Goal: Information Seeking & Learning: Learn about a topic

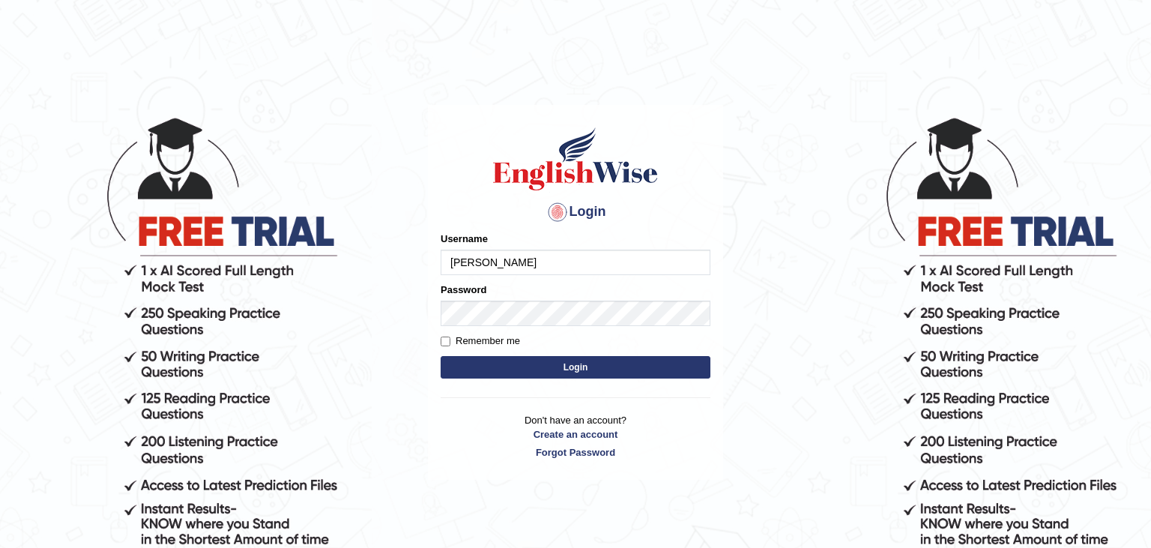
type input "[PERSON_NAME]"
click at [480, 340] on label "Remember me" at bounding box center [479, 340] width 79 height 15
click at [450, 340] on input "Remember me" at bounding box center [445, 341] width 10 height 10
checkbox input "true"
click at [544, 374] on button "Login" at bounding box center [575, 367] width 270 height 22
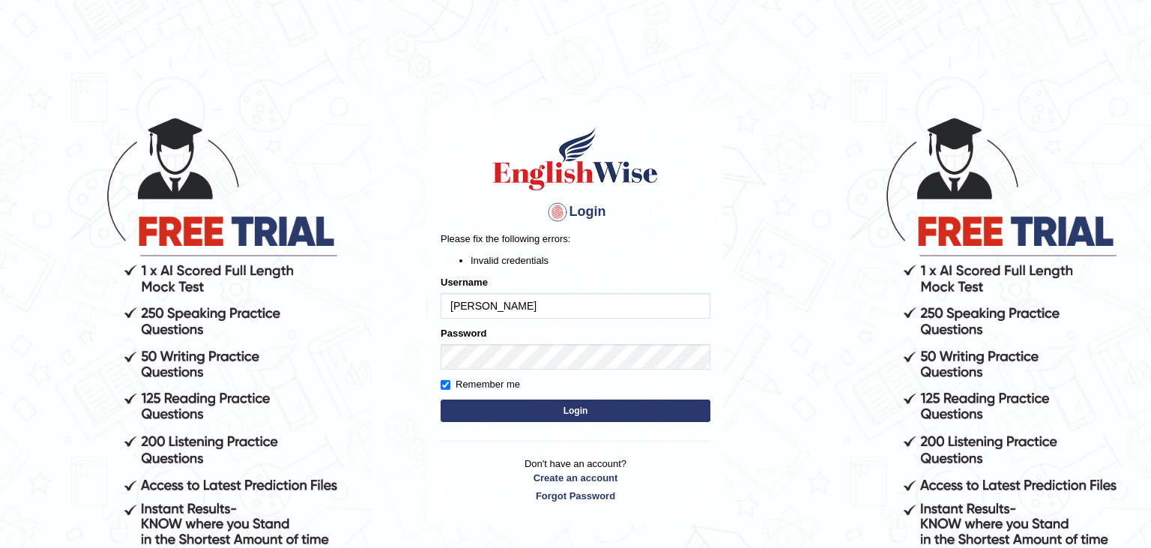
click at [554, 408] on button "Login" at bounding box center [575, 410] width 270 height 22
click at [527, 412] on button "Login" at bounding box center [575, 410] width 270 height 22
click at [681, 308] on input "[PERSON_NAME]" at bounding box center [575, 305] width 270 height 25
click at [596, 414] on button "Login" at bounding box center [575, 410] width 270 height 22
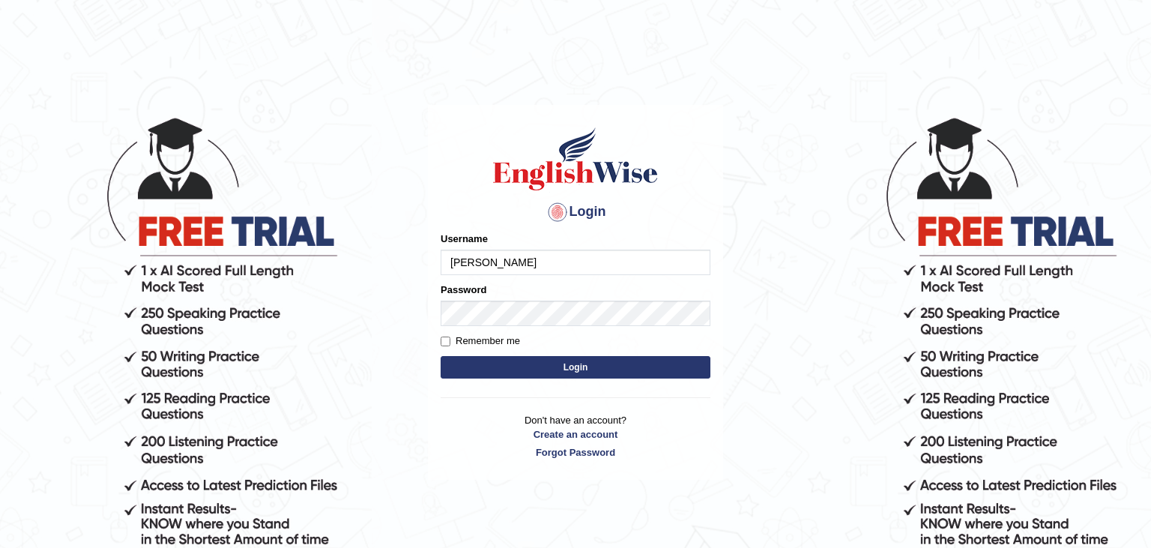
type input "Eldose"
click at [446, 343] on input "Remember me" at bounding box center [445, 341] width 10 height 10
checkbox input "true"
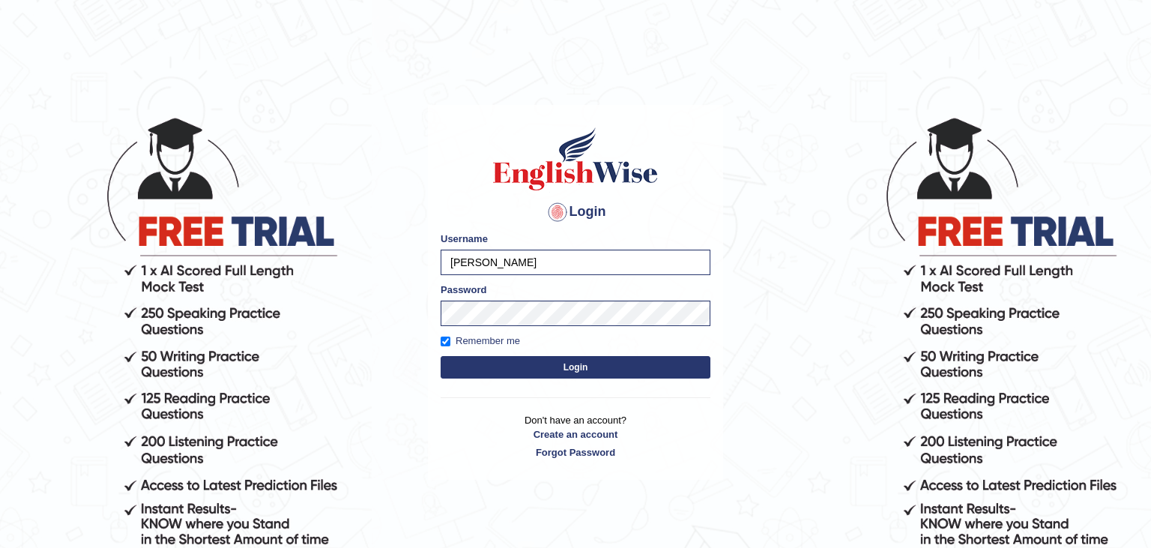
click at [578, 374] on button "Login" at bounding box center [575, 367] width 270 height 22
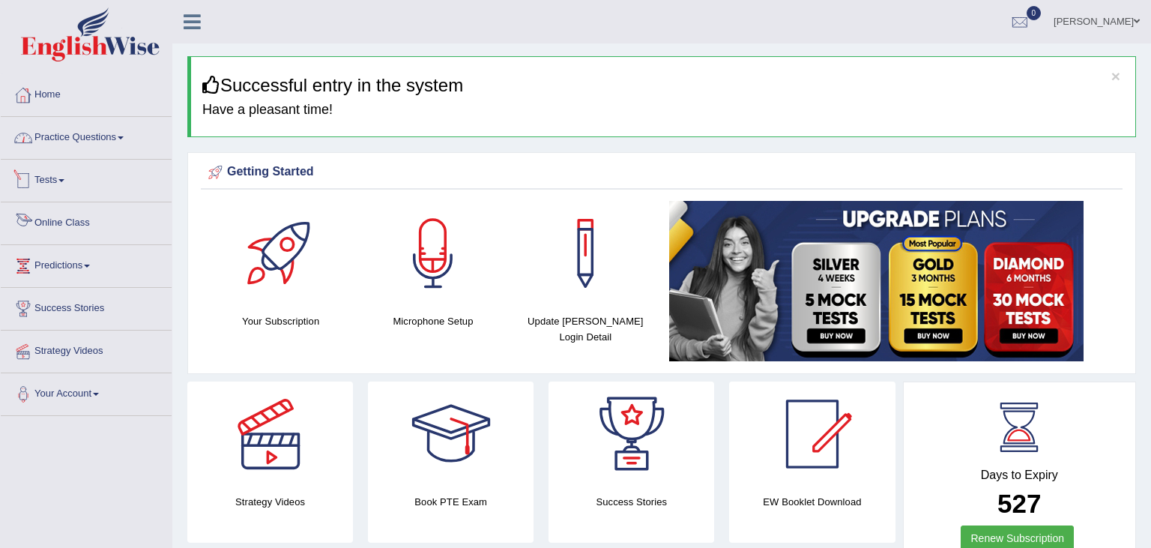
click at [35, 229] on link "Online Class" at bounding box center [86, 220] width 171 height 37
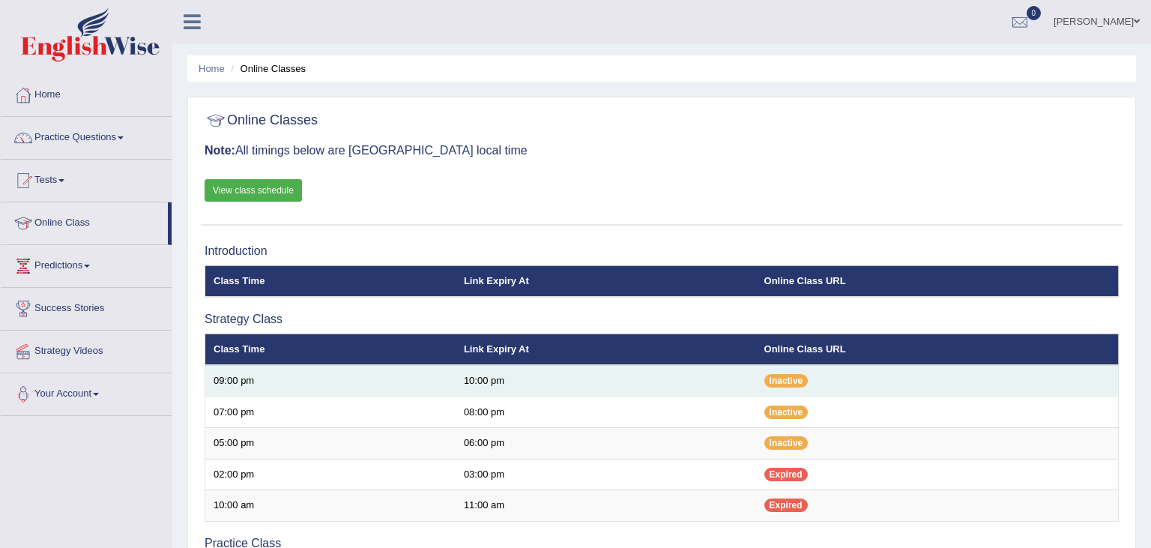
click at [642, 385] on td "10:00 pm" at bounding box center [605, 380] width 300 height 31
click at [781, 384] on span "Inactive" at bounding box center [786, 380] width 44 height 13
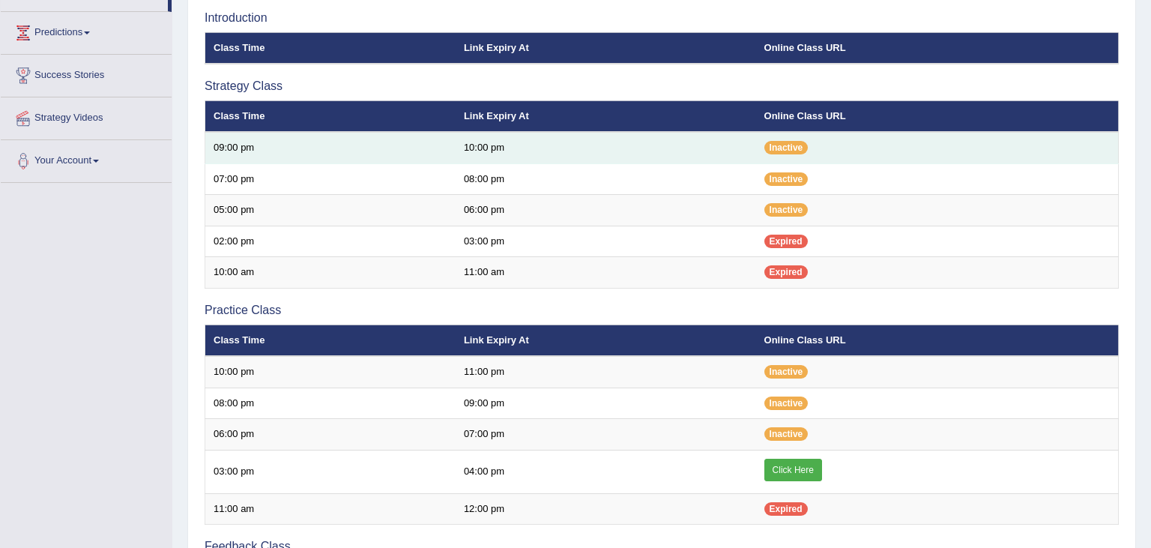
scroll to position [130, 0]
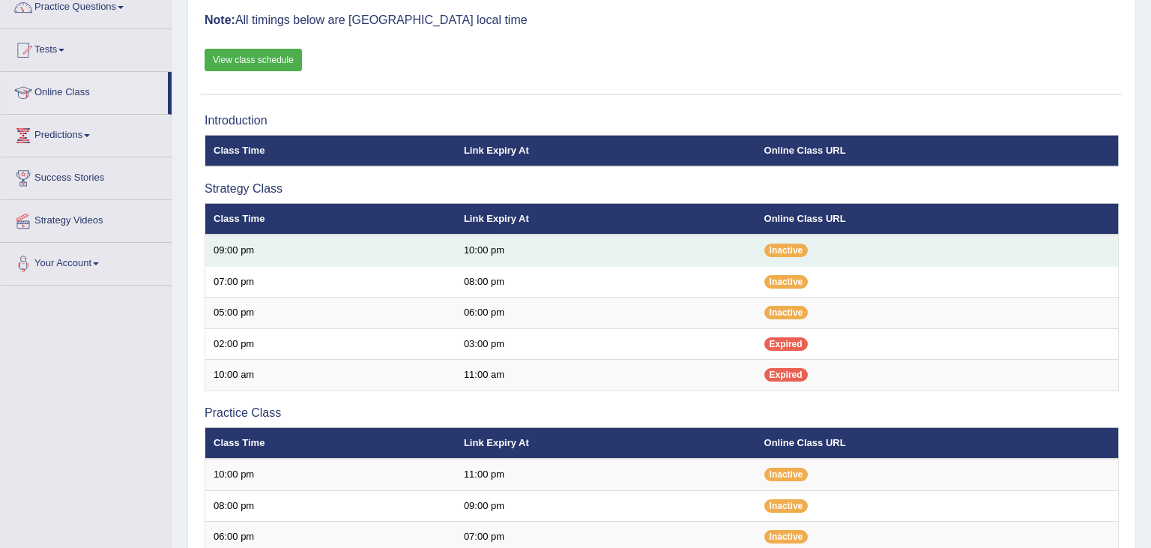
click at [761, 245] on td "Inactive" at bounding box center [937, 249] width 363 height 31
click at [657, 253] on td "10:00 pm" at bounding box center [605, 249] width 300 height 31
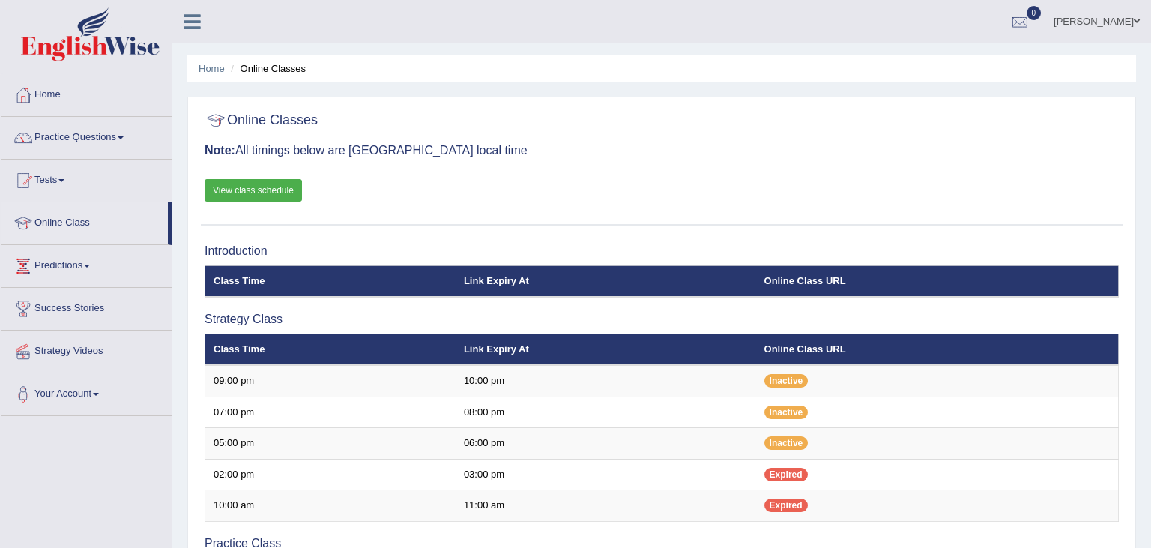
click at [246, 188] on link "View class schedule" at bounding box center [253, 190] width 97 height 22
click at [375, 158] on div "Online Classes Note: All timings below are Melbourne local time View class sche…" at bounding box center [661, 165] width 921 height 121
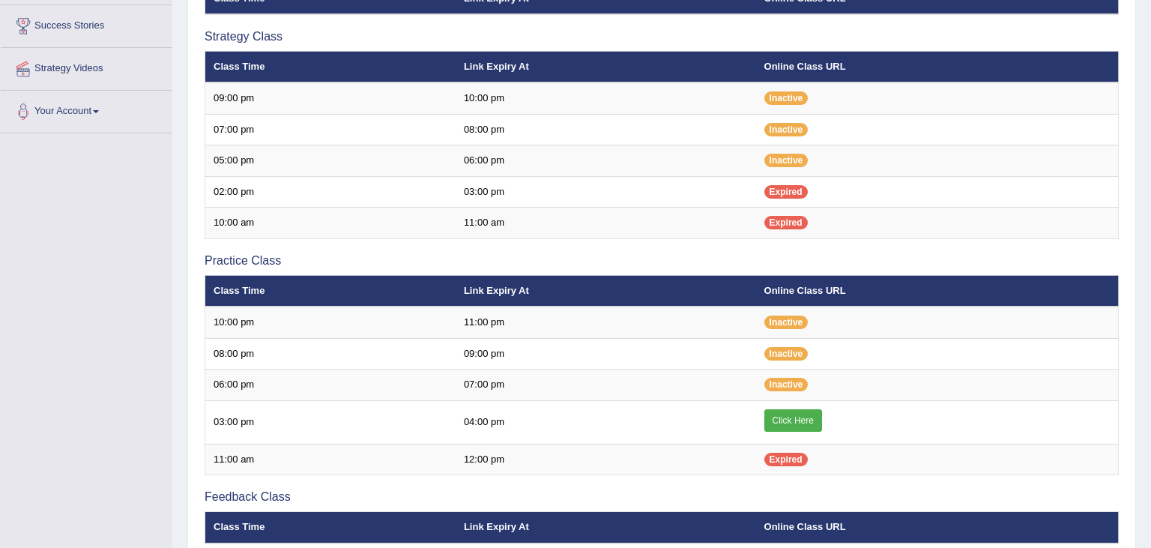
scroll to position [316, 0]
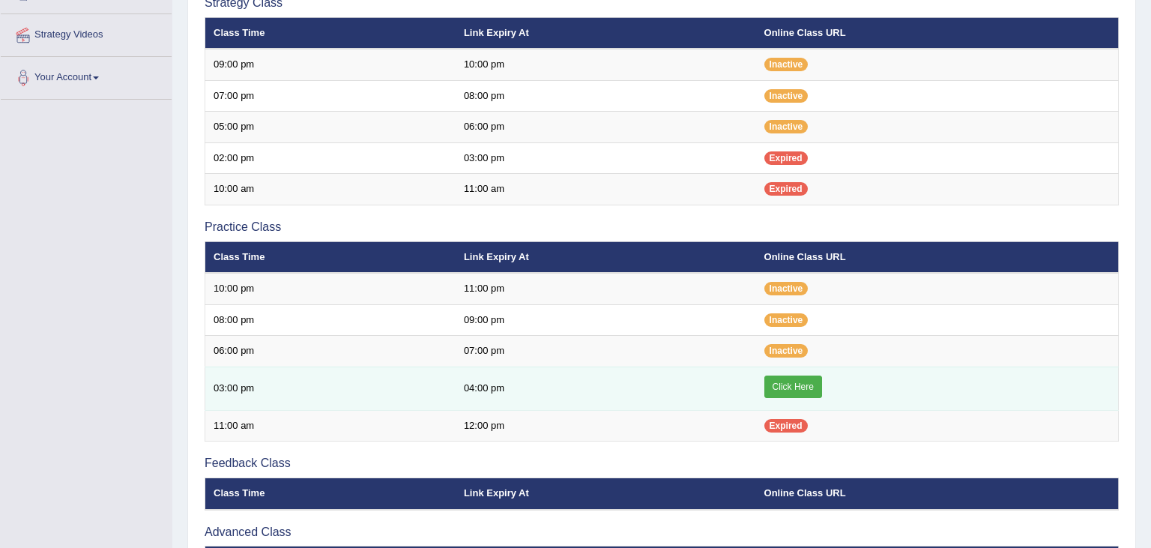
click at [802, 385] on link "Click Here" at bounding box center [793, 386] width 58 height 22
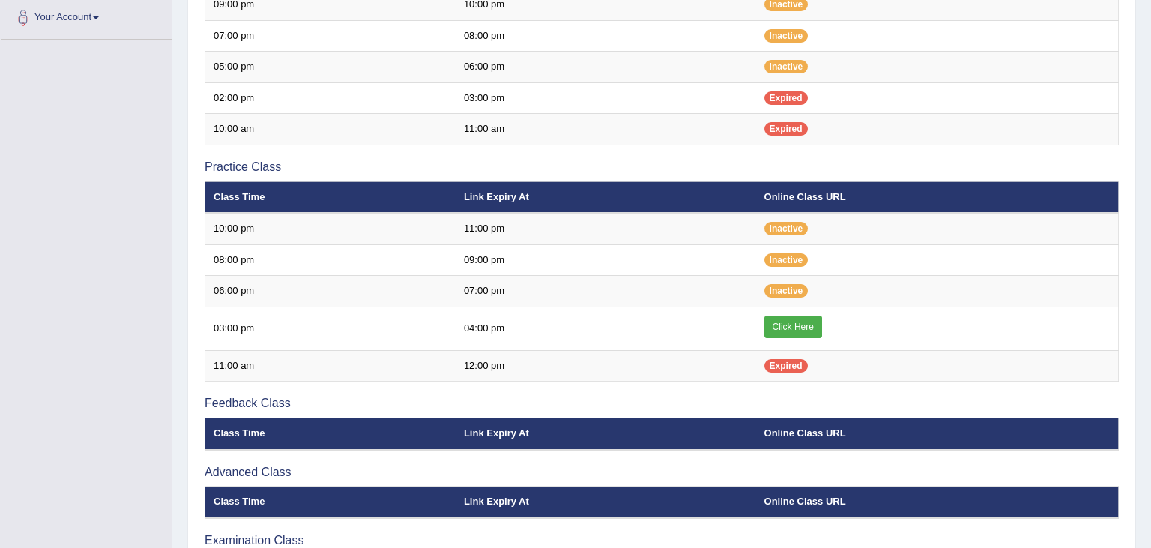
scroll to position [376, 0]
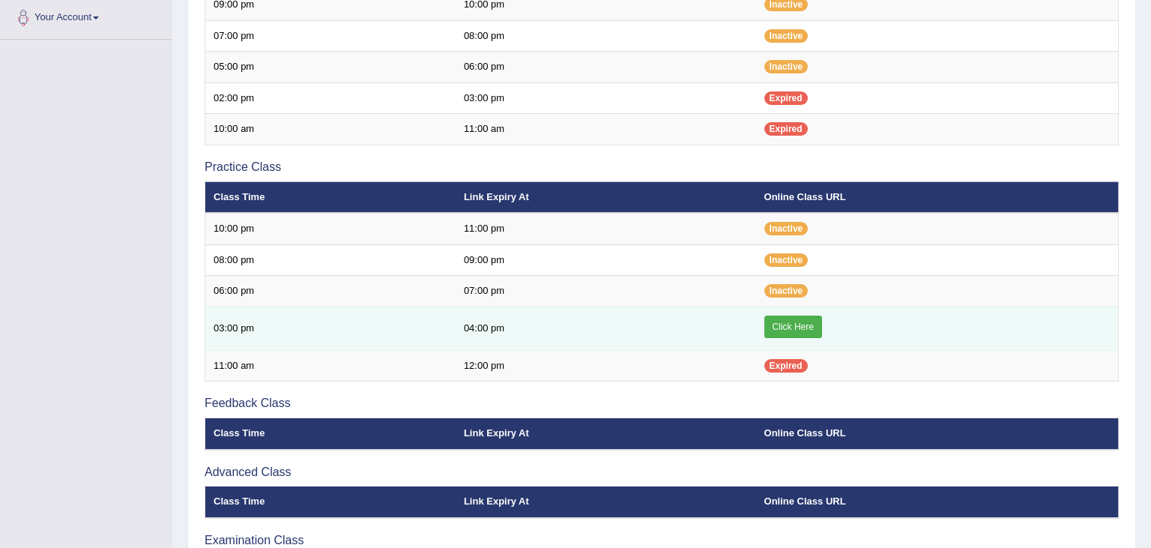
click at [797, 330] on link "Click Here" at bounding box center [793, 326] width 58 height 22
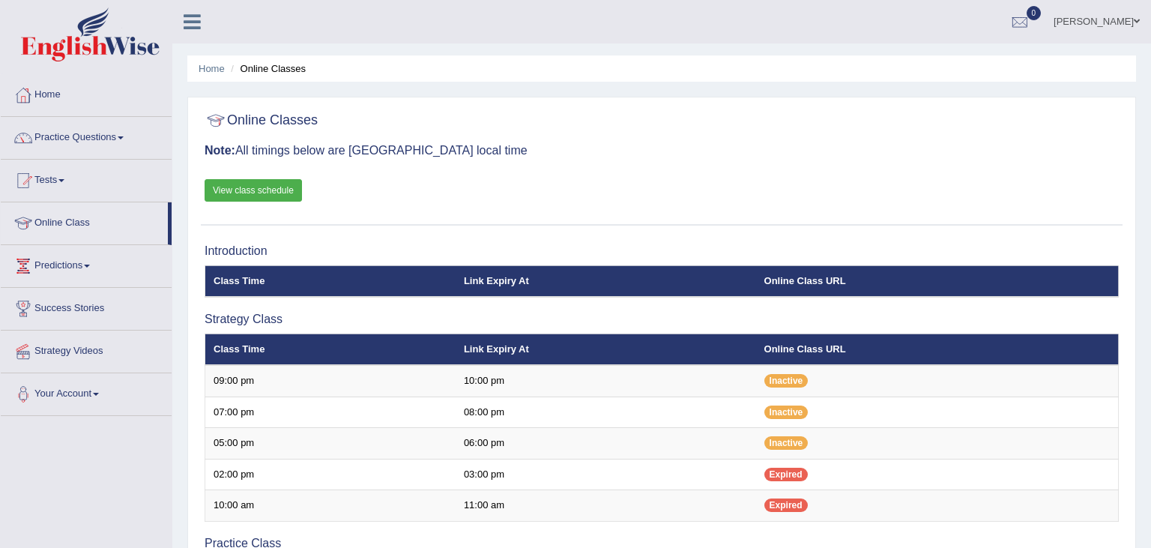
scroll to position [376, 0]
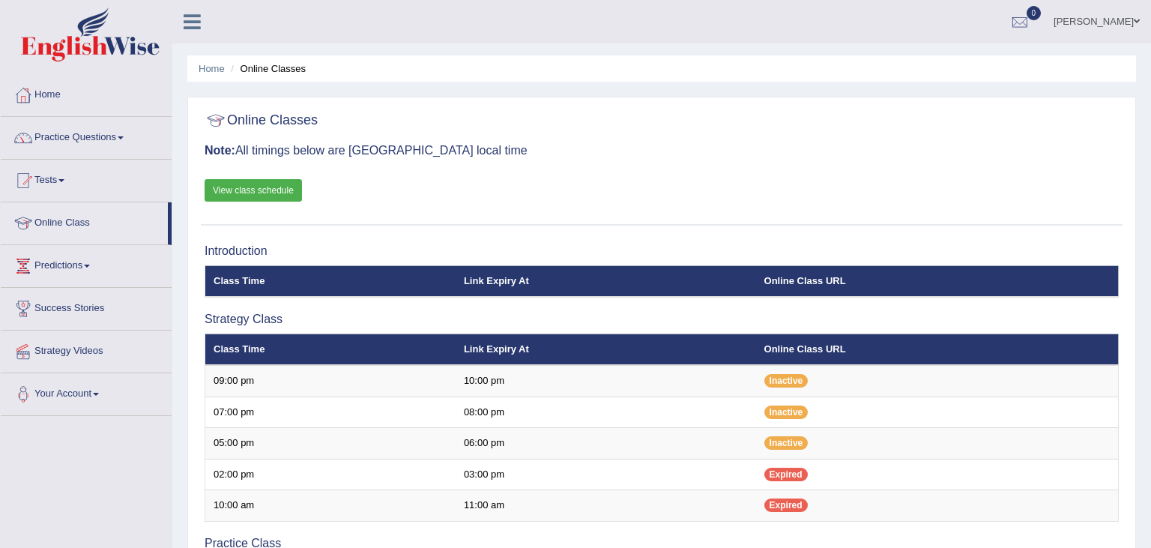
scroll to position [376, 0]
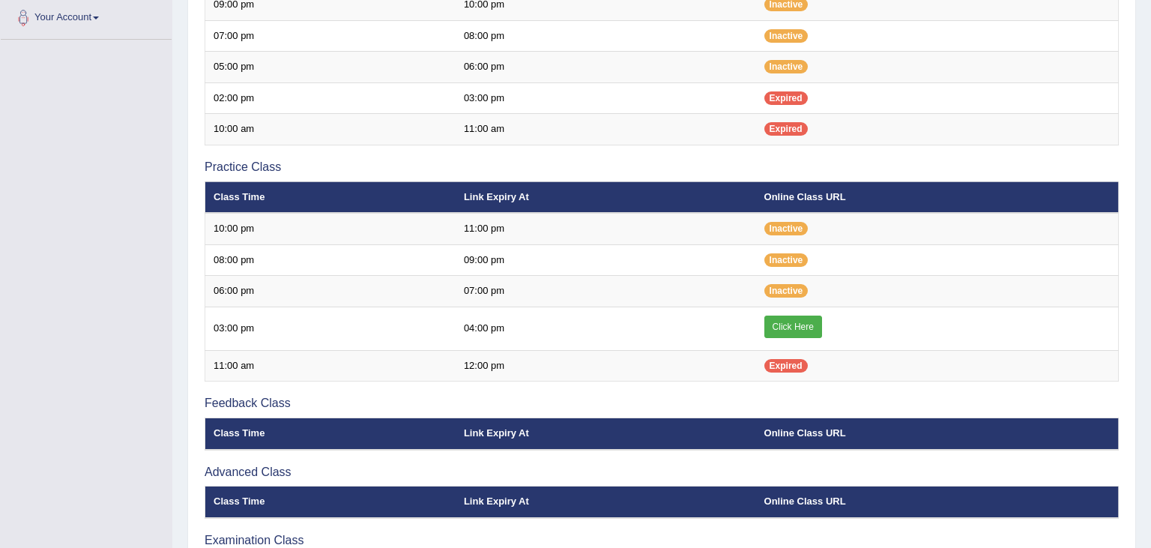
scroll to position [376, 0]
click at [1127, 22] on div "Online Classes Note: All timings below are Melbourne local time View class sche…" at bounding box center [661, 168] width 948 height 894
drag, startPoint x: 1133, startPoint y: 19, endPoint x: 1150, endPoint y: 18, distance: 16.5
click at [1136, 18] on div "Online Classes Note: All timings below are Melbourne local time View class sche…" at bounding box center [661, 168] width 948 height 894
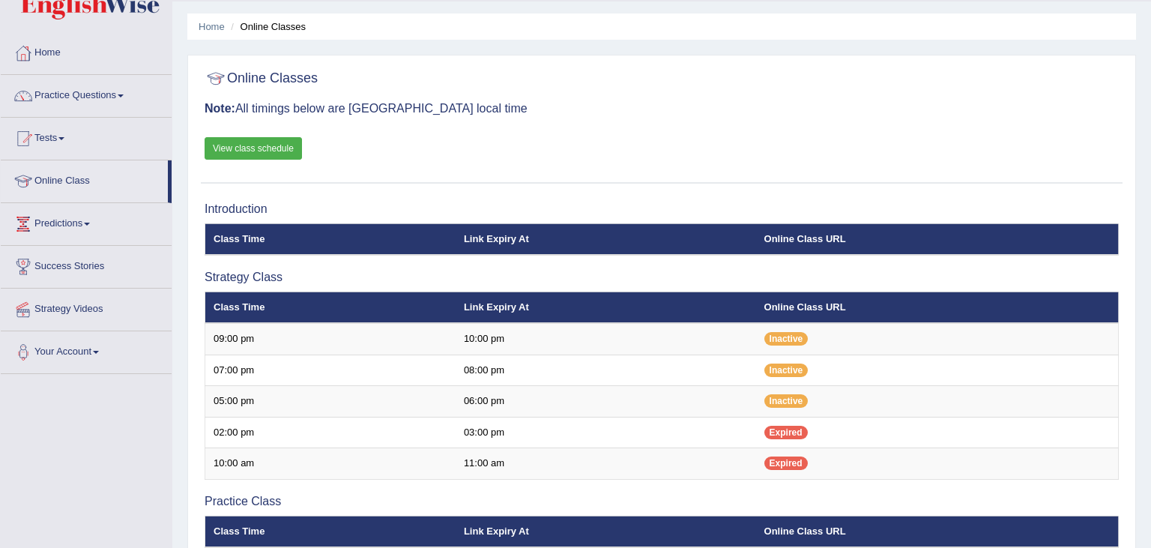
scroll to position [0, 0]
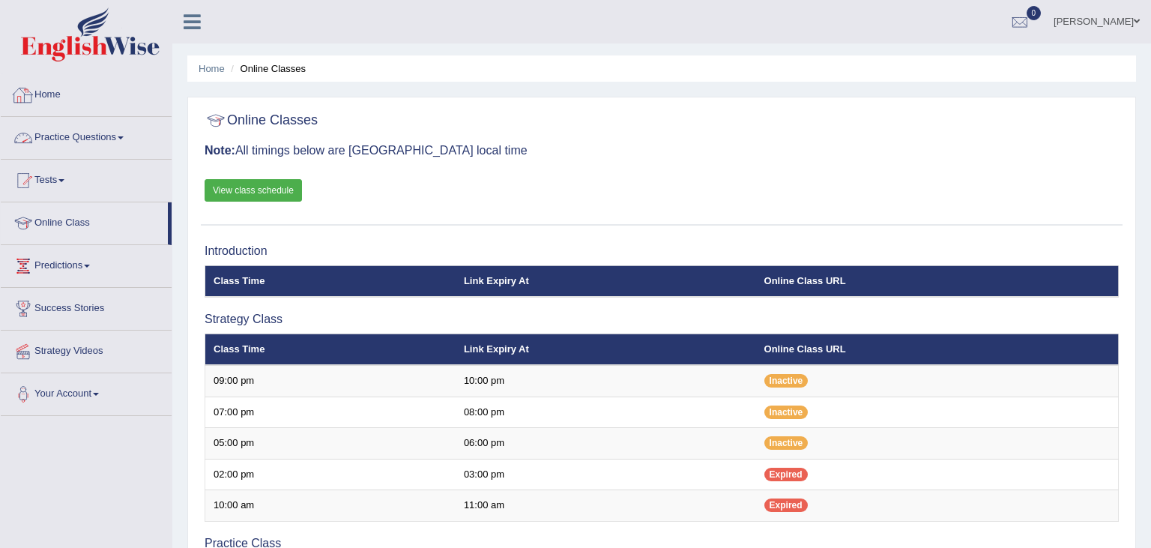
click at [78, 137] on link "Practice Questions" at bounding box center [86, 135] width 171 height 37
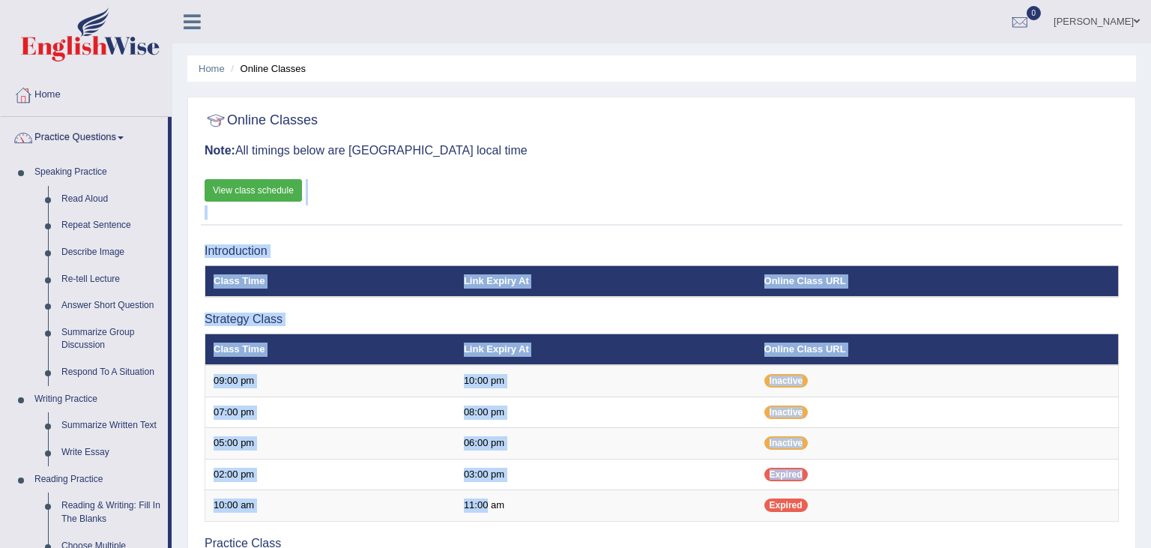
drag, startPoint x: 169, startPoint y: 546, endPoint x: 512, endPoint y: 521, distance: 344.0
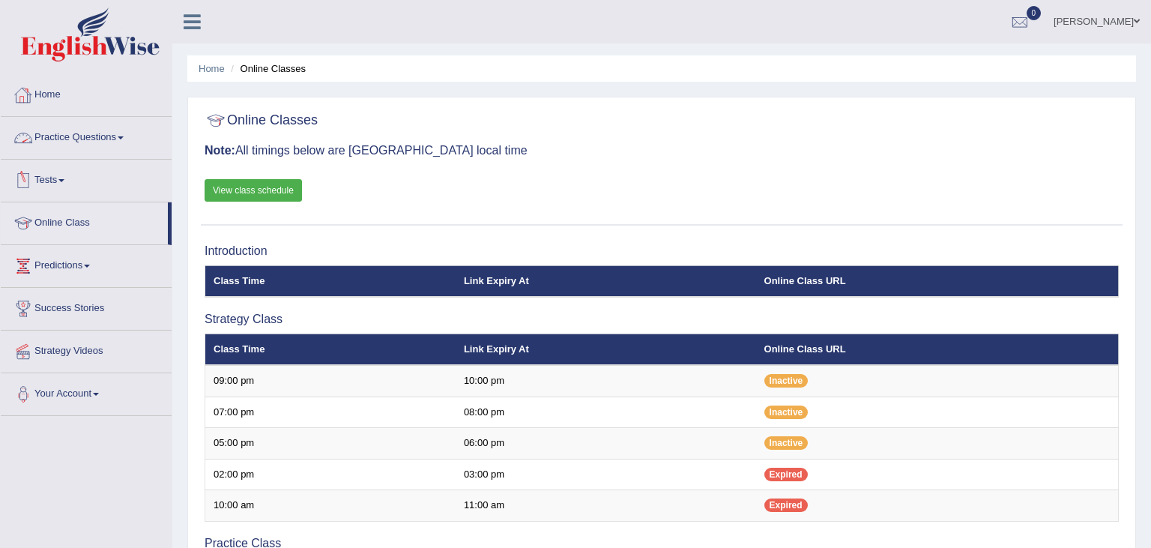
click at [109, 142] on link "Practice Questions" at bounding box center [86, 135] width 171 height 37
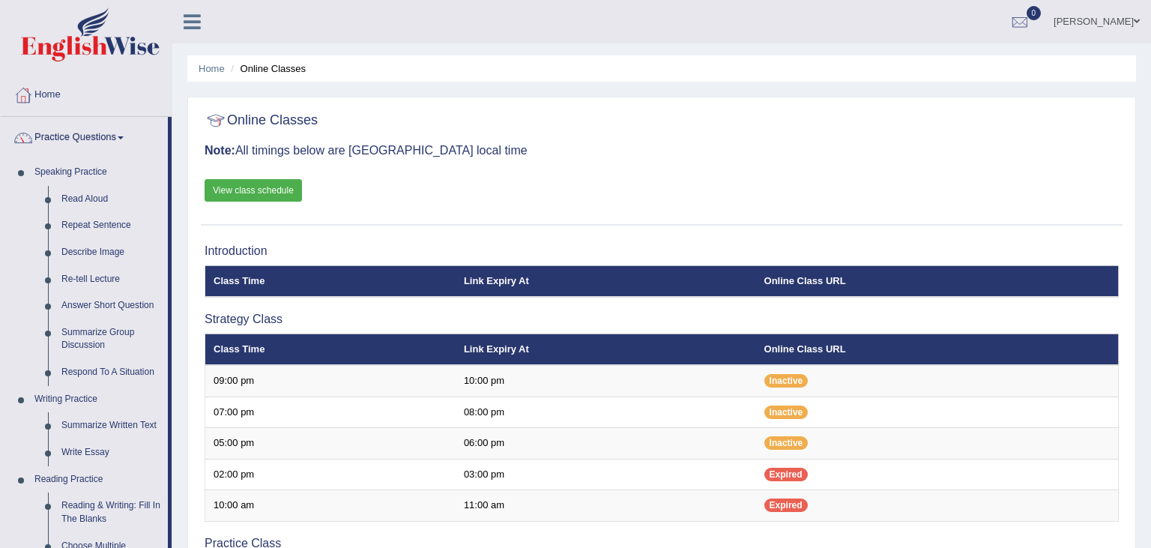
click at [171, 536] on li "Practice Questions Speaking Practice Read Aloud Repeat Sentence Describe Image …" at bounding box center [86, 538] width 171 height 843
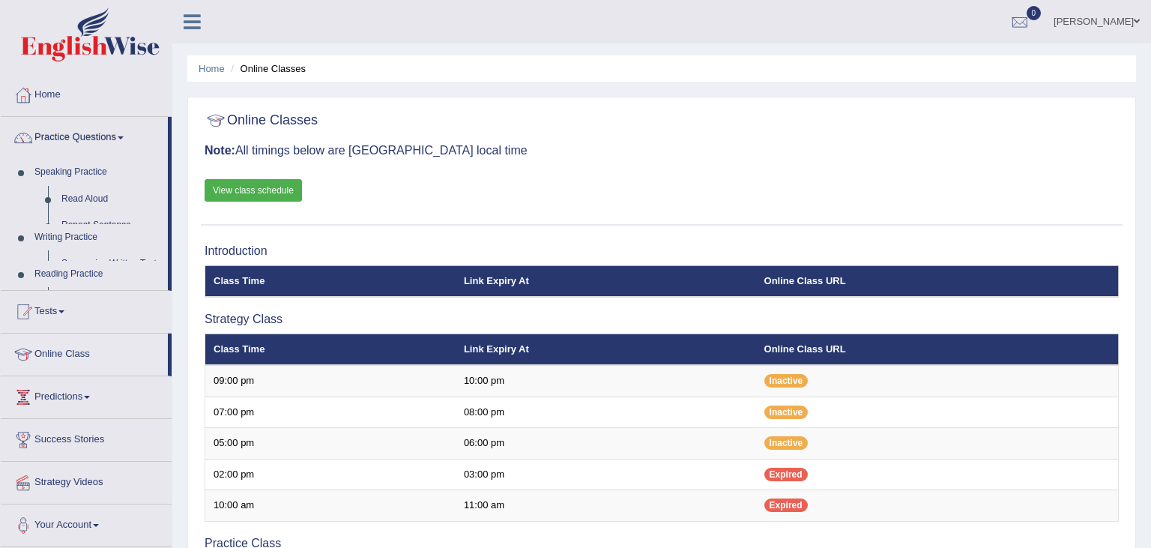
click at [171, 536] on div "Toggle navigation Home Practice Questions Speaking Practice Read Aloud Repeat S…" at bounding box center [86, 274] width 172 height 548
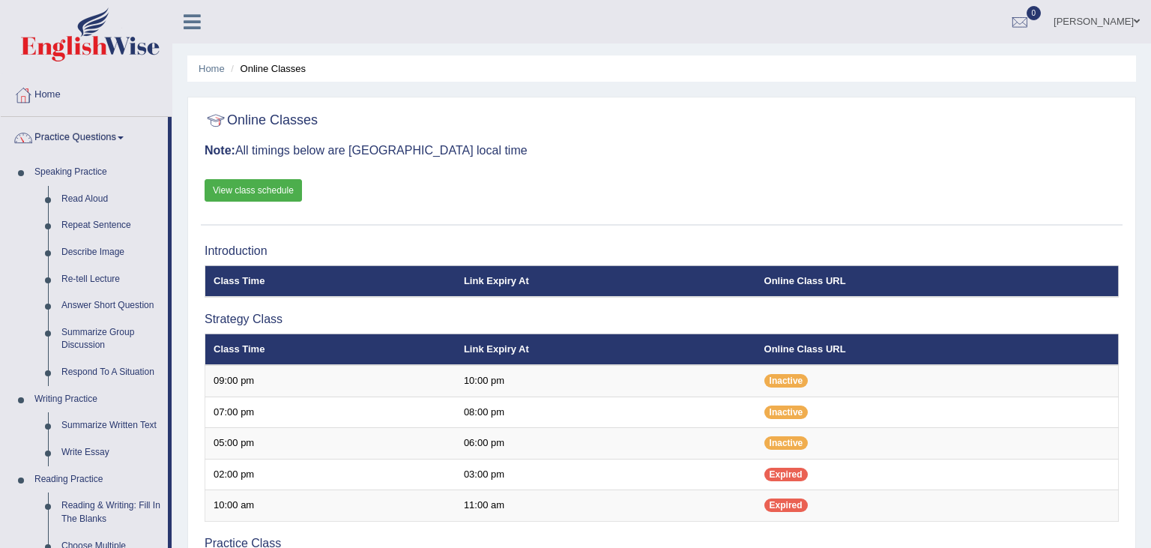
click at [171, 536] on li "Practice Questions Speaking Practice Read Aloud Repeat Sentence Describe Image …" at bounding box center [86, 538] width 171 height 843
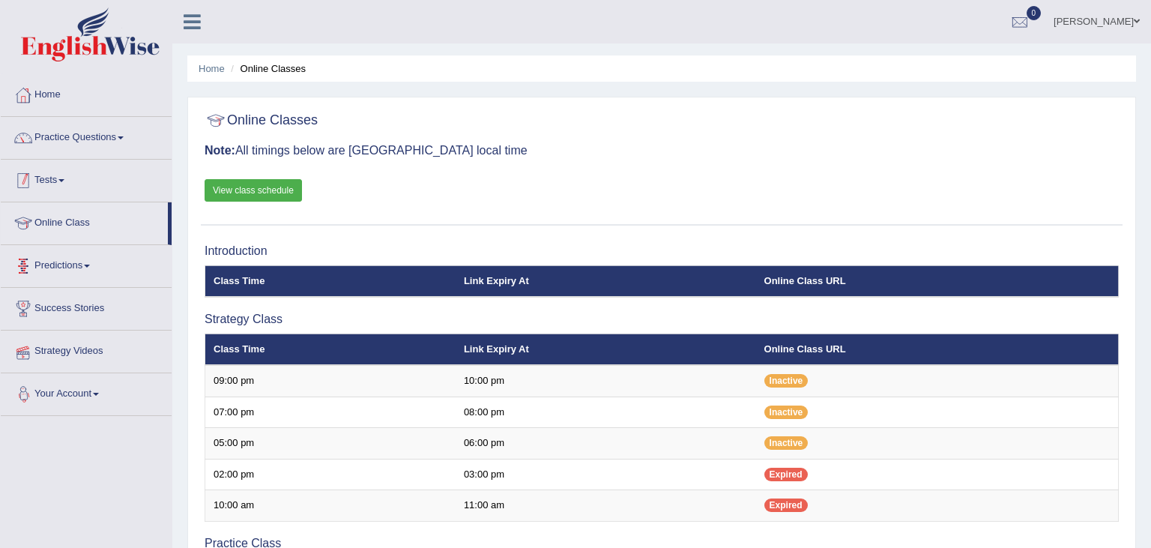
click at [171, 536] on div "Toggle navigation Home Practice Questions Speaking Practice Read Aloud Repeat S…" at bounding box center [575, 516] width 1151 height 1032
click at [137, 139] on link "Practice Questions" at bounding box center [86, 135] width 171 height 37
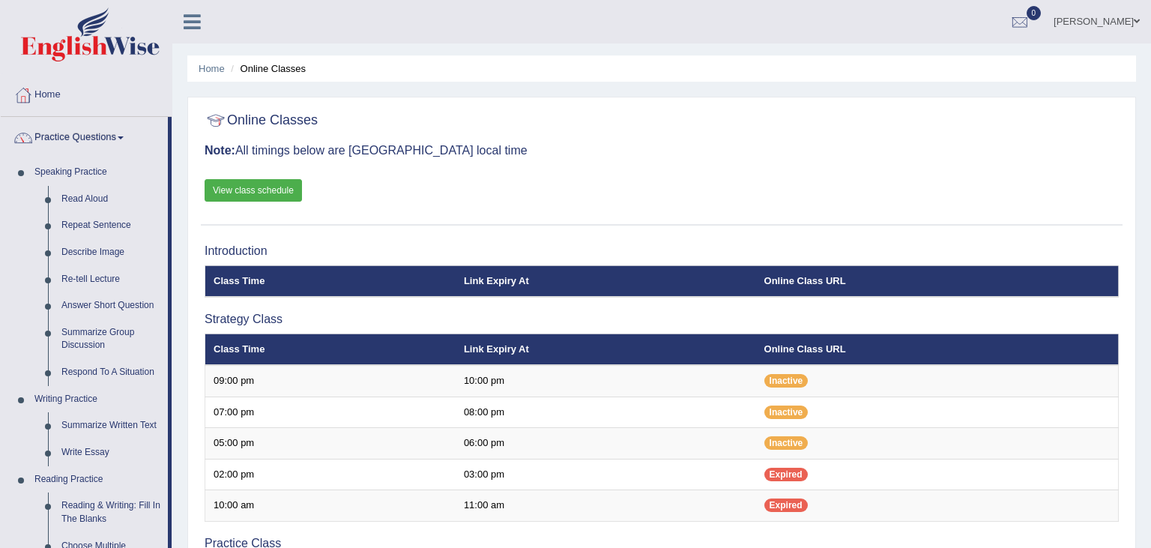
click at [183, 363] on div "Home Online Classes Online Classes Note: All timings below are Melbourne local …" at bounding box center [661, 501] width 978 height 1002
drag, startPoint x: 172, startPoint y: 378, endPoint x: 172, endPoint y: 405, distance: 27.7
drag, startPoint x: 172, startPoint y: 456, endPoint x: 172, endPoint y: 487, distance: 30.7
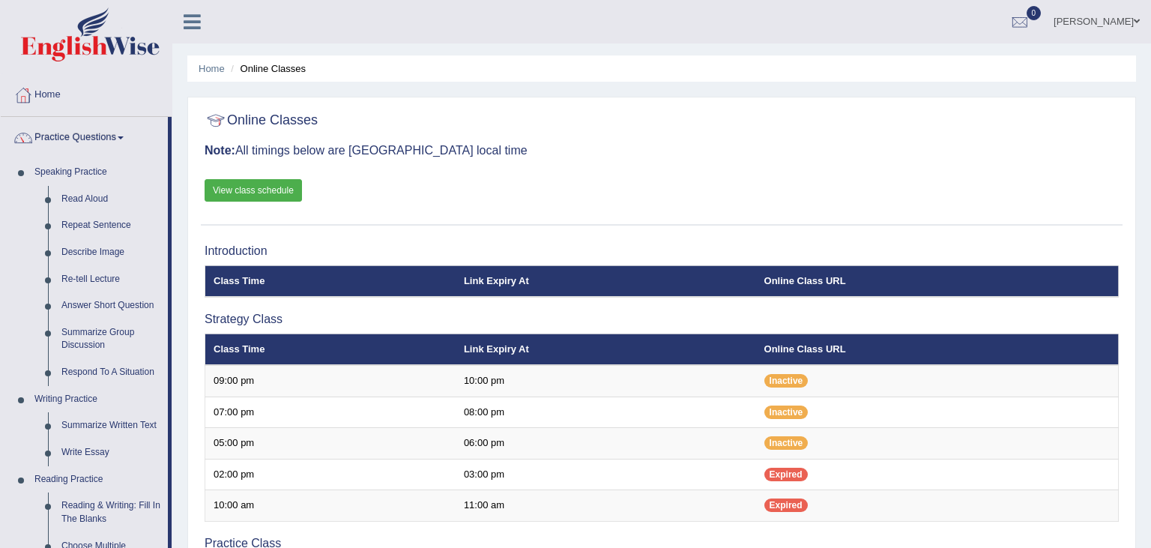
click at [167, 524] on link "Reading & Writing: Fill In The Blanks" at bounding box center [111, 512] width 113 height 40
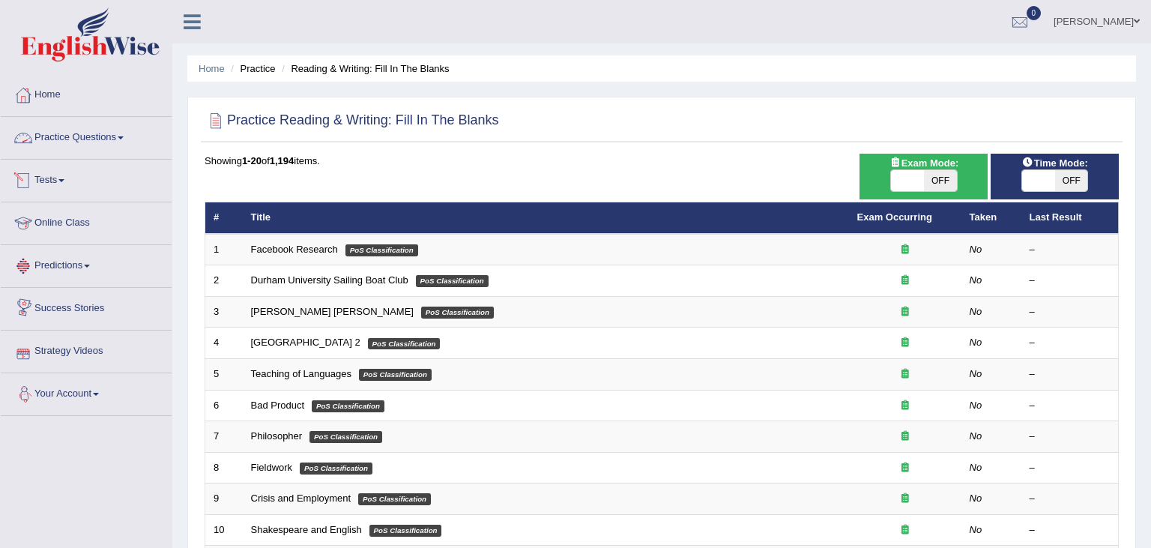
click at [83, 142] on link "Practice Questions" at bounding box center [86, 135] width 171 height 37
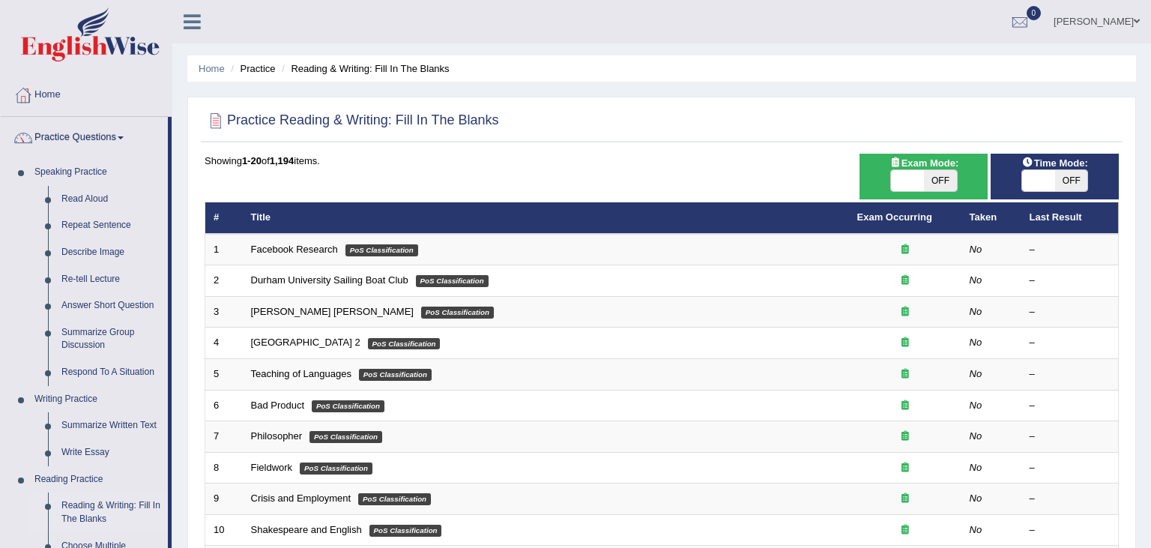
click at [169, 538] on li "Practice Questions Speaking Practice Read Aloud Repeat Sentence Describe Image …" at bounding box center [86, 538] width 171 height 843
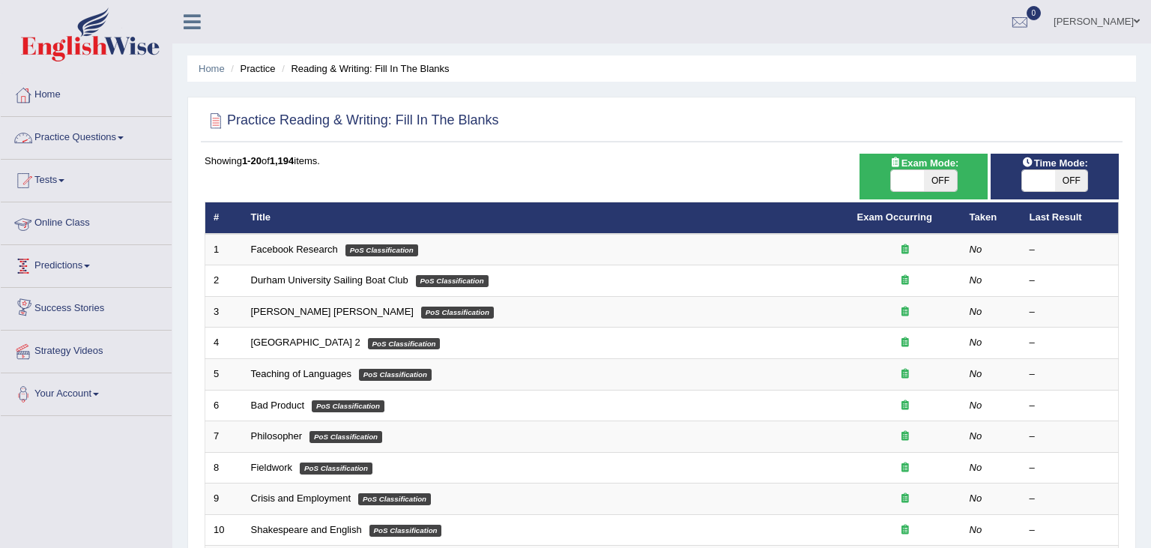
click at [124, 147] on link "Practice Questions" at bounding box center [86, 135] width 171 height 37
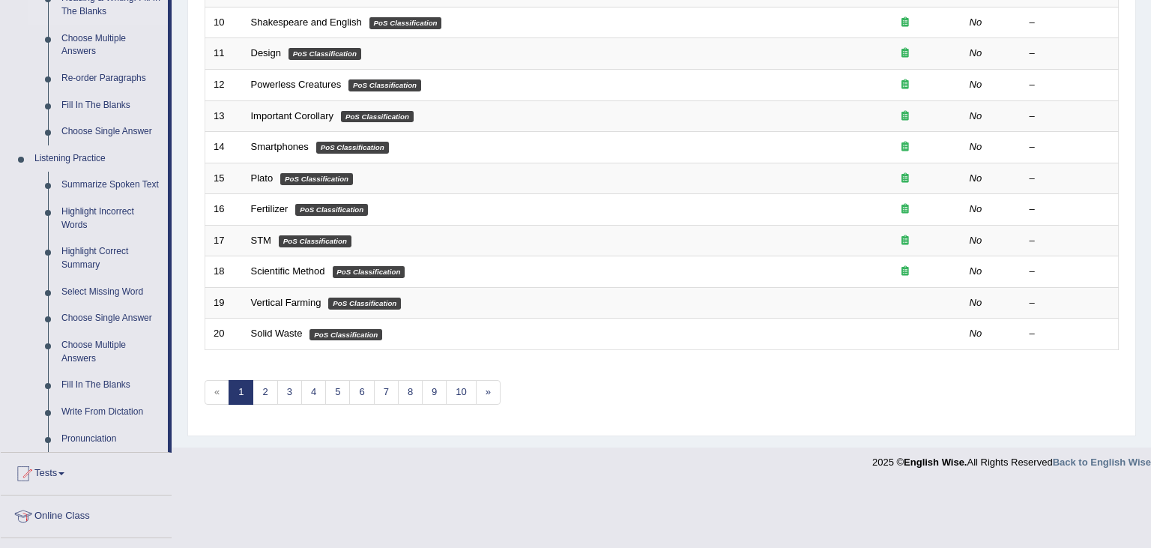
scroll to position [514, 0]
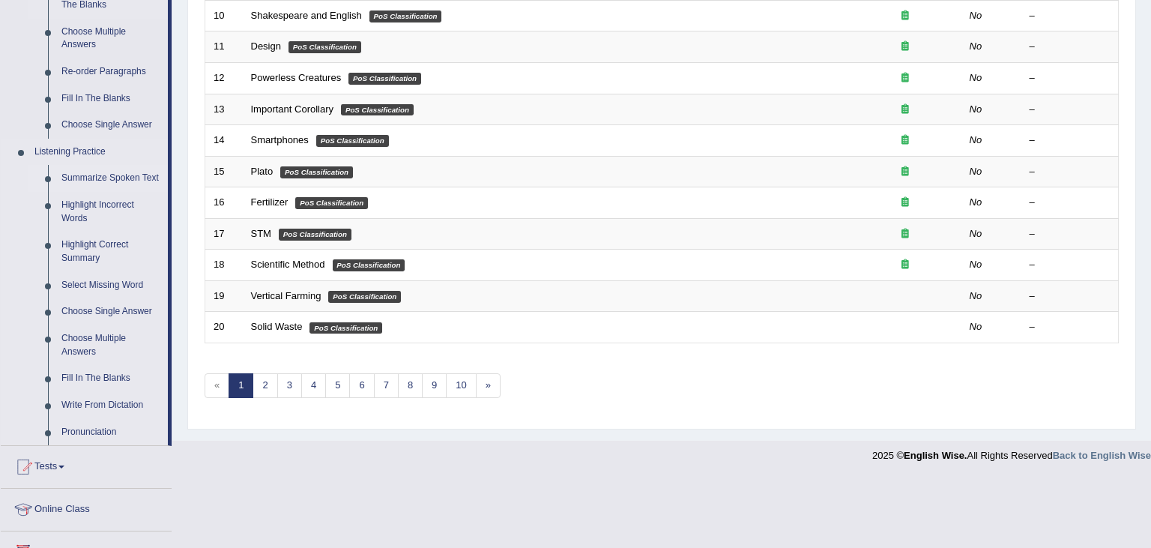
click at [109, 178] on link "Summarize Spoken Text" at bounding box center [111, 178] width 113 height 27
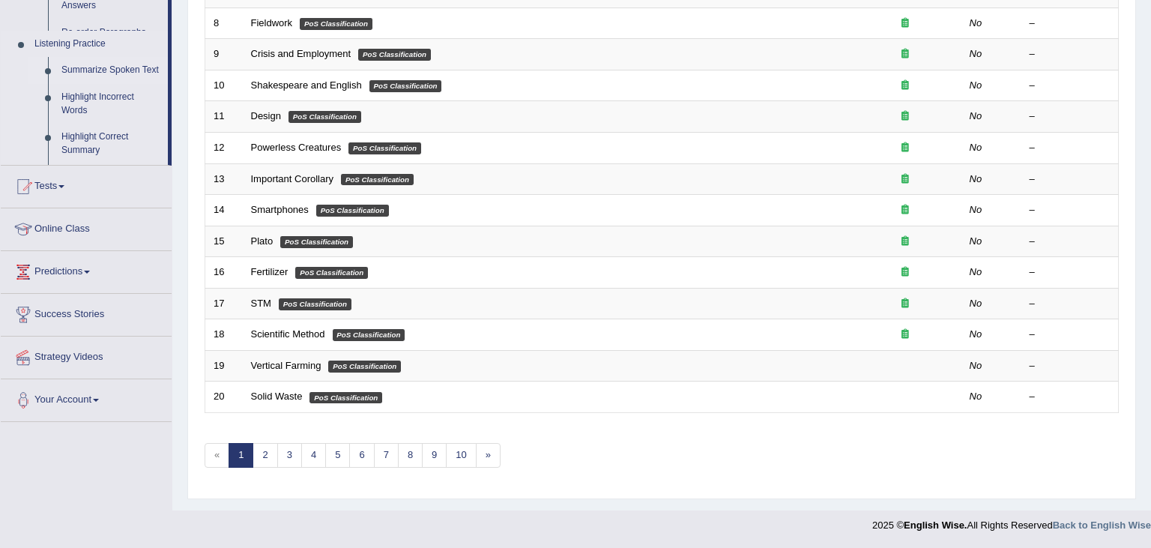
scroll to position [175, 0]
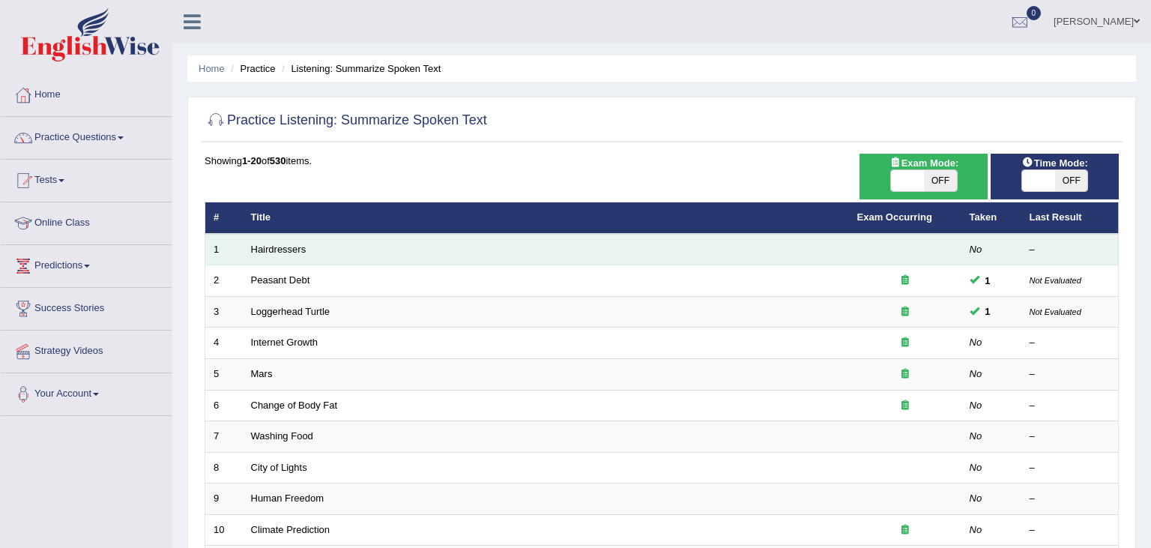
click at [658, 258] on td "Hairdressers" at bounding box center [546, 249] width 606 height 31
click at [972, 249] on em "No" at bounding box center [975, 248] width 13 height 11
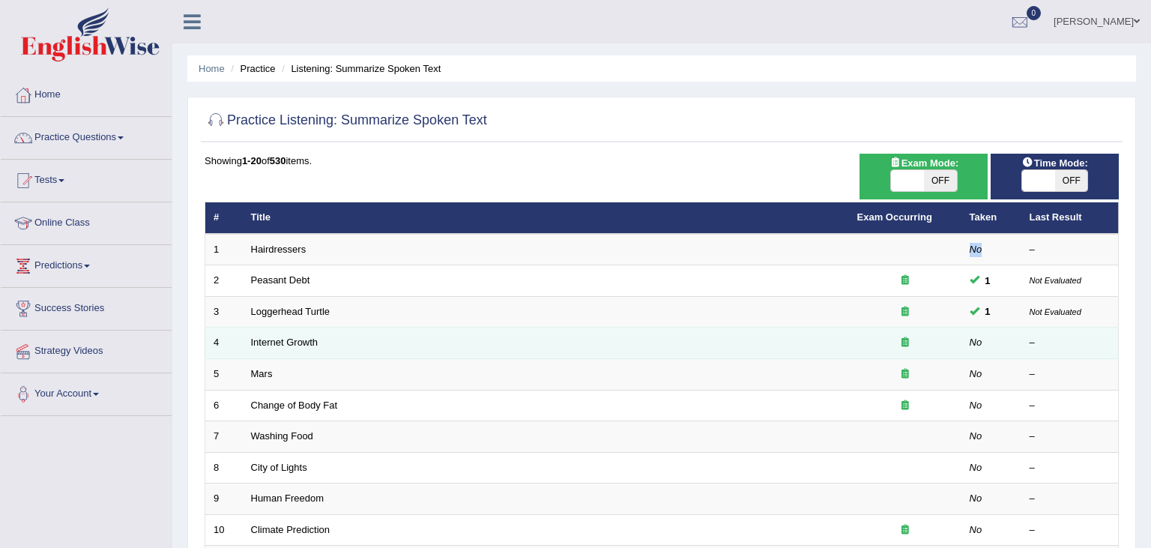
click at [903, 340] on icon at bounding box center [904, 342] width 7 height 10
click at [1003, 345] on td "No" at bounding box center [991, 342] width 60 height 31
click at [1049, 346] on div "–" at bounding box center [1069, 343] width 81 height 14
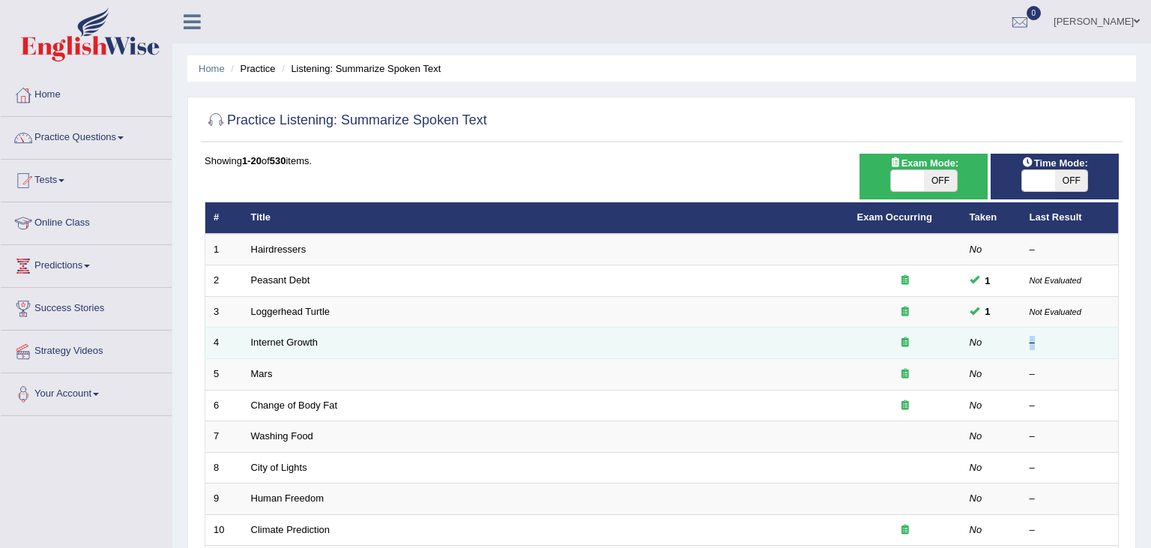
click at [1049, 346] on div "–" at bounding box center [1069, 343] width 81 height 14
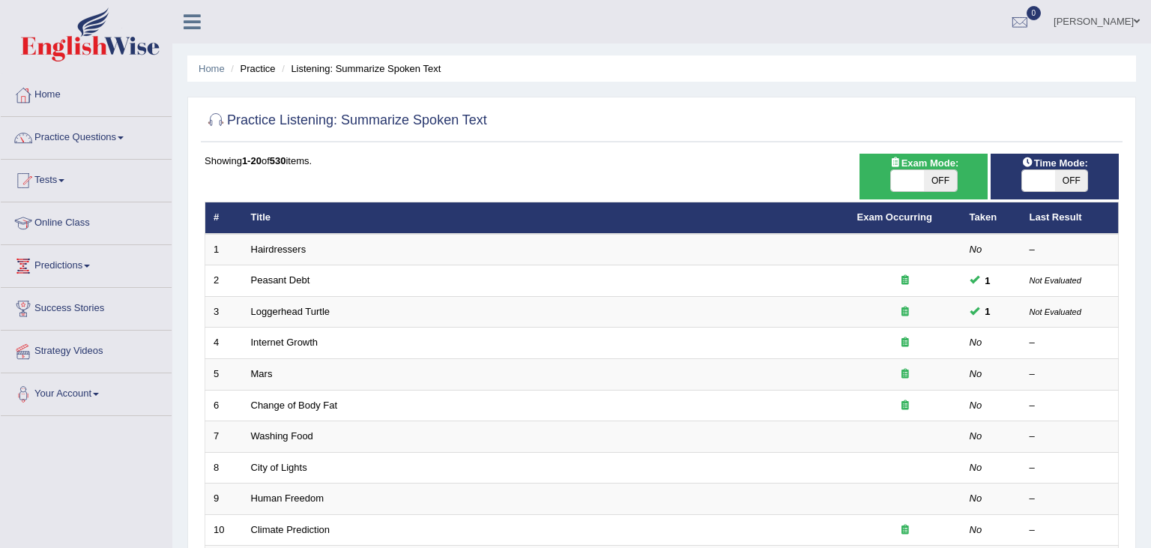
click at [936, 178] on span "OFF" at bounding box center [940, 180] width 33 height 21
checkbox input "true"
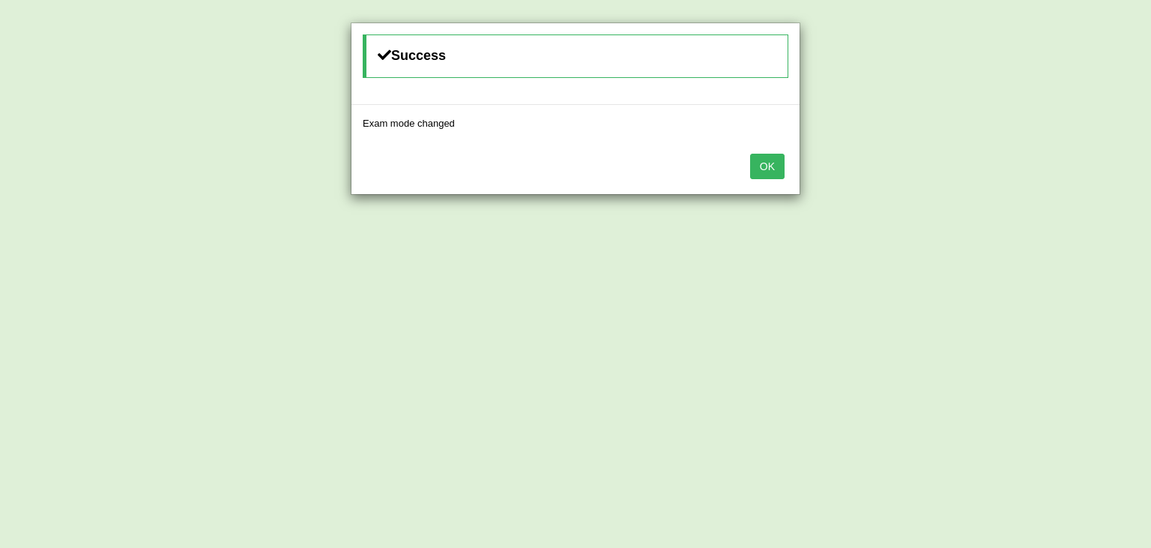
click at [761, 161] on button "OK" at bounding box center [767, 166] width 34 height 25
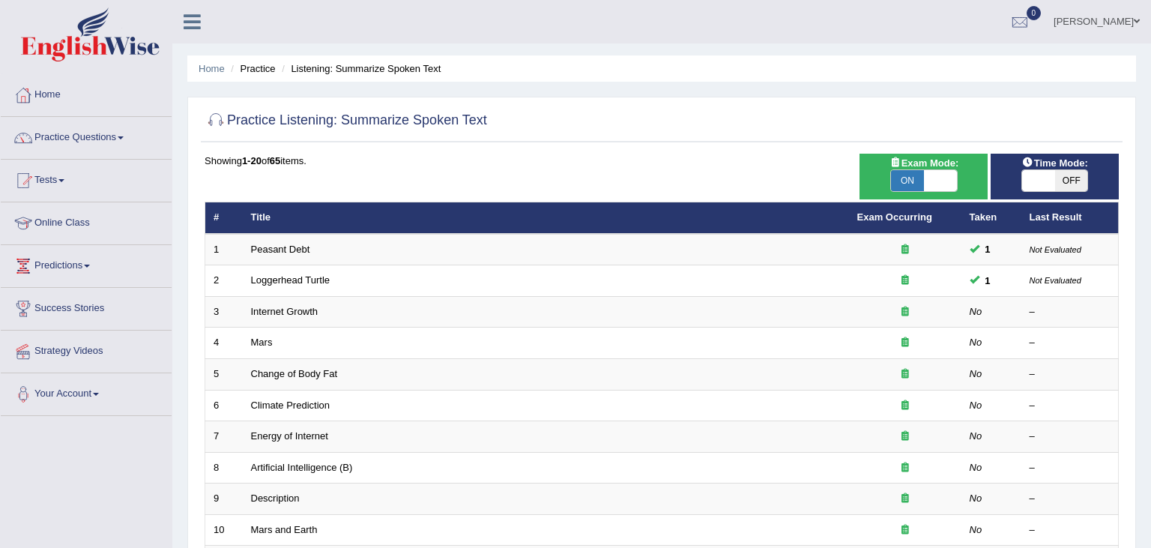
click at [1065, 180] on span "OFF" at bounding box center [1071, 180] width 33 height 21
checkbox input "true"
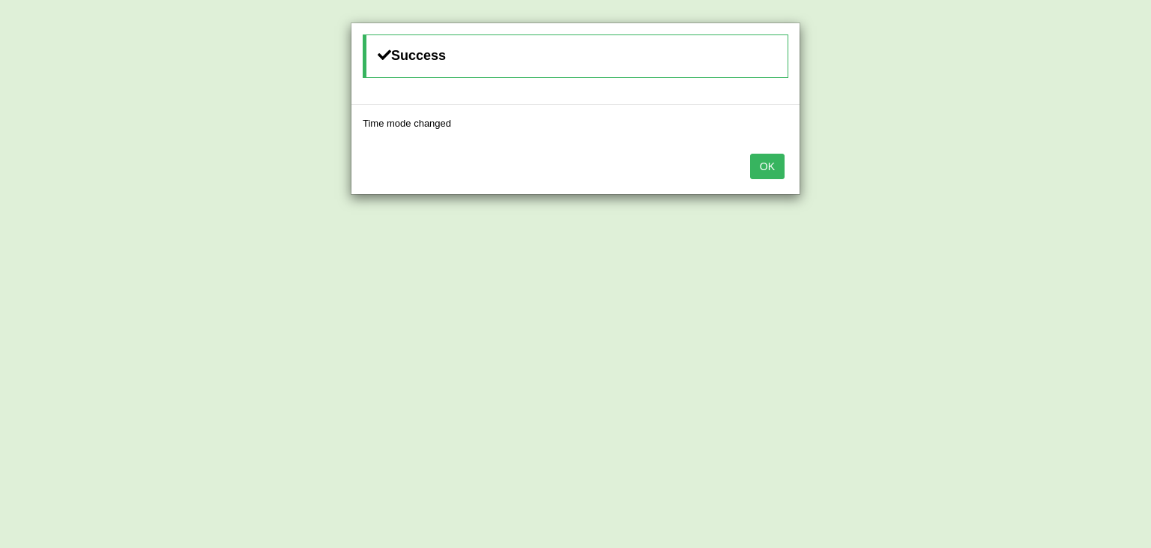
click at [766, 166] on button "OK" at bounding box center [767, 166] width 34 height 25
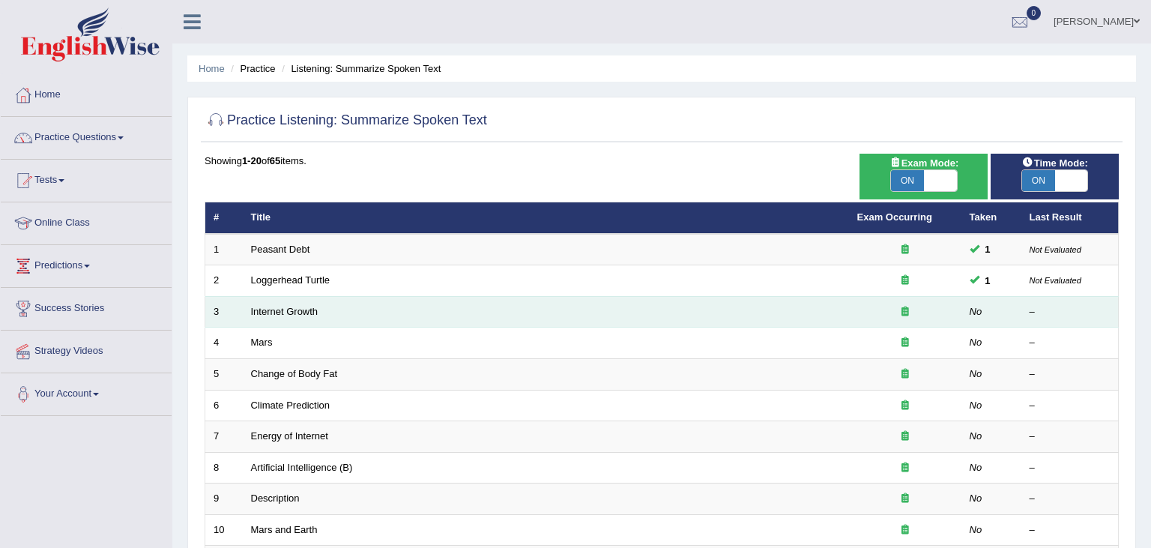
click at [800, 310] on td "Internet Growth" at bounding box center [546, 311] width 606 height 31
click at [291, 311] on link "Internet Growth" at bounding box center [284, 311] width 67 height 11
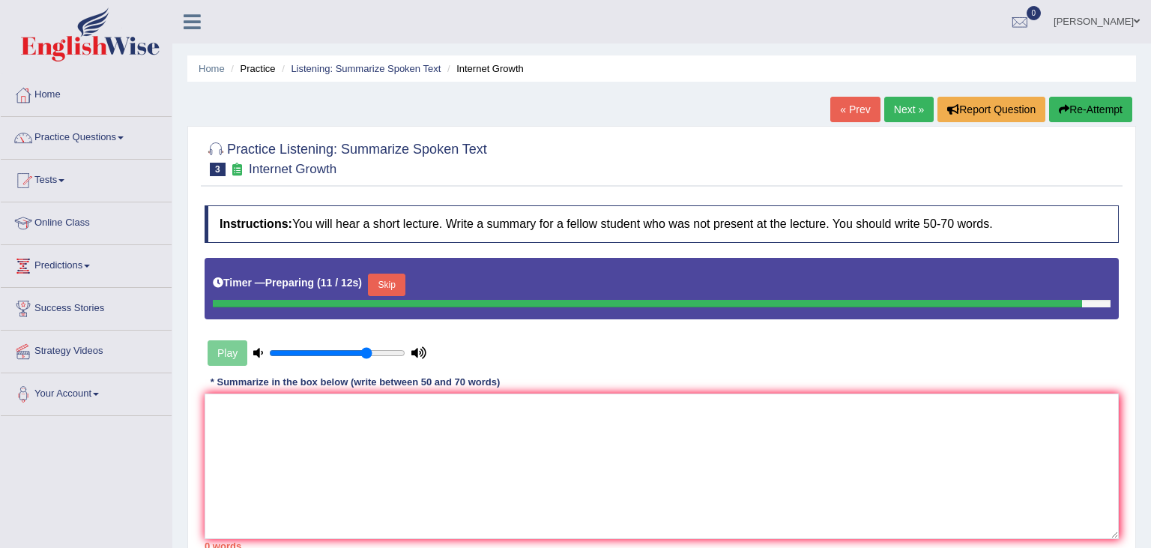
type input "0.75"
click at [364, 349] on input "range" at bounding box center [337, 353] width 136 height 12
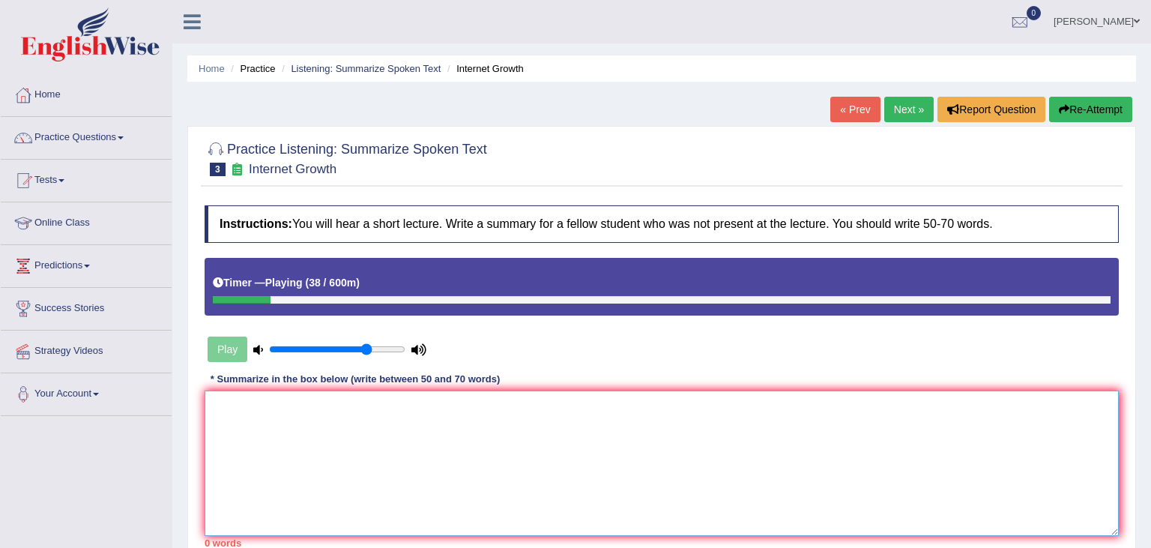
click at [333, 397] on textarea at bounding box center [662, 462] width 914 height 145
click at [210, 405] on textarea "lack of face to face conversation" at bounding box center [662, 462] width 914 height 145
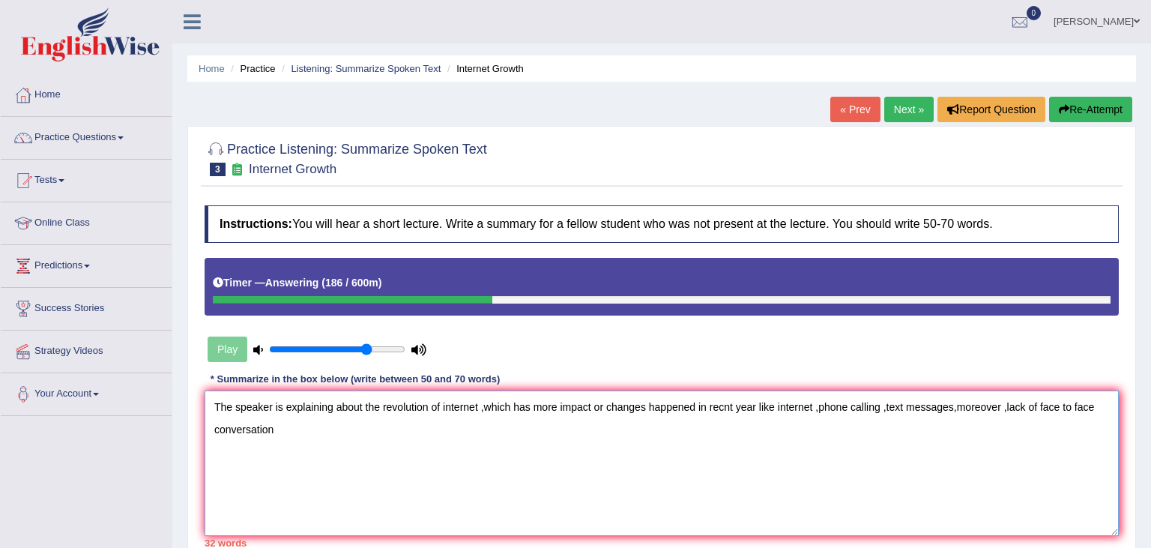
click at [876, 413] on textarea "The speaker is explaining about the revolution of internet ,which has more impa…" at bounding box center [662, 462] width 914 height 145
click at [884, 412] on textarea "The speaker is explaining about the revolution of internet ,which has more impa…" at bounding box center [662, 462] width 914 height 145
click at [920, 403] on textarea "The speaker is explaining about the revolution of internet ,which has more impa…" at bounding box center [662, 462] width 914 height 145
click at [997, 408] on textarea "The speaker is explaining about the revolution of internet ,which has more impa…" at bounding box center [662, 462] width 914 height 145
click at [1005, 406] on textarea "The speaker is explaining about the revolution of internet ,which has more impa…" at bounding box center [662, 462] width 914 height 145
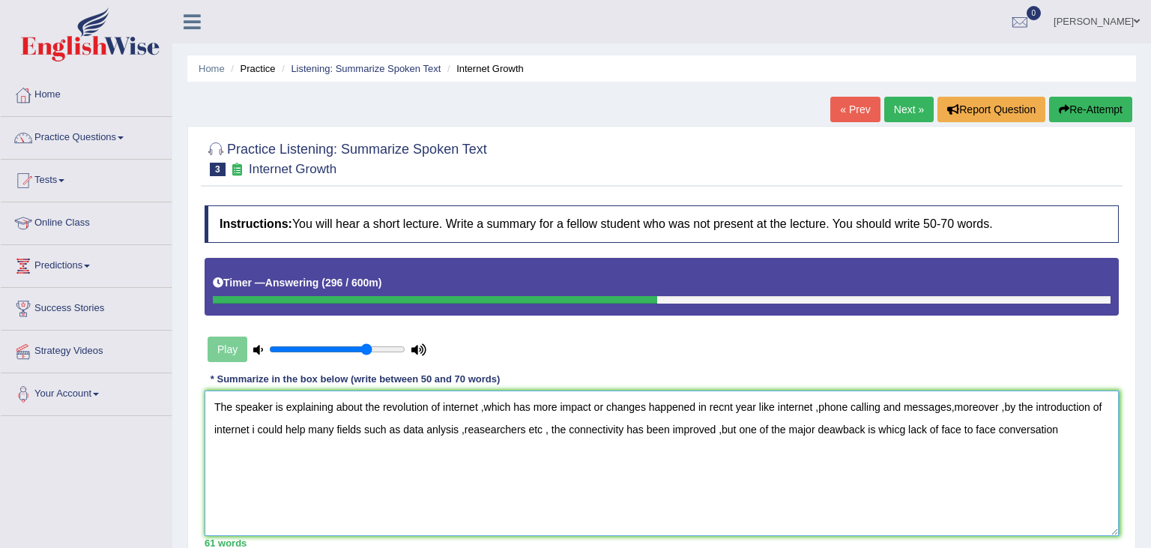
click at [933, 437] on textarea "The speaker is explaining about the revolution of internet ,which has more impa…" at bounding box center [662, 462] width 914 height 145
click at [904, 430] on textarea "The speaker is explaining about the revolution of internet ,which has more impa…" at bounding box center [662, 462] width 914 height 145
click at [1109, 427] on textarea "The speaker is explaining about the revolution of internet ,which has more impa…" at bounding box center [662, 462] width 914 height 145
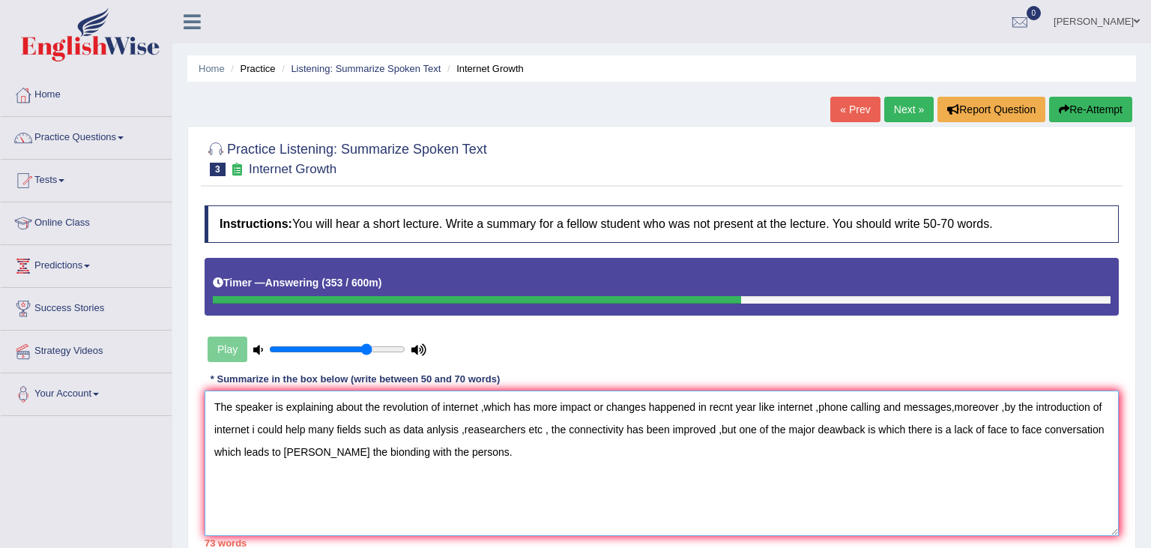
click at [301, 445] on textarea "The speaker is explaining about the revolution of internet ,which has more impa…" at bounding box center [662, 462] width 914 height 145
click at [226, 354] on div "Play" at bounding box center [317, 348] width 225 height 37
click at [226, 356] on div "Play" at bounding box center [317, 348] width 225 height 37
click at [723, 404] on textarea "The speaker is explaining about the revolution of internet ,which has more impa…" at bounding box center [662, 462] width 914 height 145
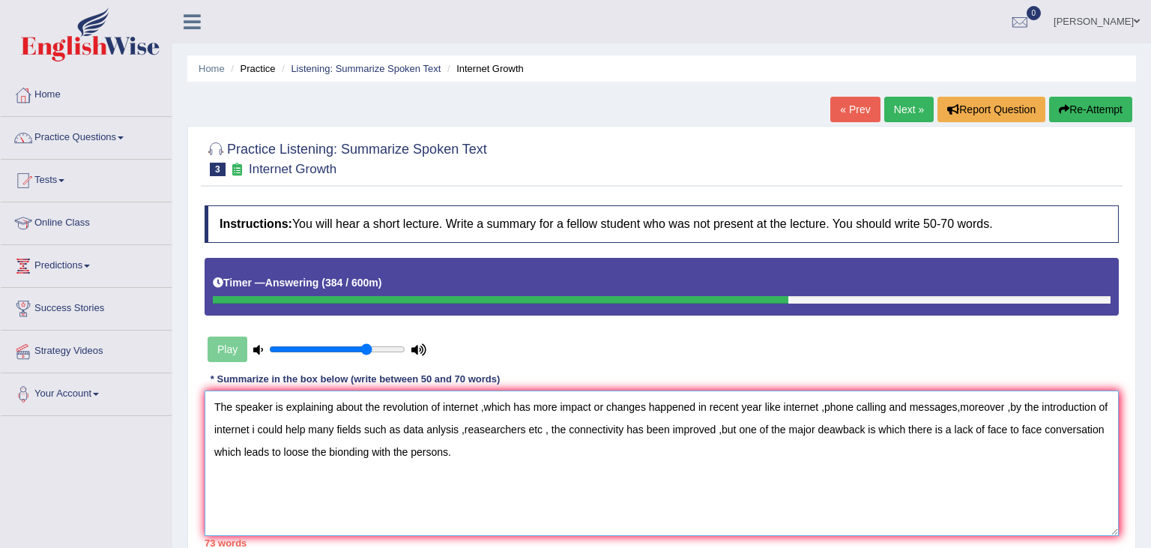
click at [741, 404] on textarea "The speaker is explaining about the revolution of internet ,which has more impa…" at bounding box center [662, 462] width 914 height 145
click at [709, 414] on textarea "The speaker is explaining about the revolution of internet ,which has more impa…" at bounding box center [662, 462] width 914 height 145
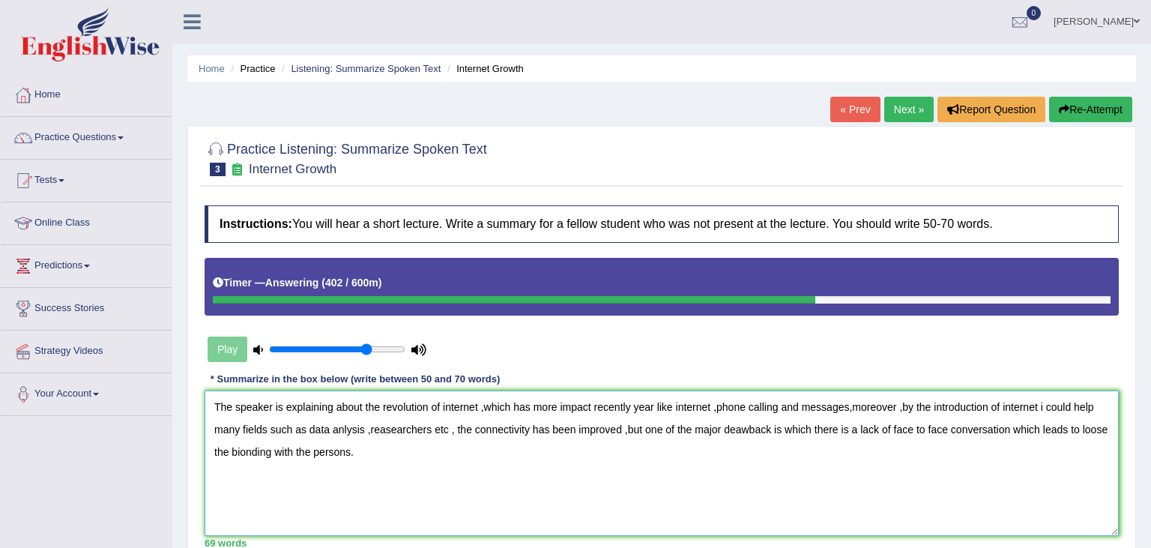
click at [654, 406] on textarea "The speaker is explaining about the revolution of internet ,which has more impa…" at bounding box center [662, 462] width 914 height 145
click at [239, 448] on textarea "The speaker is explaining about the revolution of internet ,which has more impa…" at bounding box center [662, 462] width 914 height 145
click at [289, 467] on textarea "The speaker is explaining about the revolution of internet ,which has more impa…" at bounding box center [662, 462] width 914 height 145
click at [477, 408] on textarea "The speaker is explaining about the revolution of internet ,which has more impa…" at bounding box center [662, 462] width 914 height 145
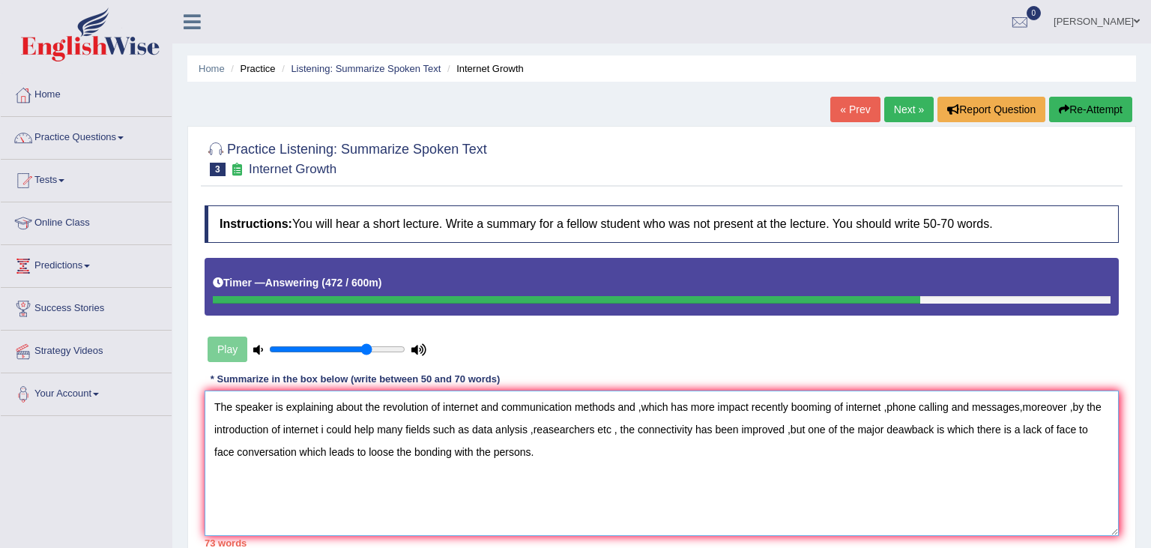
click at [501, 403] on textarea "The speaker is explaining about the revolution of internet and communication me…" at bounding box center [662, 462] width 914 height 145
click at [617, 405] on textarea "The speaker is explaining about the revolution of internet ,communication metho…" at bounding box center [662, 462] width 914 height 145
click at [619, 430] on textarea "The speaker is explaining about the revolution of internet ,communication metho…" at bounding box center [662, 462] width 914 height 145
click at [920, 429] on textarea "The speaker is explaining about the revolution of internet ,communication metho…" at bounding box center [662, 462] width 914 height 145
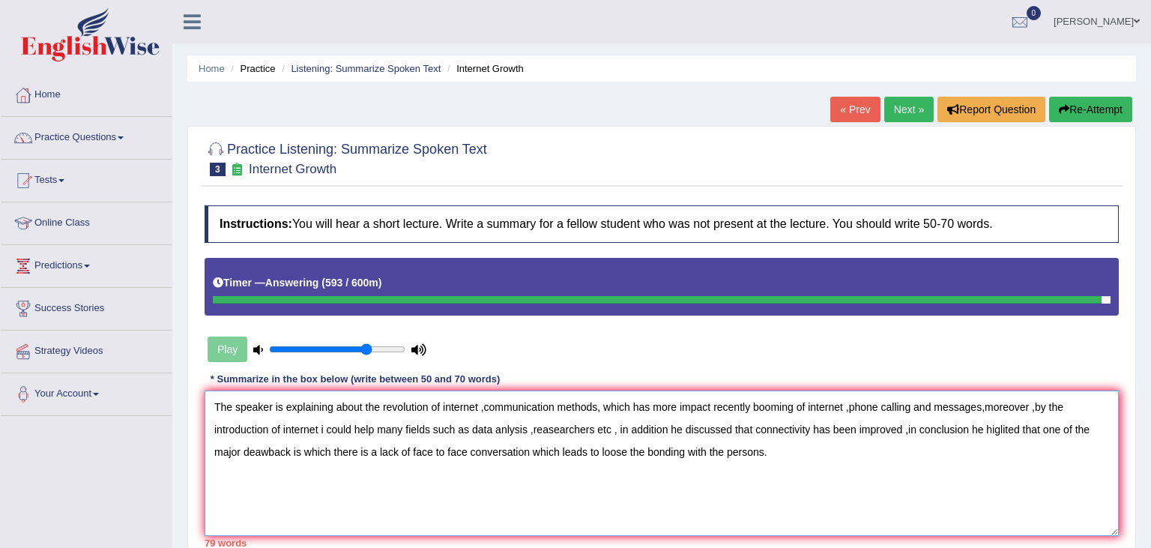
click at [1005, 448] on textarea "The speaker is explaining about the revolution of internet ,communication metho…" at bounding box center [662, 462] width 914 height 145
click at [999, 431] on textarea "The speaker is explaining about the revolution of internet ,communication metho…" at bounding box center [662, 462] width 914 height 145
click at [1011, 429] on textarea "The speaker is explaining about the revolution of internet ,communication metho…" at bounding box center [662, 462] width 914 height 145
type textarea "The speaker is explaining about the revolution of internet ,communication metho…"
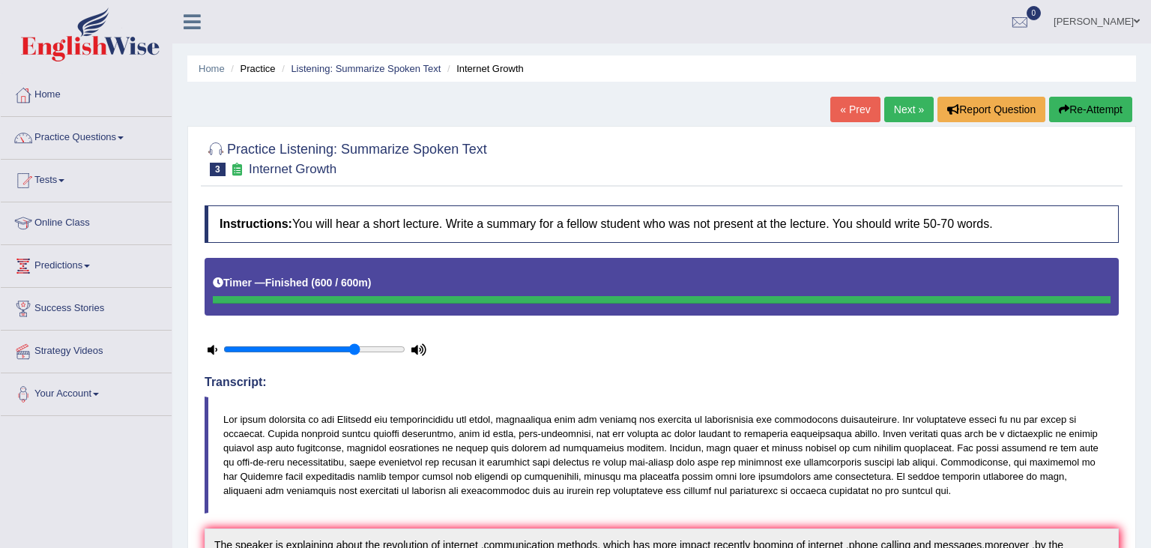
click at [861, 113] on link "« Prev" at bounding box center [854, 109] width 49 height 25
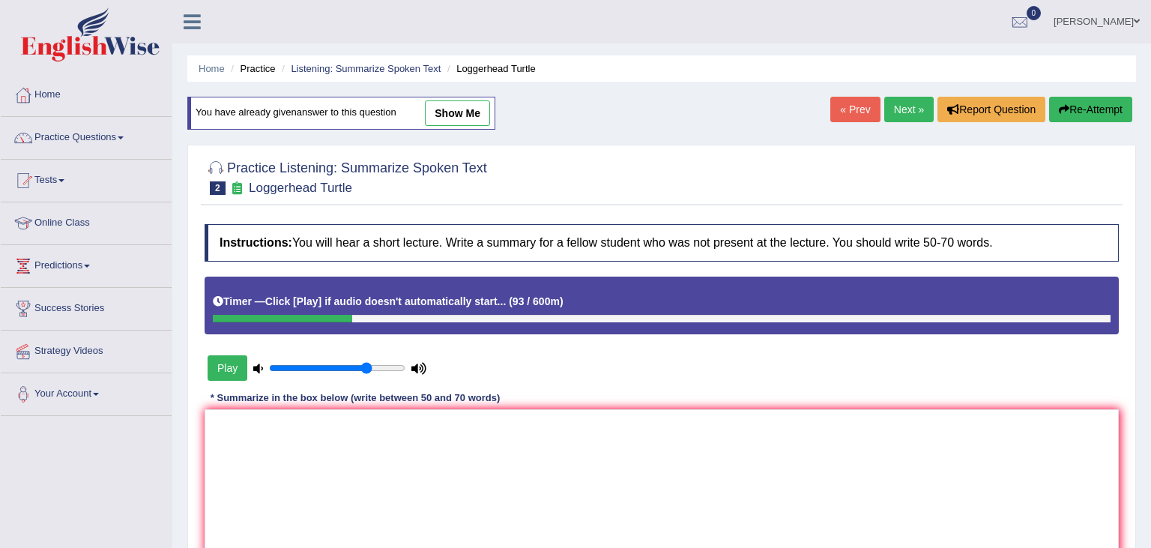
click at [224, 363] on button "Play" at bounding box center [228, 367] width 40 height 25
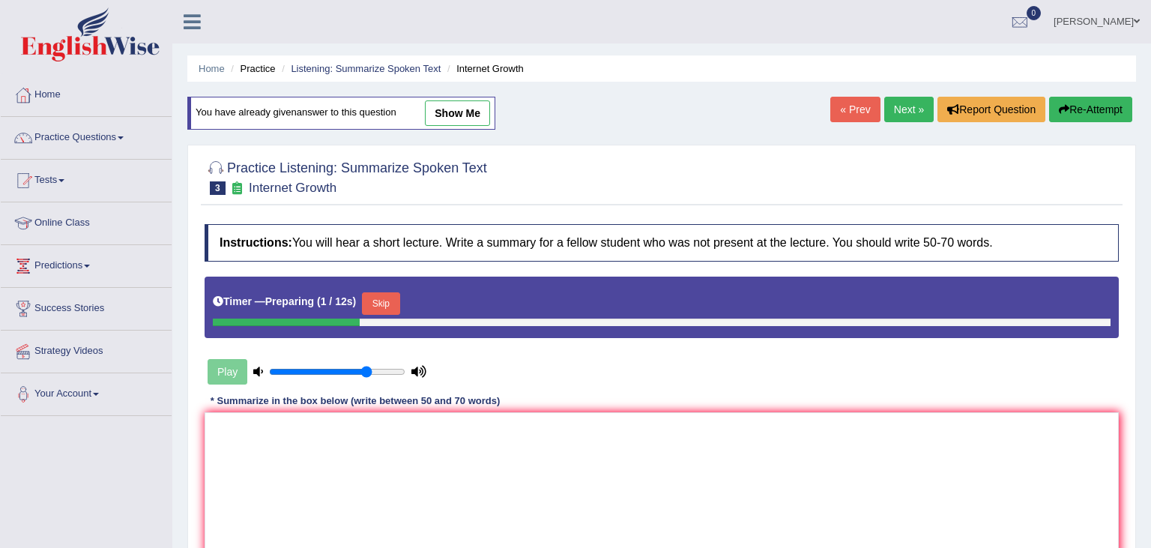
click at [390, 300] on button "Skip" at bounding box center [380, 303] width 37 height 22
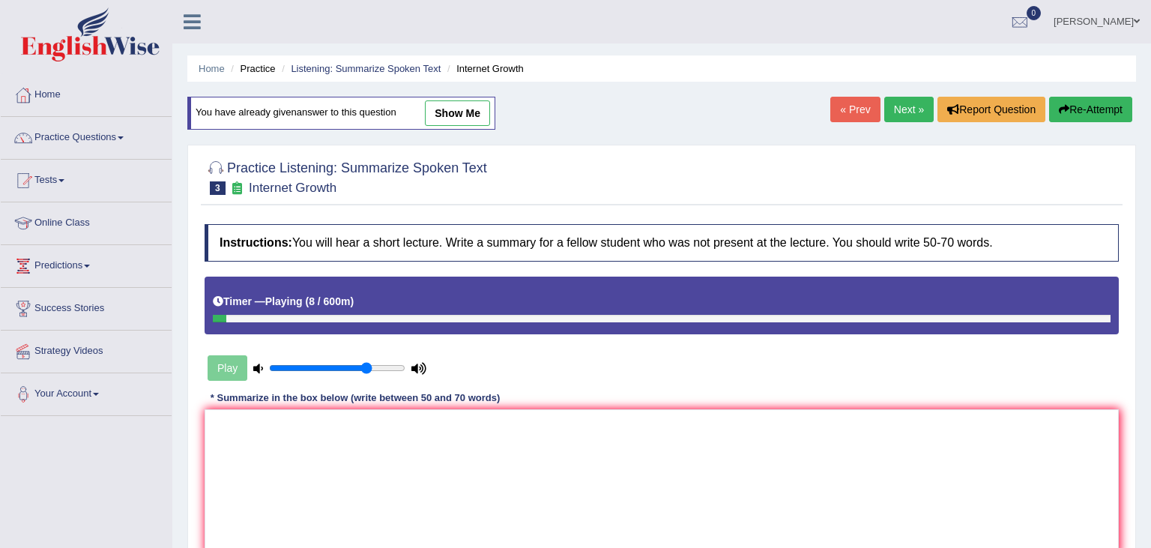
click at [255, 70] on li "Practice" at bounding box center [251, 68] width 48 height 14
click at [303, 67] on link "Listening: Summarize Spoken Text" at bounding box center [366, 68] width 150 height 11
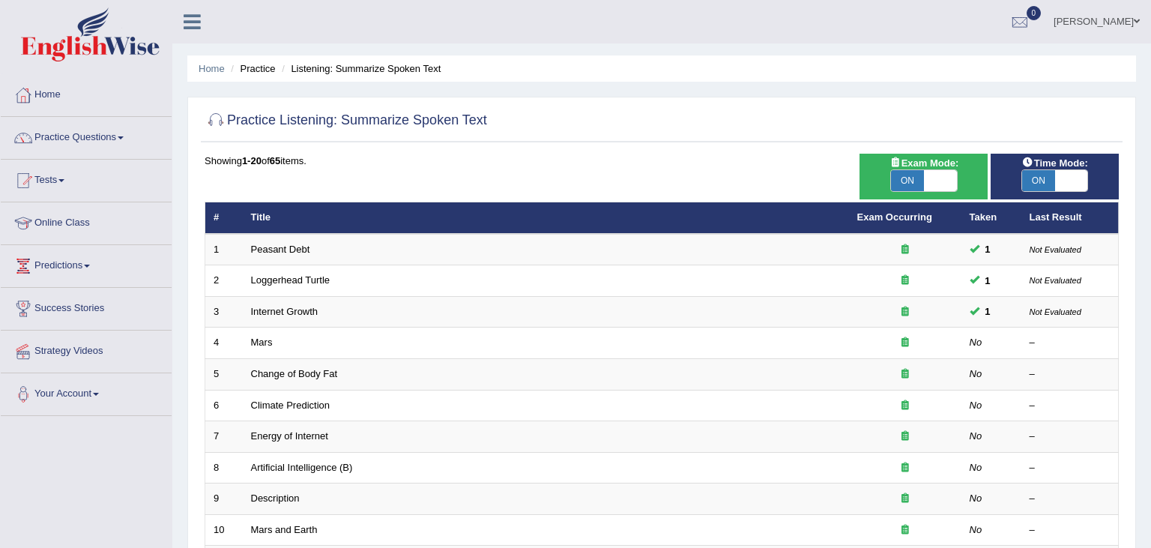
click at [1053, 181] on span "ON" at bounding box center [1038, 180] width 33 height 21
checkbox input "false"
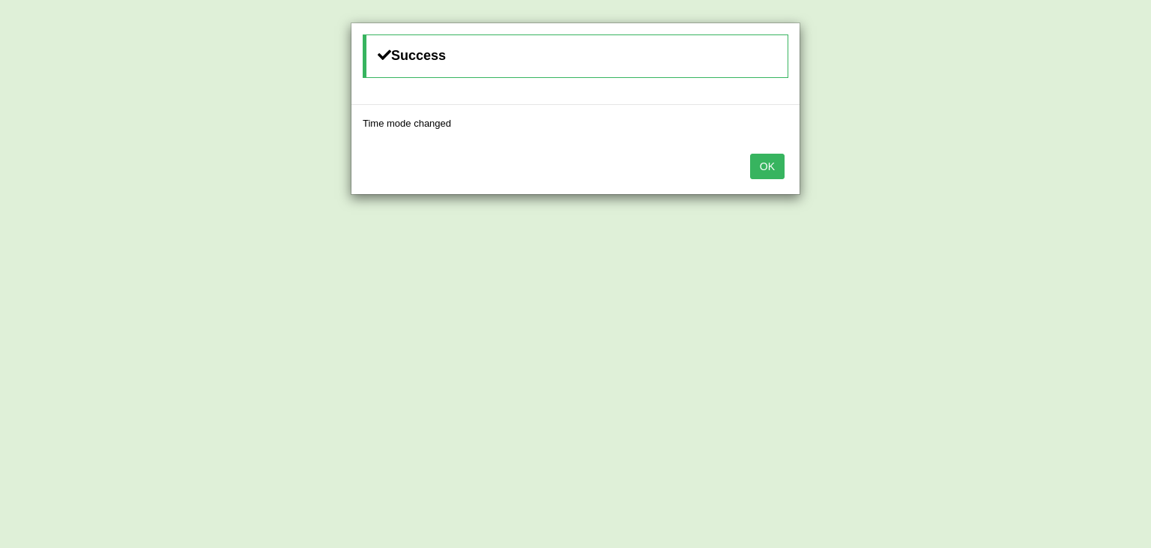
click at [768, 164] on button "OK" at bounding box center [767, 166] width 34 height 25
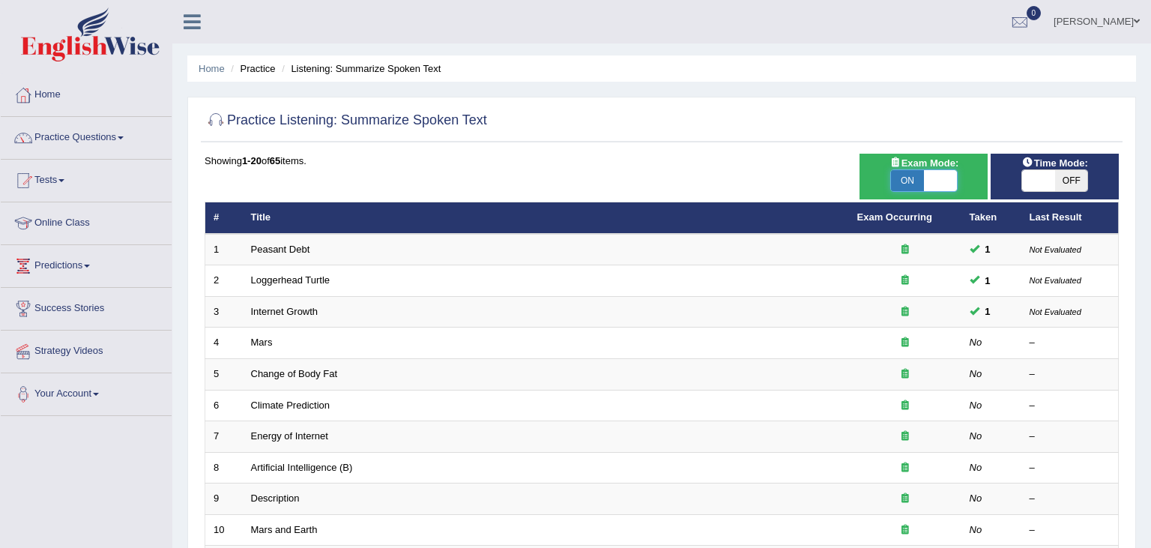
click at [945, 178] on span at bounding box center [940, 180] width 33 height 21
checkbox input "false"
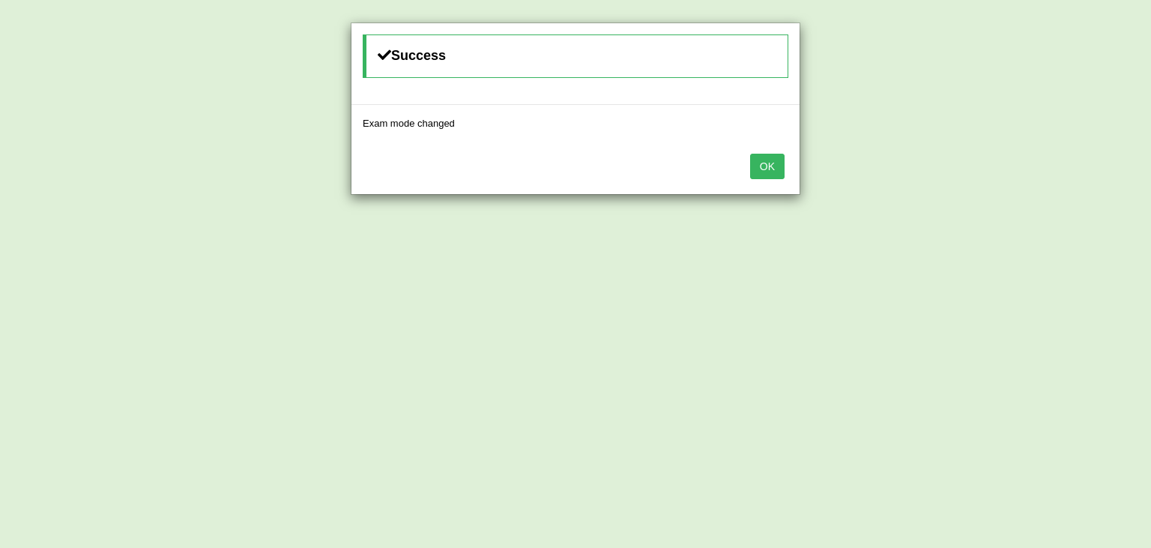
click at [772, 172] on button "OK" at bounding box center [767, 166] width 34 height 25
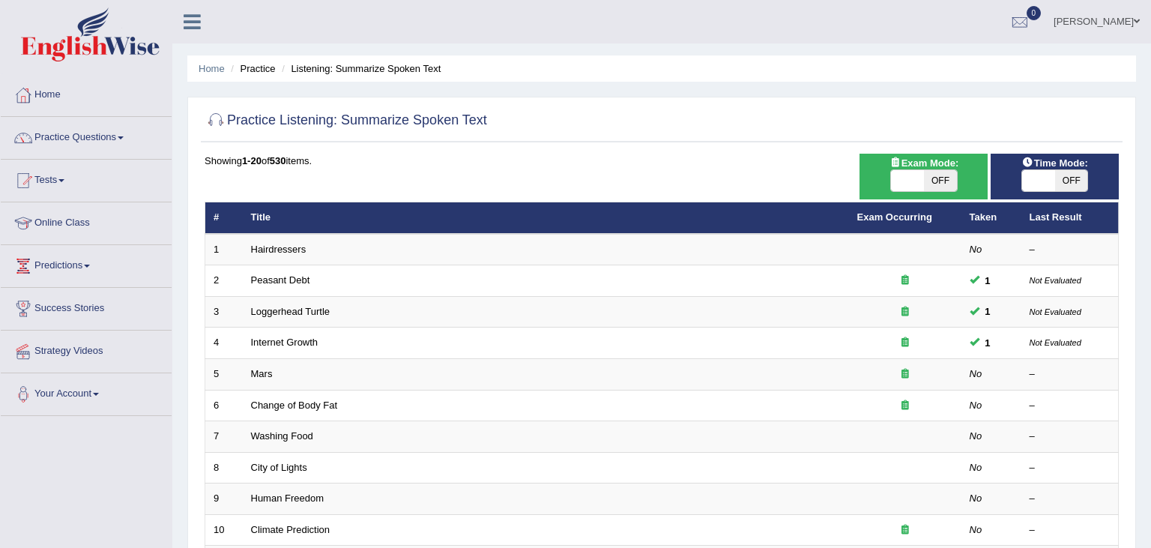
click at [1133, 542] on div "Practice Listening: Summarize Spoken Text Time Mode: ON OFF Exam Mode: ON OFF S…" at bounding box center [661, 520] width 948 height 846
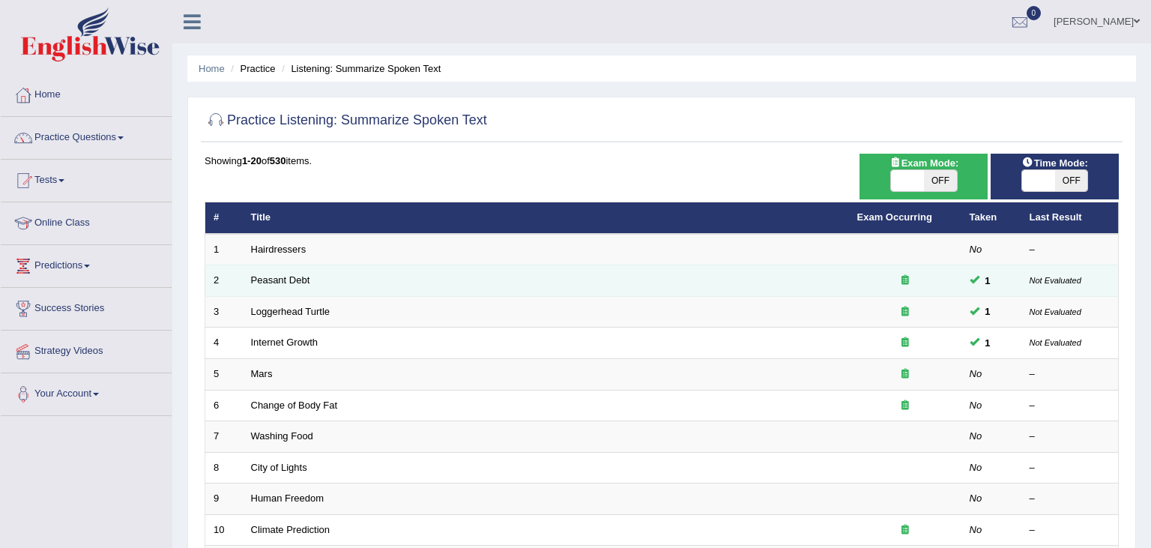
click at [905, 279] on icon at bounding box center [904, 280] width 7 height 10
click at [912, 279] on div at bounding box center [905, 280] width 96 height 14
click at [906, 278] on icon at bounding box center [904, 280] width 7 height 10
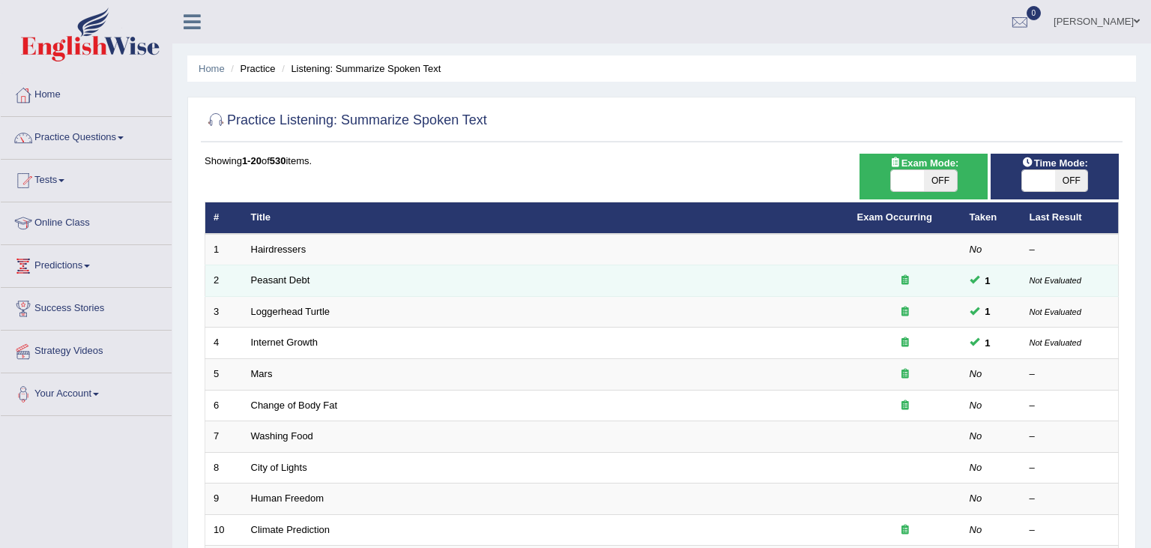
click at [337, 285] on td "Peasant Debt" at bounding box center [546, 280] width 606 height 31
click at [433, 275] on td "Peasant Debt" at bounding box center [546, 280] width 606 height 31
click at [927, 281] on div at bounding box center [905, 280] width 96 height 14
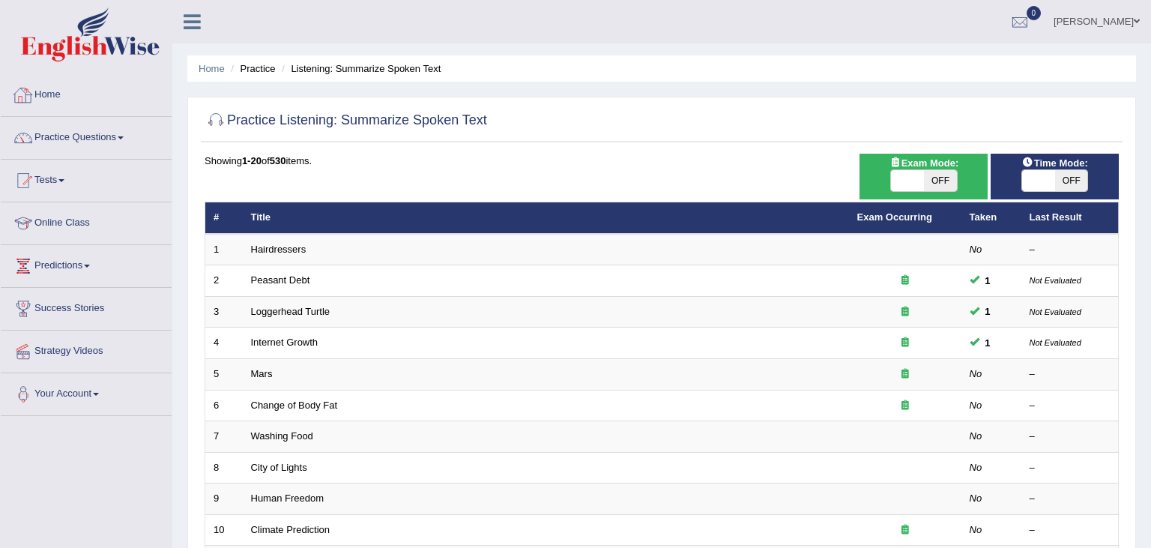
click at [59, 99] on link "Home" at bounding box center [86, 92] width 171 height 37
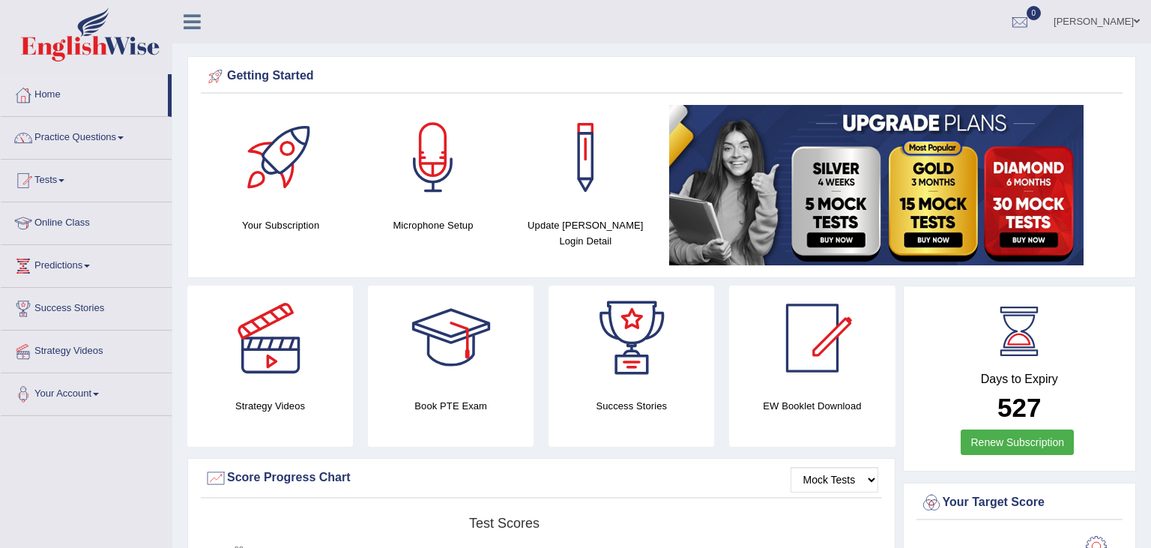
click at [83, 217] on link "Online Class" at bounding box center [86, 220] width 171 height 37
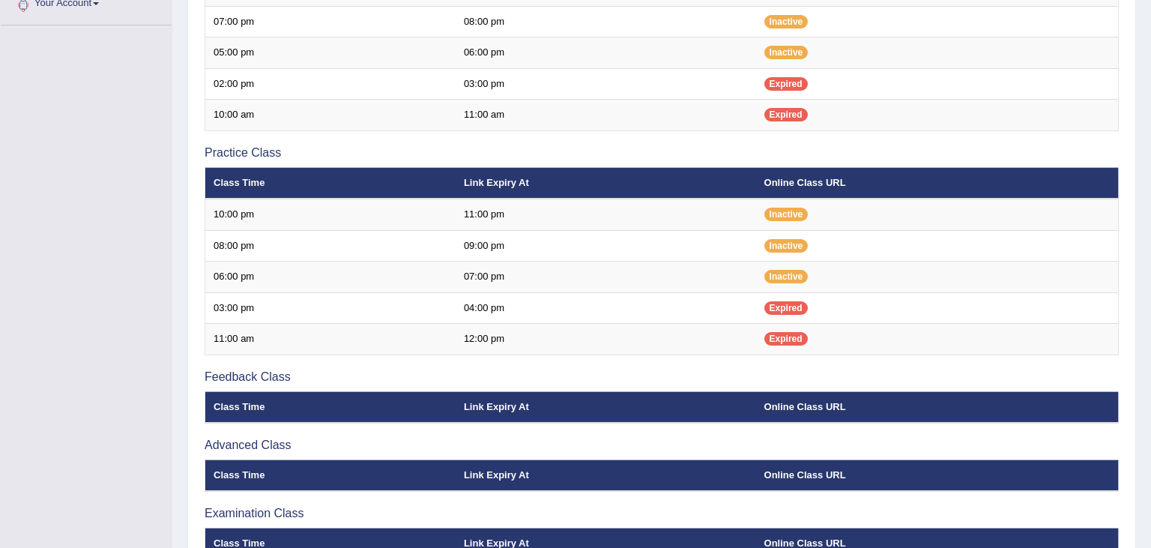
scroll to position [396, 0]
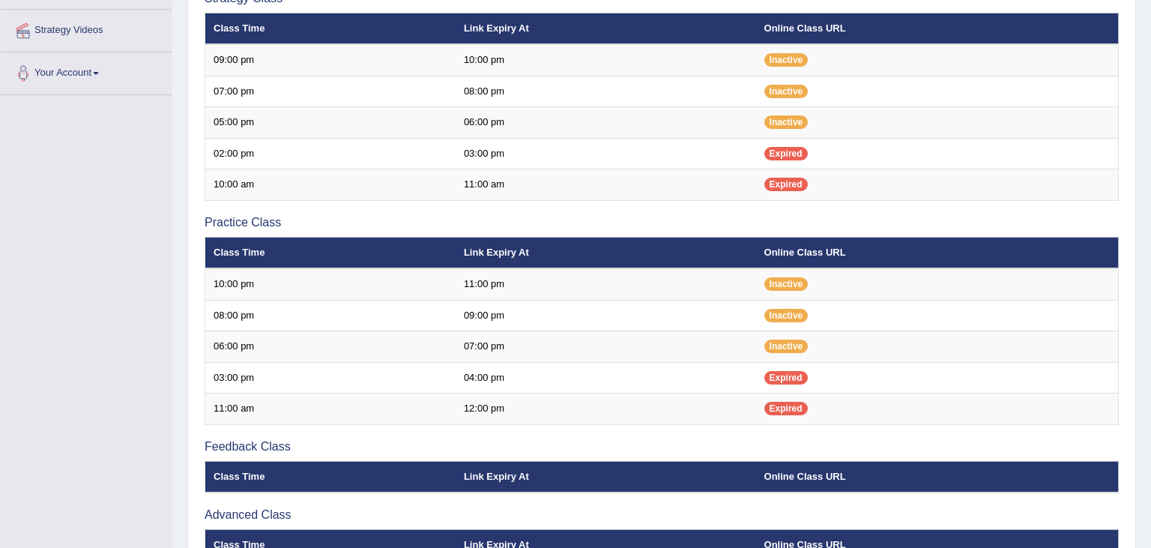
scroll to position [316, 0]
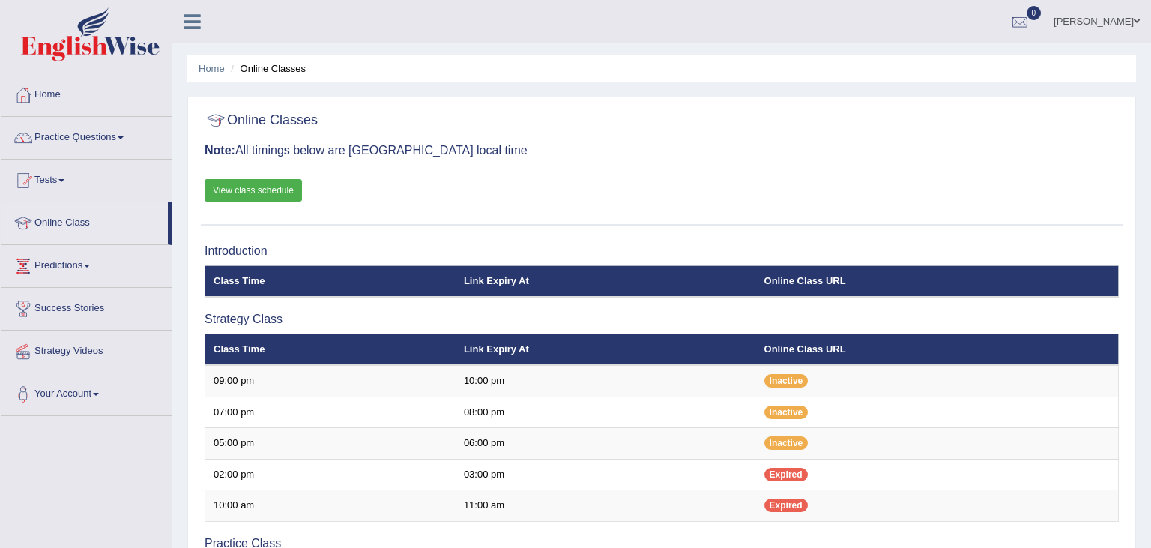
scroll to position [316, 0]
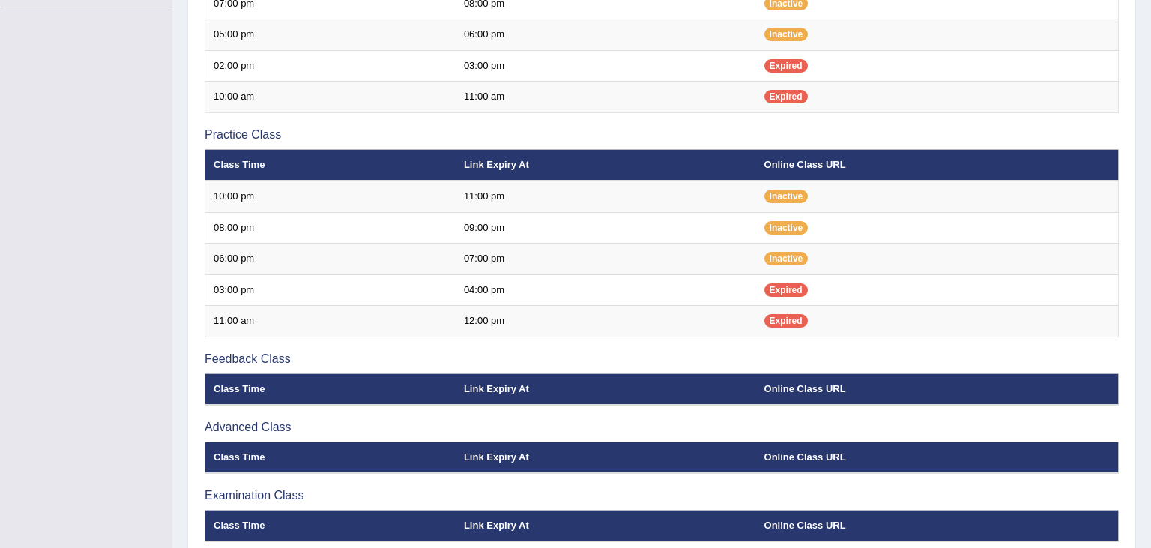
scroll to position [448, 0]
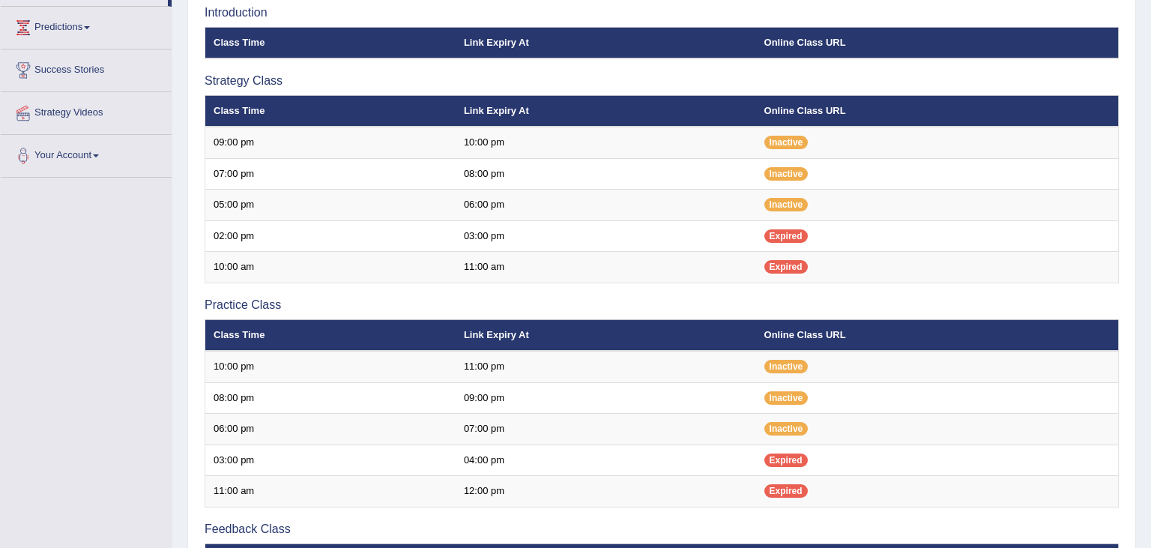
scroll to position [250, 0]
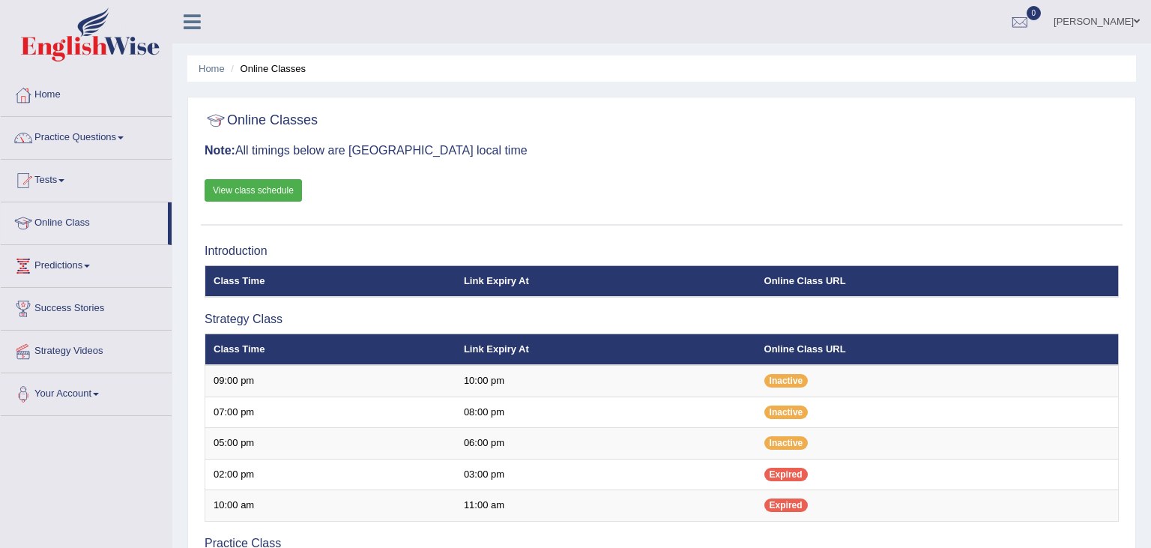
scroll to position [250, 0]
click at [106, 130] on link "Practice Questions" at bounding box center [86, 135] width 171 height 37
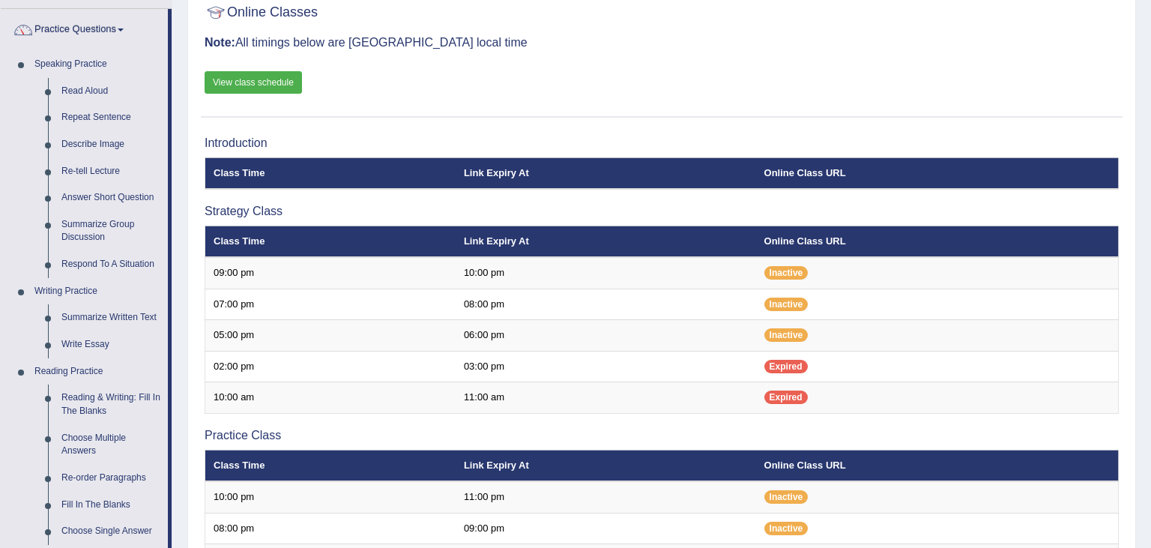
scroll to position [118, 0]
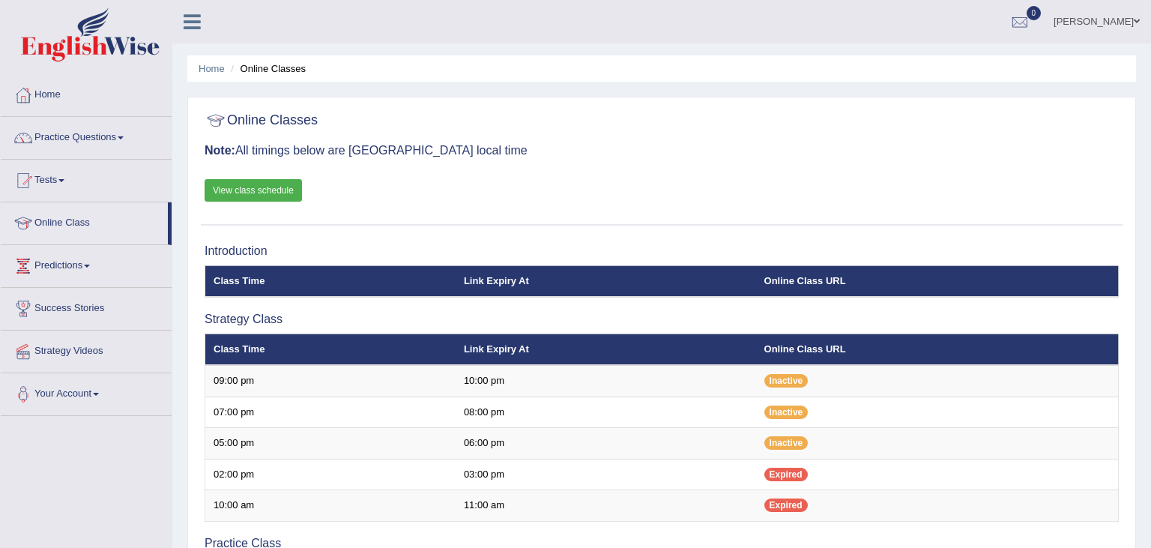
scroll to position [118, 0]
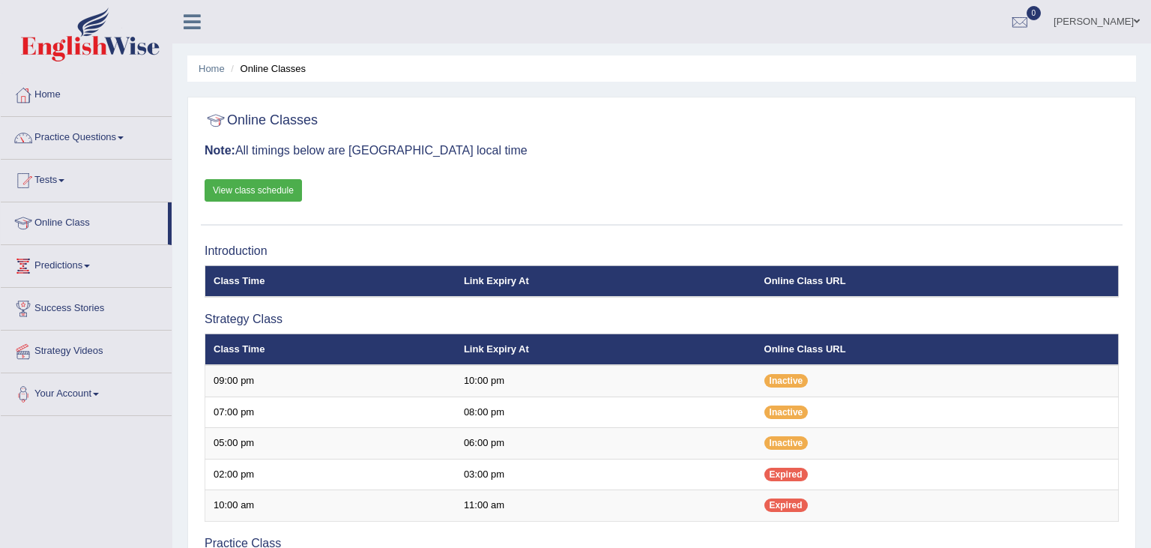
scroll to position [118, 0]
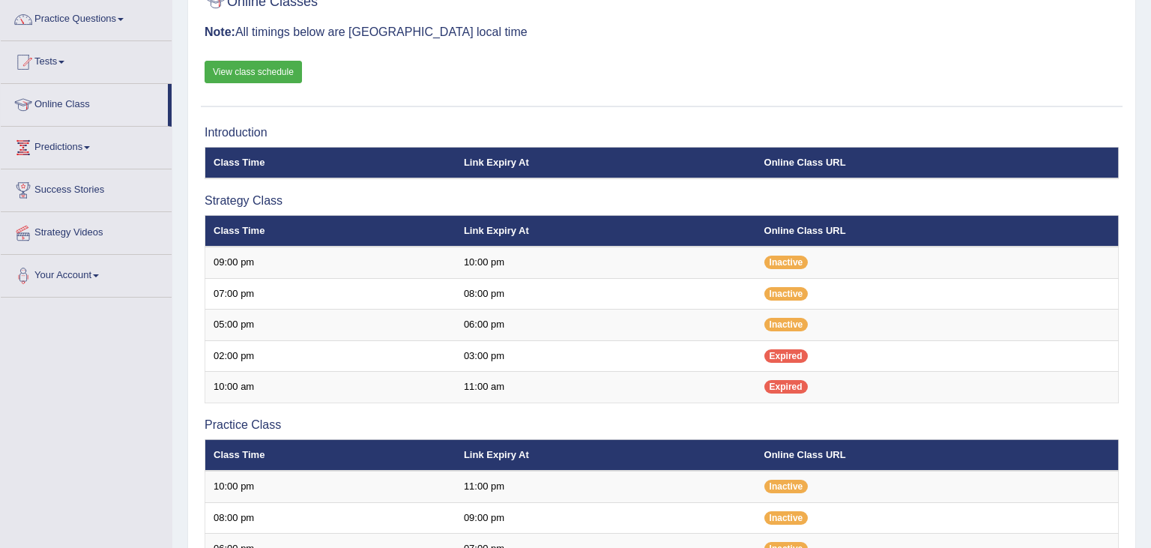
scroll to position [118, 0]
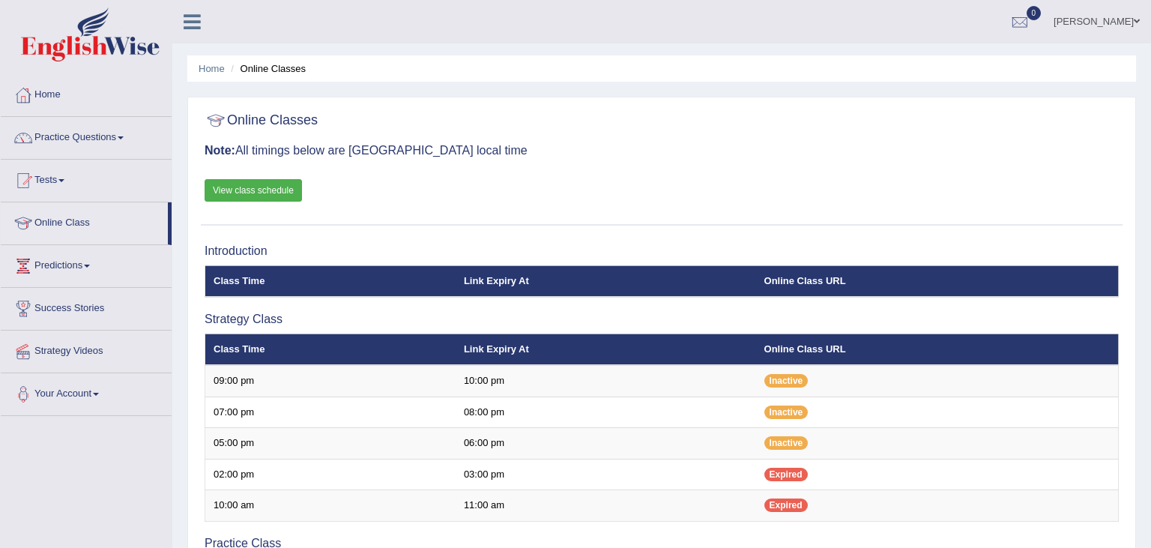
scroll to position [118, 0]
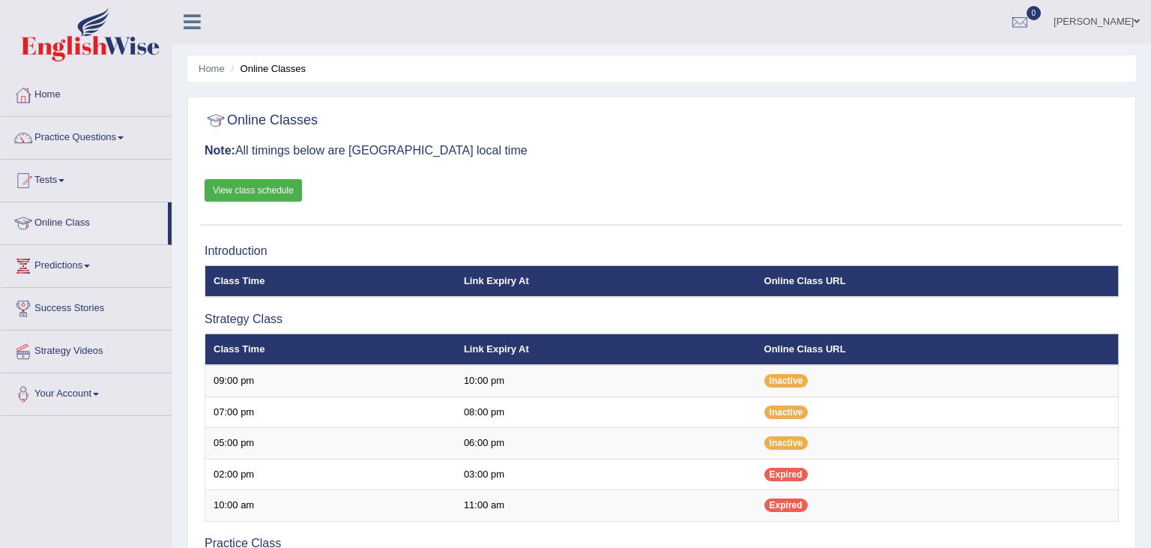
scroll to position [118, 0]
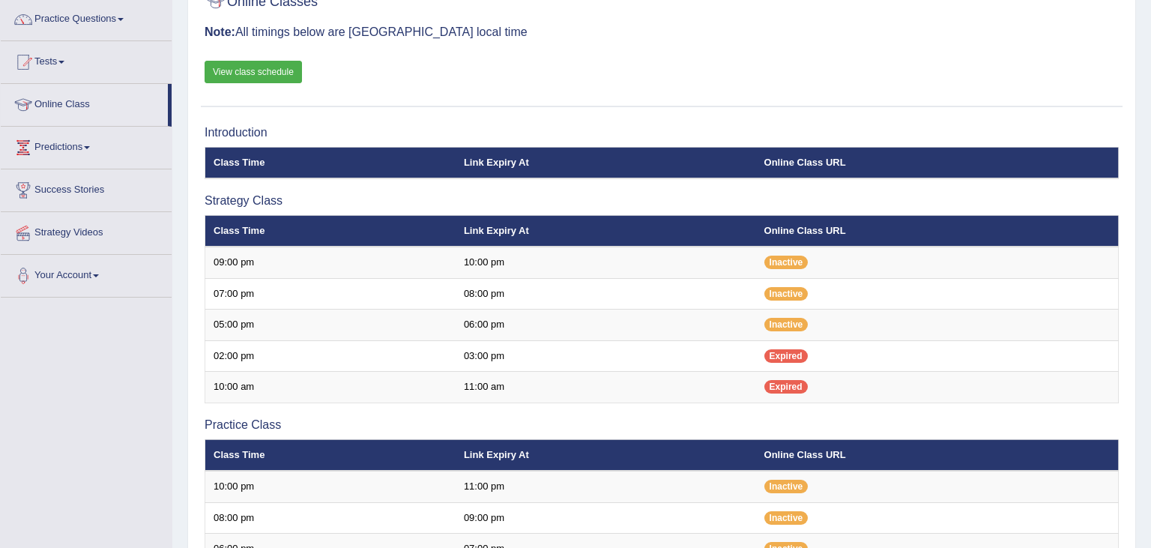
scroll to position [118, 0]
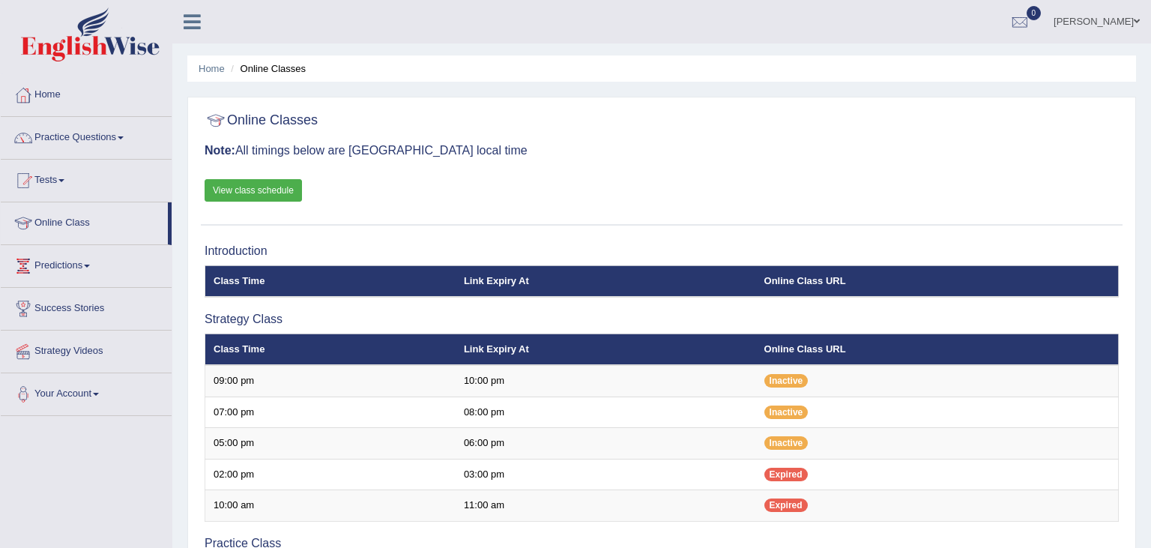
scroll to position [118, 0]
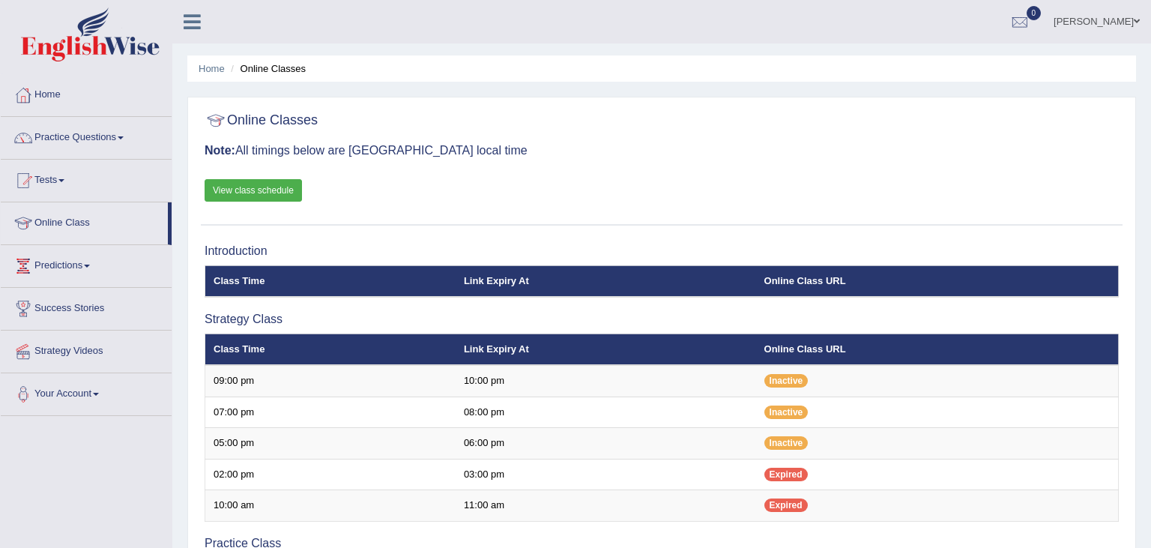
scroll to position [118, 0]
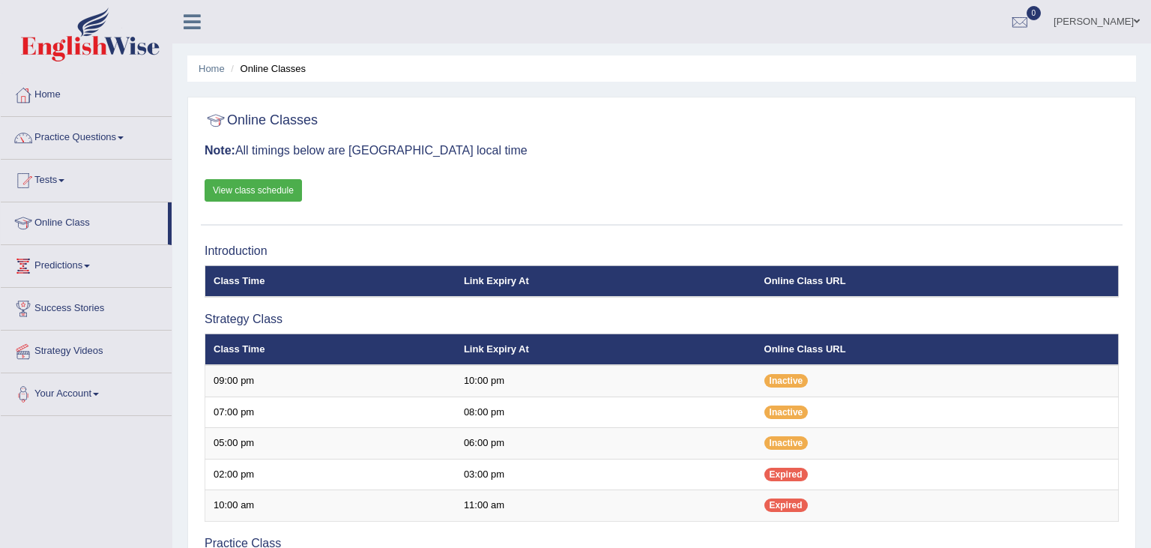
scroll to position [118, 0]
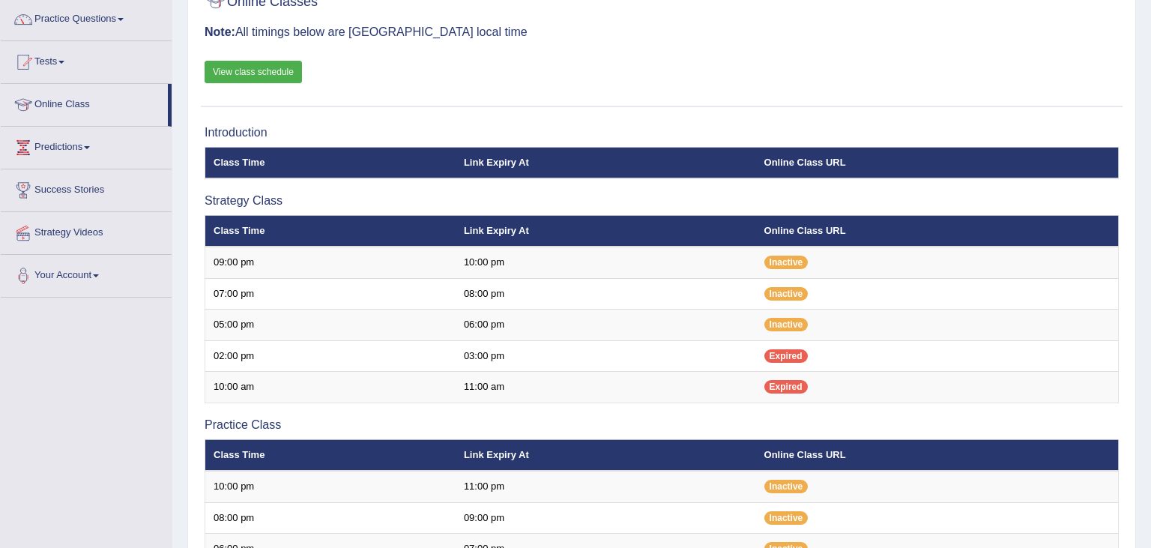
scroll to position [118, 0]
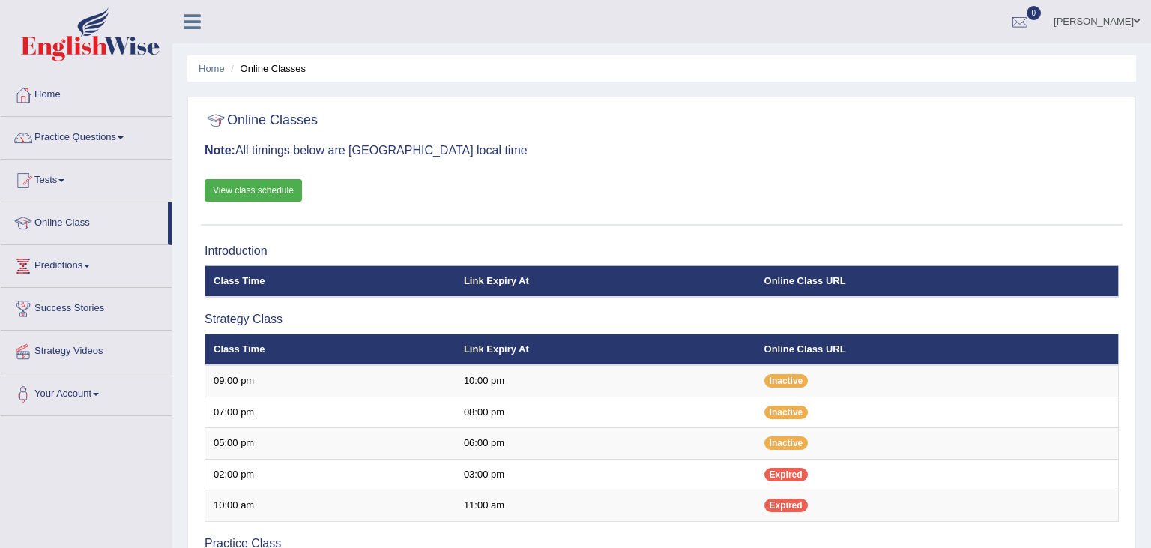
scroll to position [118, 0]
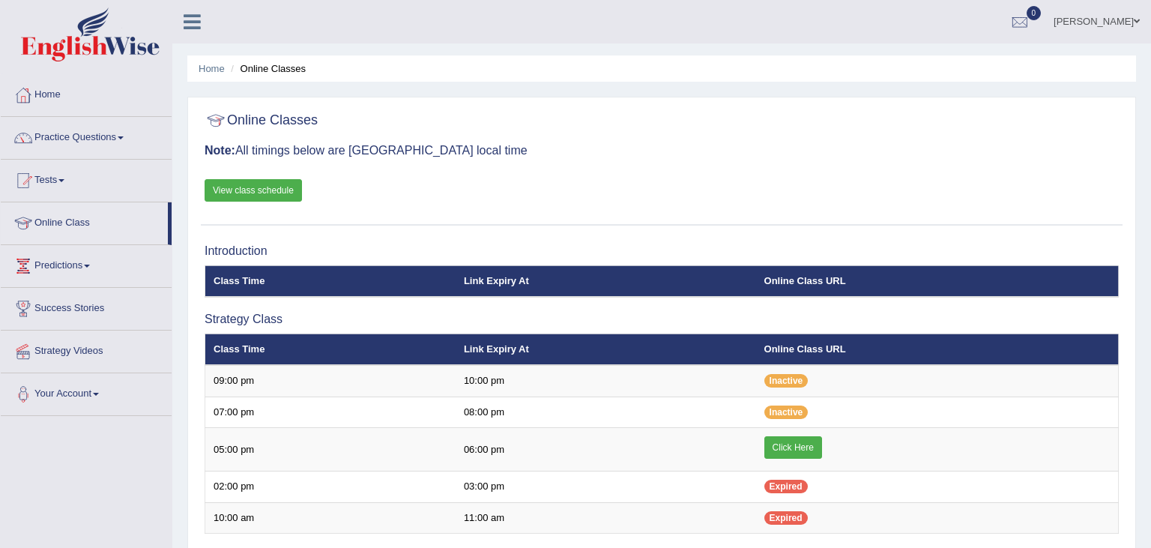
scroll to position [118, 0]
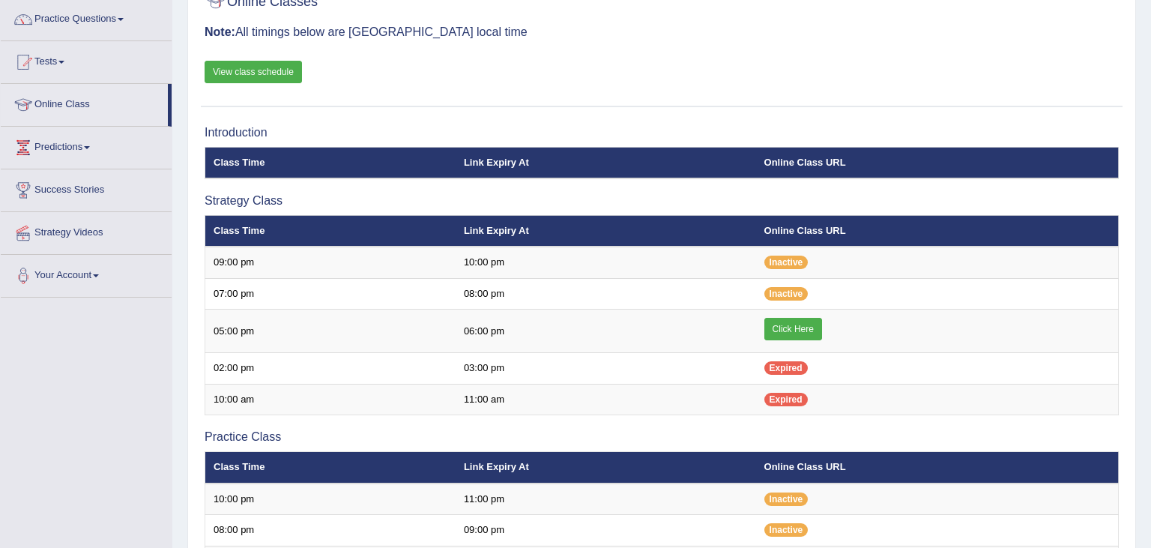
scroll to position [118, 0]
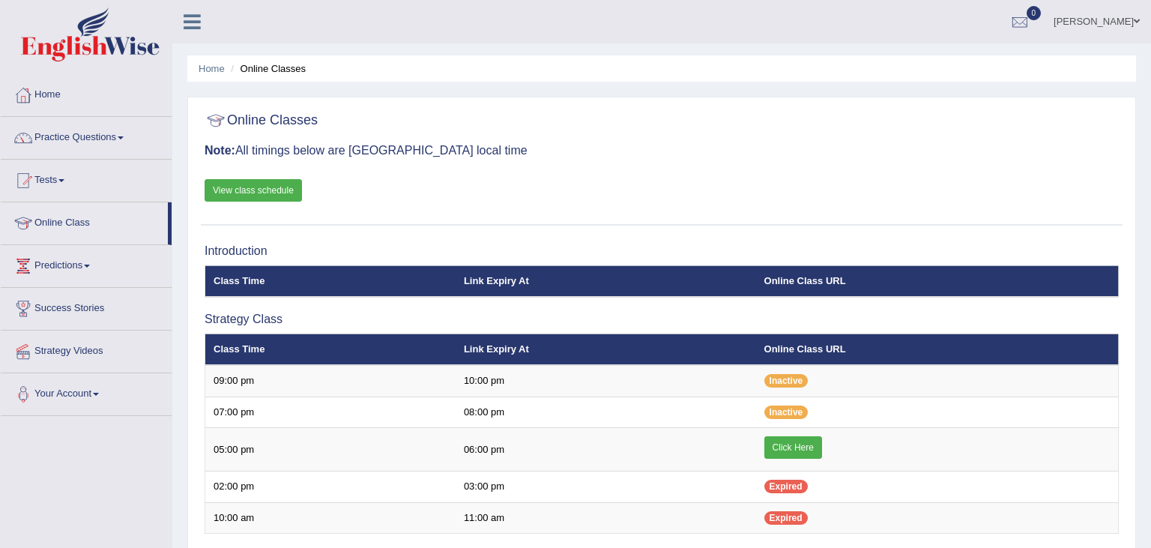
scroll to position [118, 0]
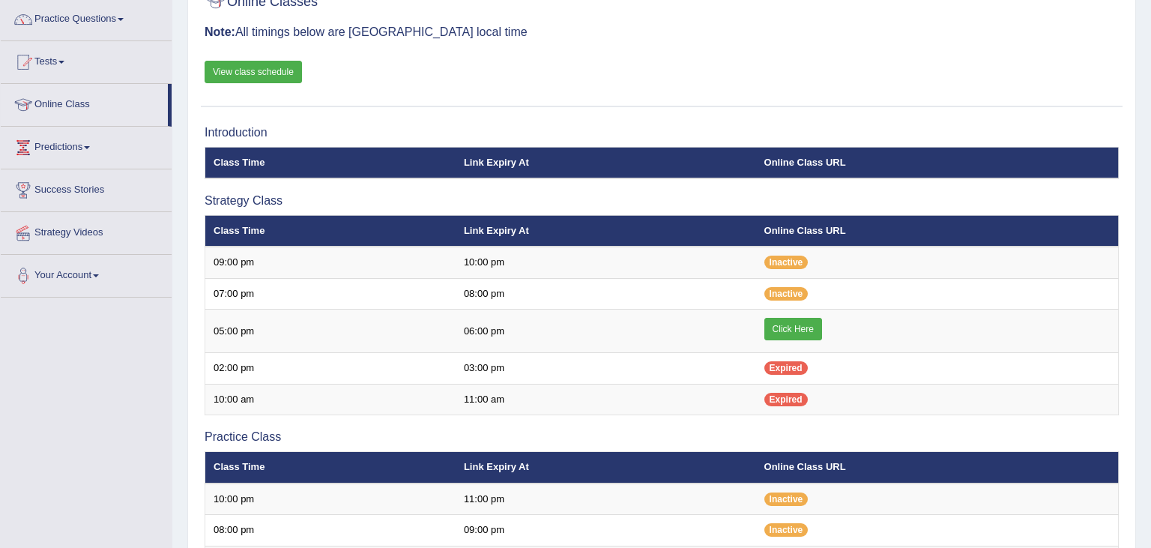
scroll to position [118, 0]
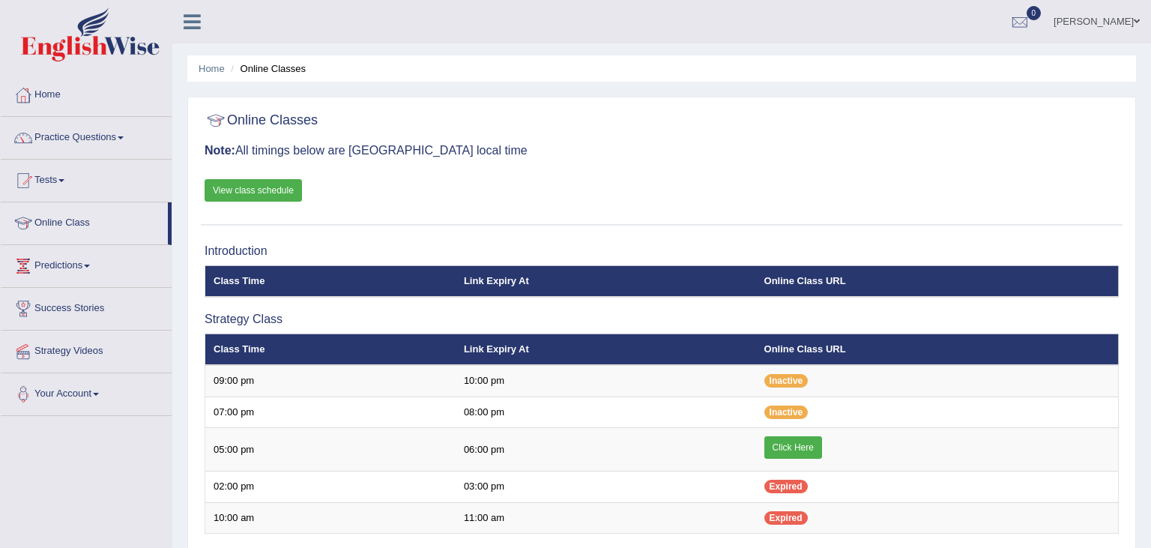
scroll to position [118, 0]
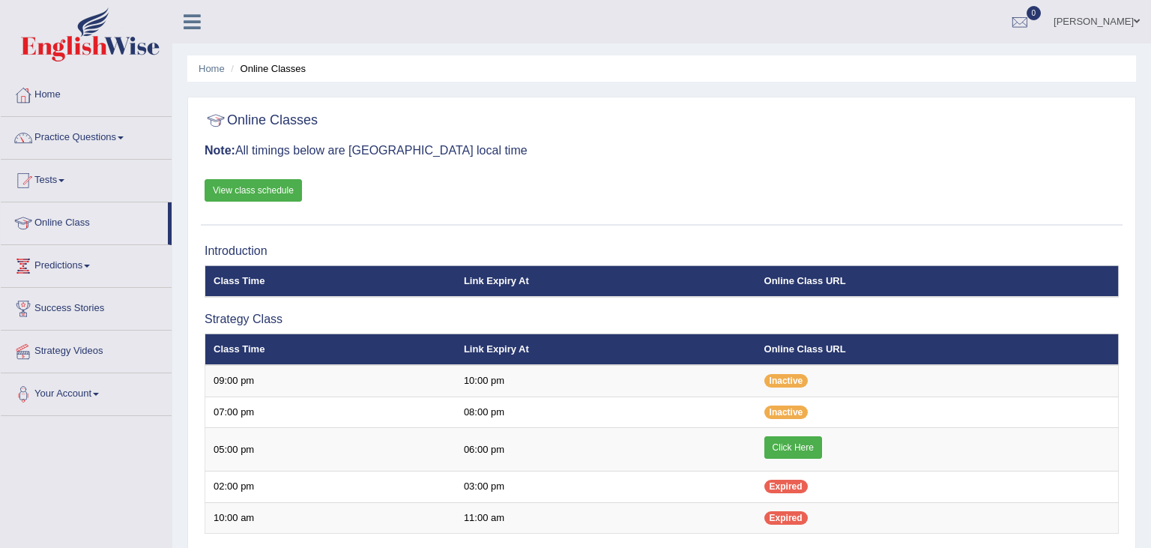
scroll to position [118, 0]
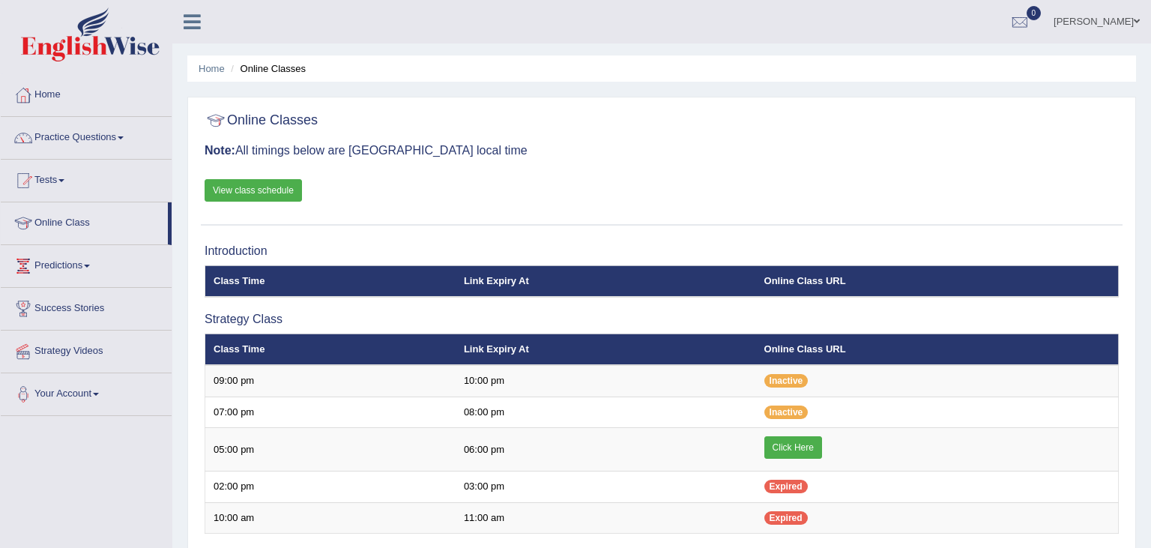
scroll to position [118, 0]
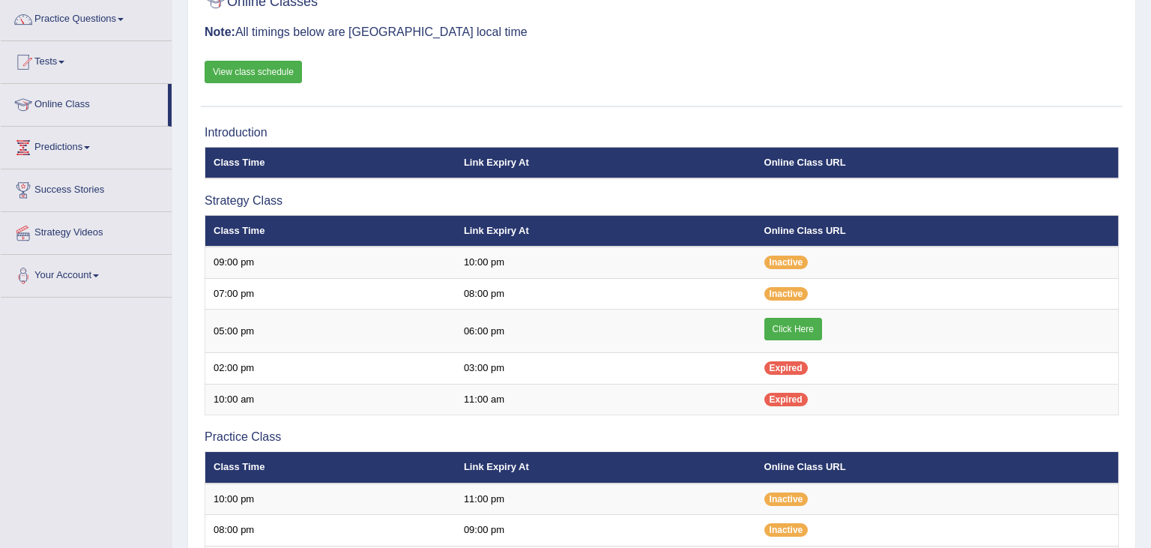
scroll to position [118, 0]
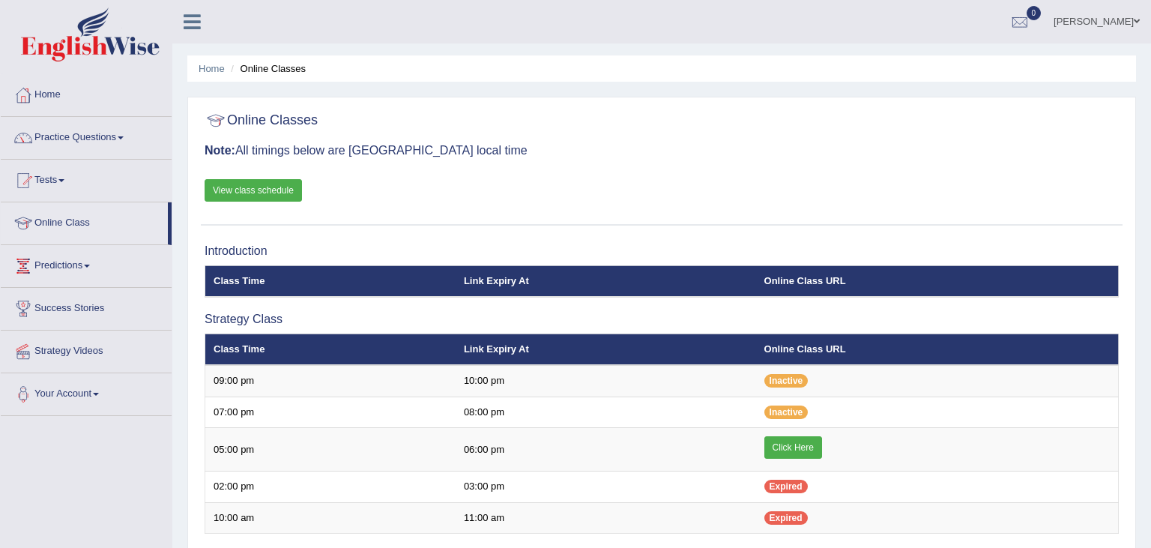
scroll to position [118, 0]
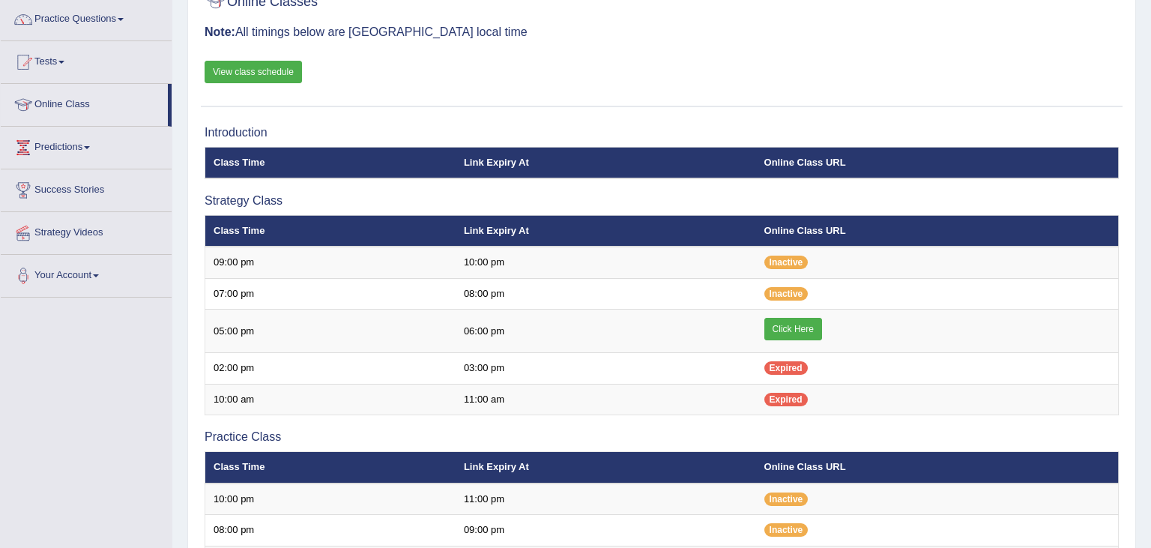
scroll to position [118, 0]
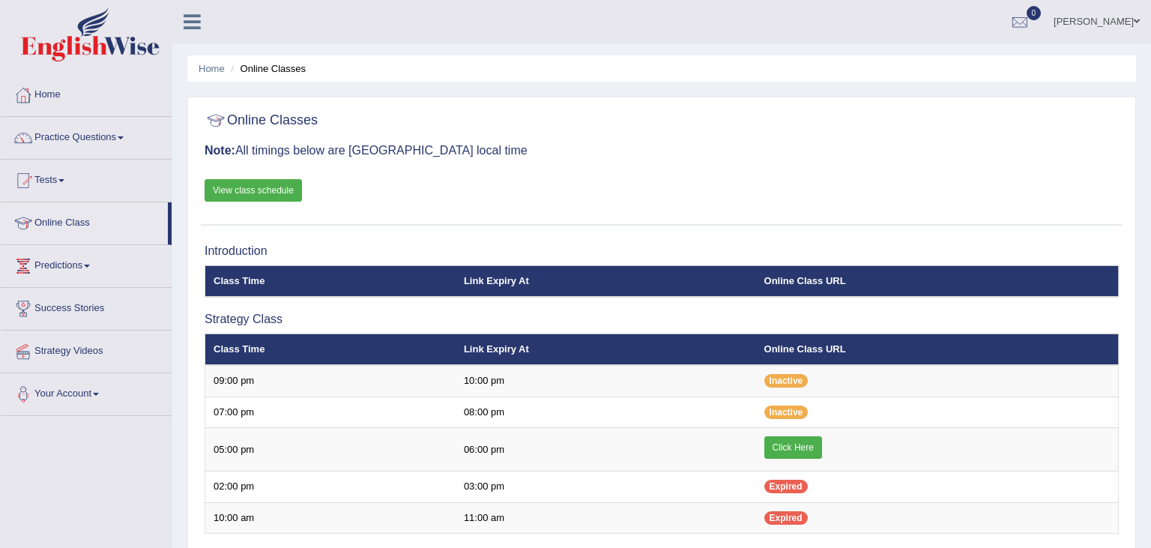
scroll to position [118, 0]
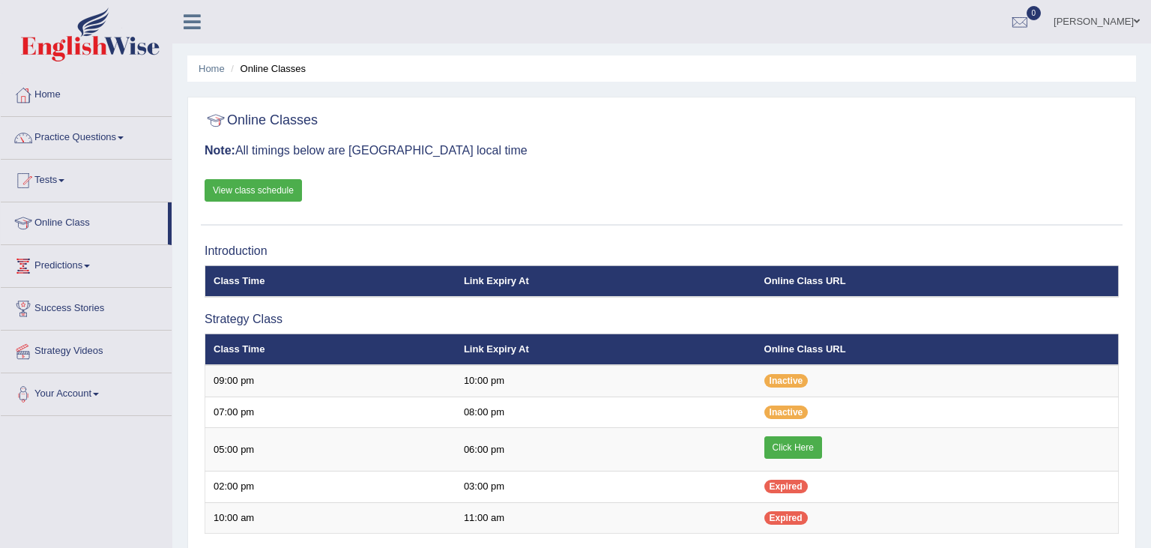
scroll to position [118, 0]
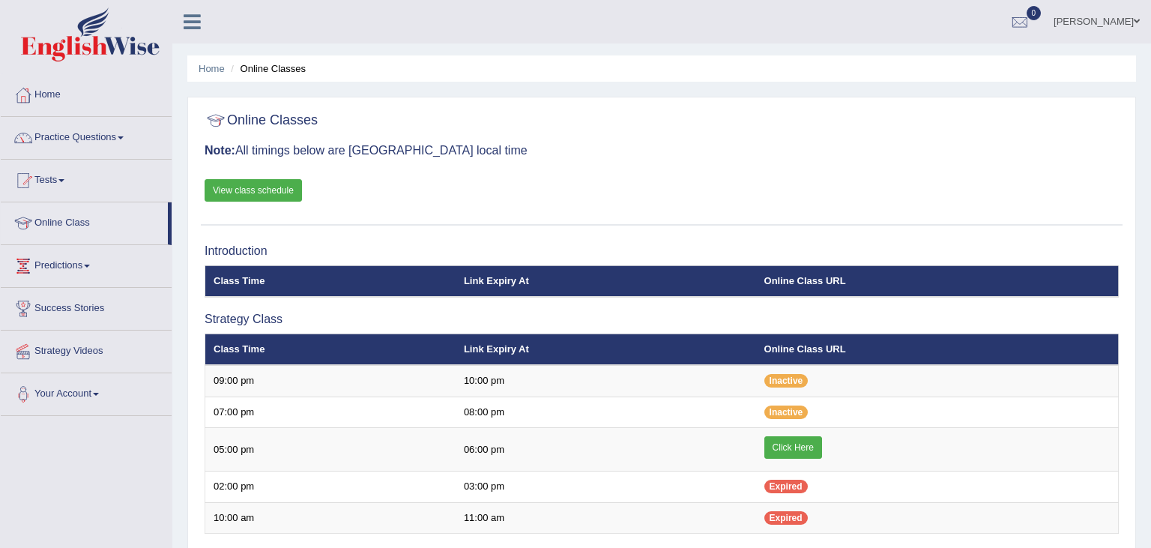
scroll to position [118, 0]
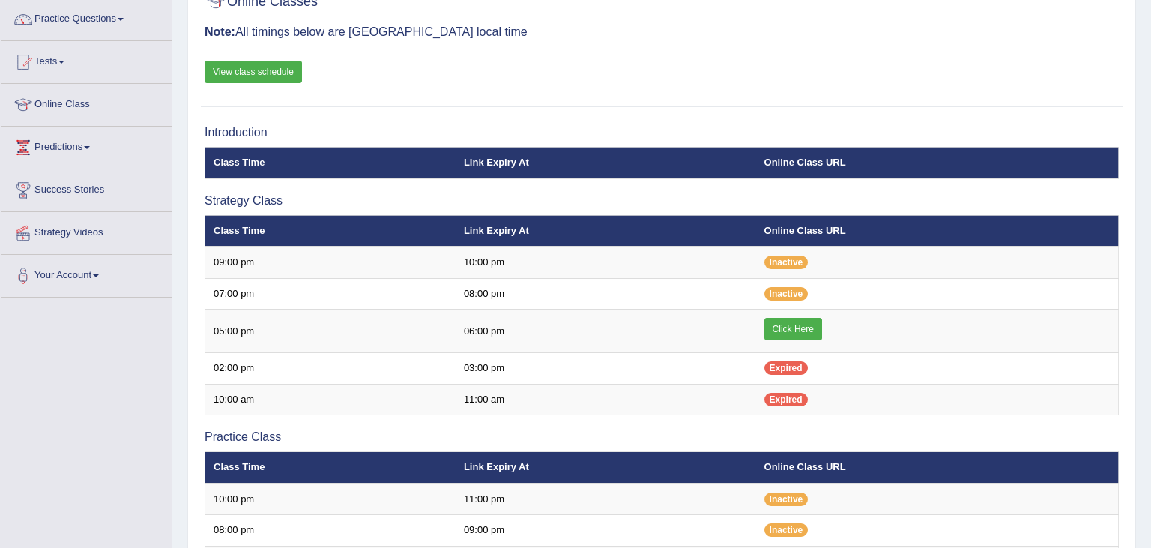
scroll to position [118, 0]
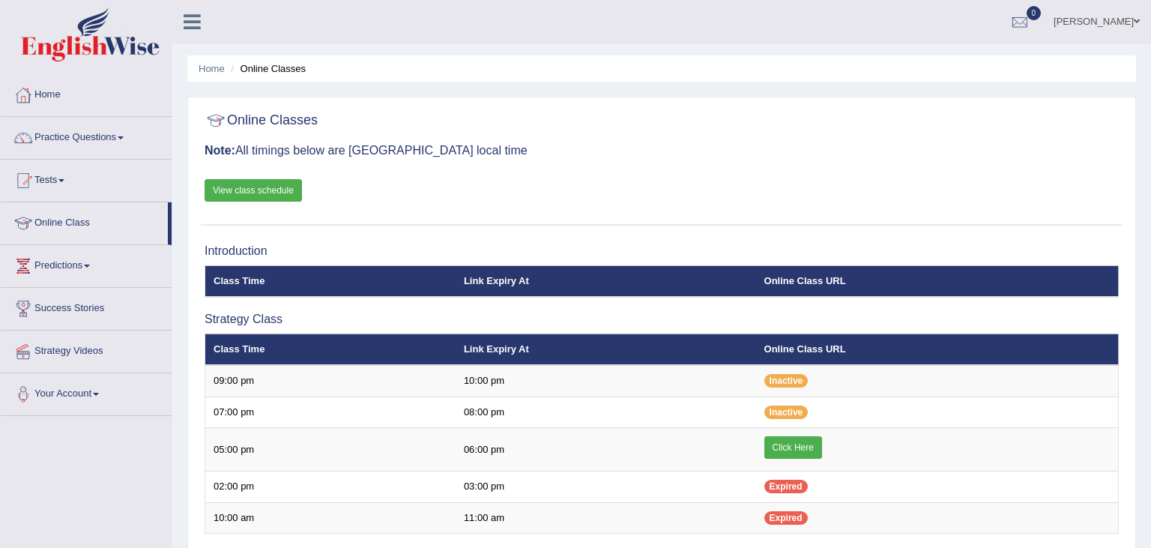
scroll to position [118, 0]
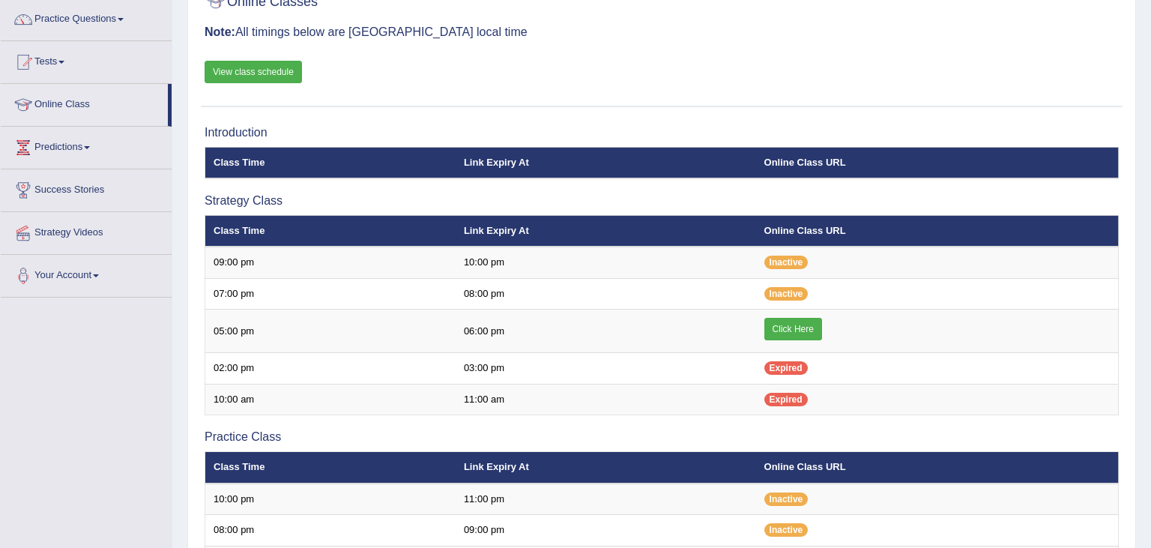
scroll to position [118, 0]
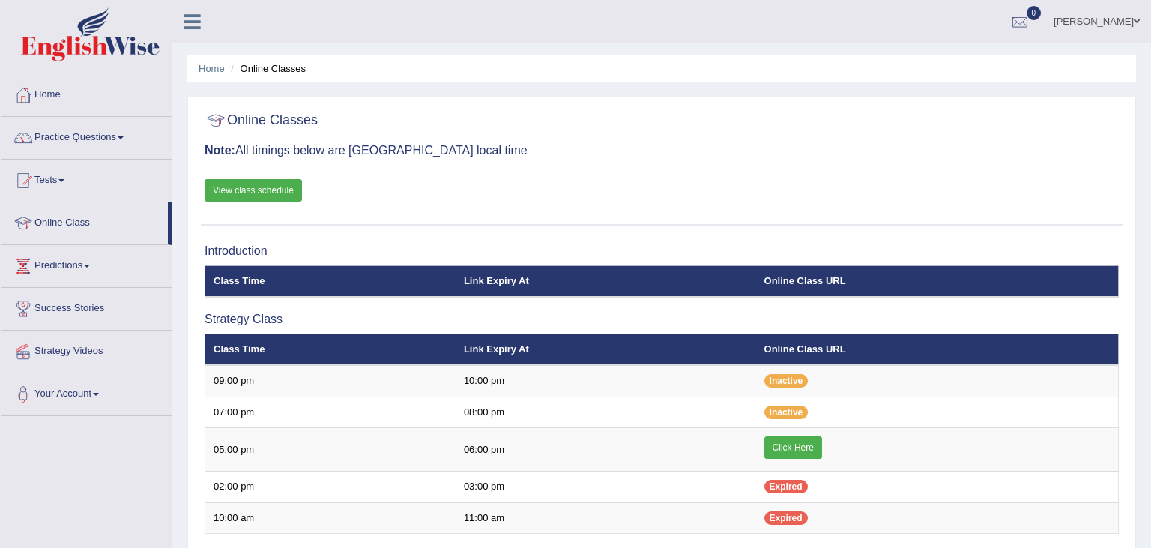
scroll to position [118, 0]
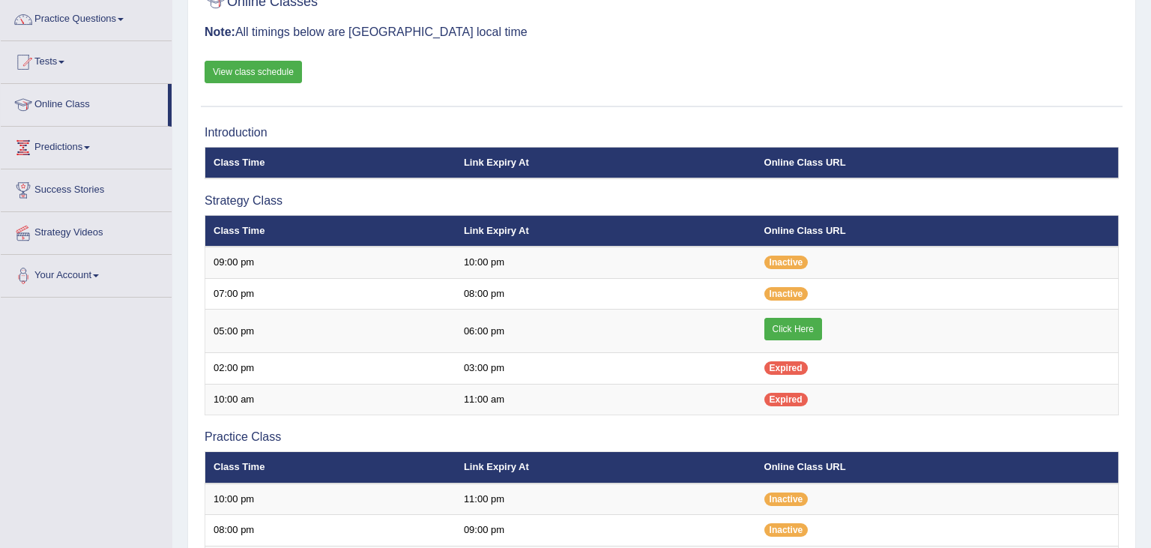
scroll to position [118, 0]
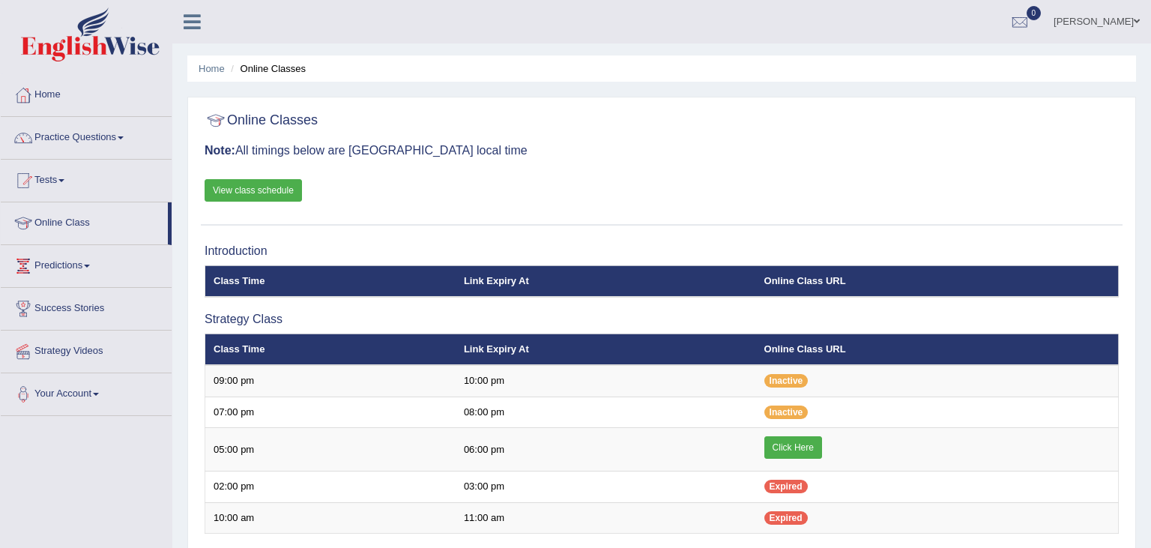
scroll to position [118, 0]
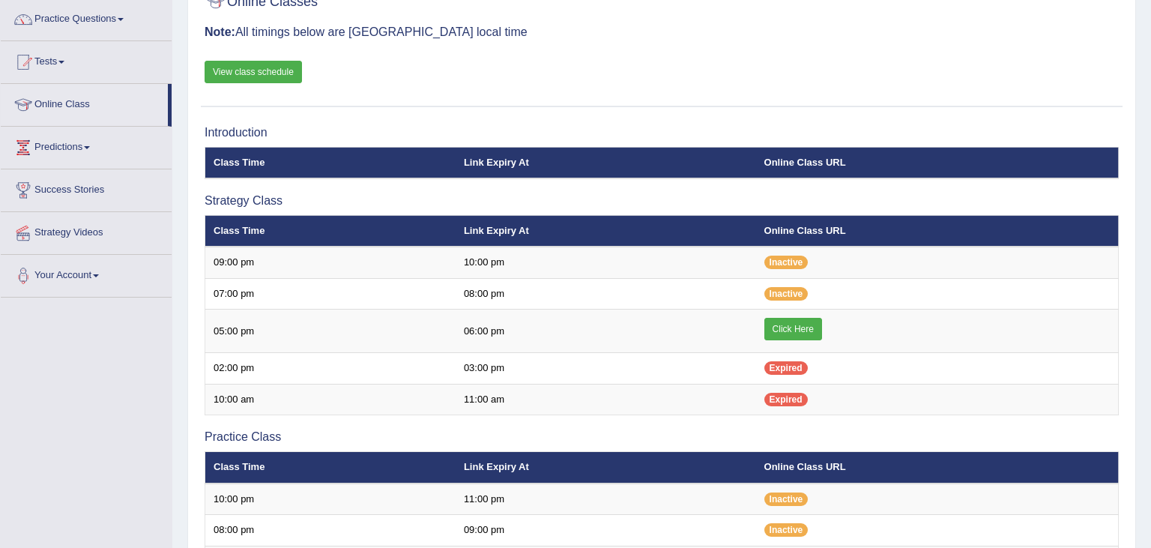
scroll to position [118, 0]
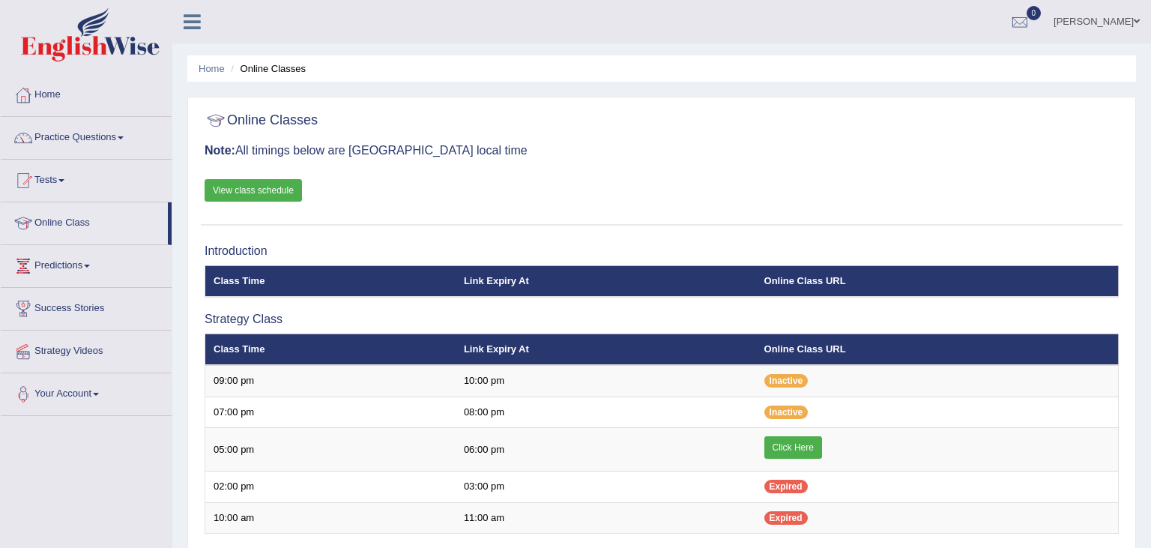
scroll to position [118, 0]
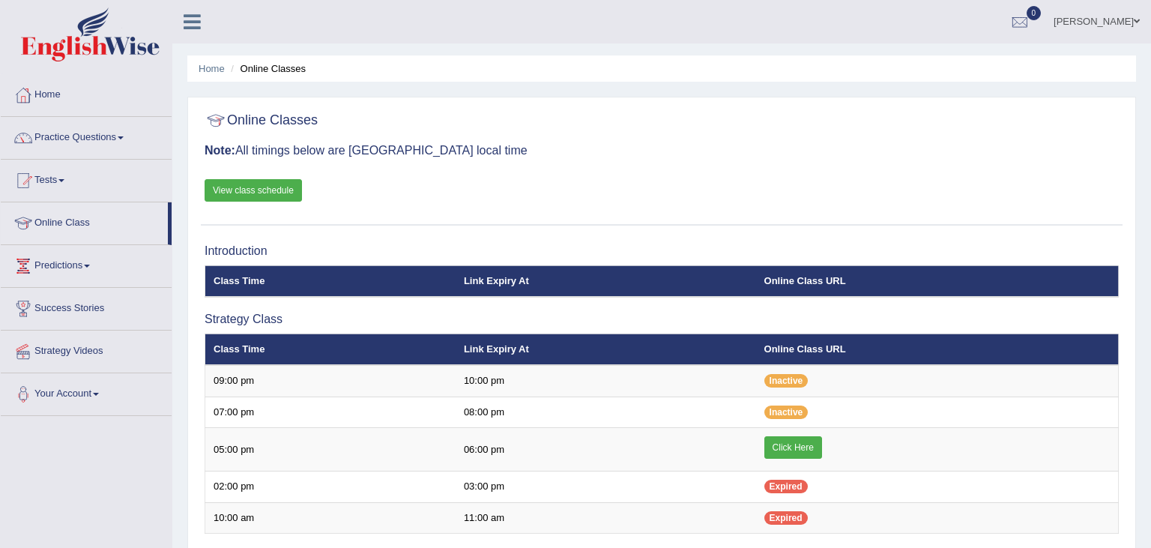
scroll to position [118, 0]
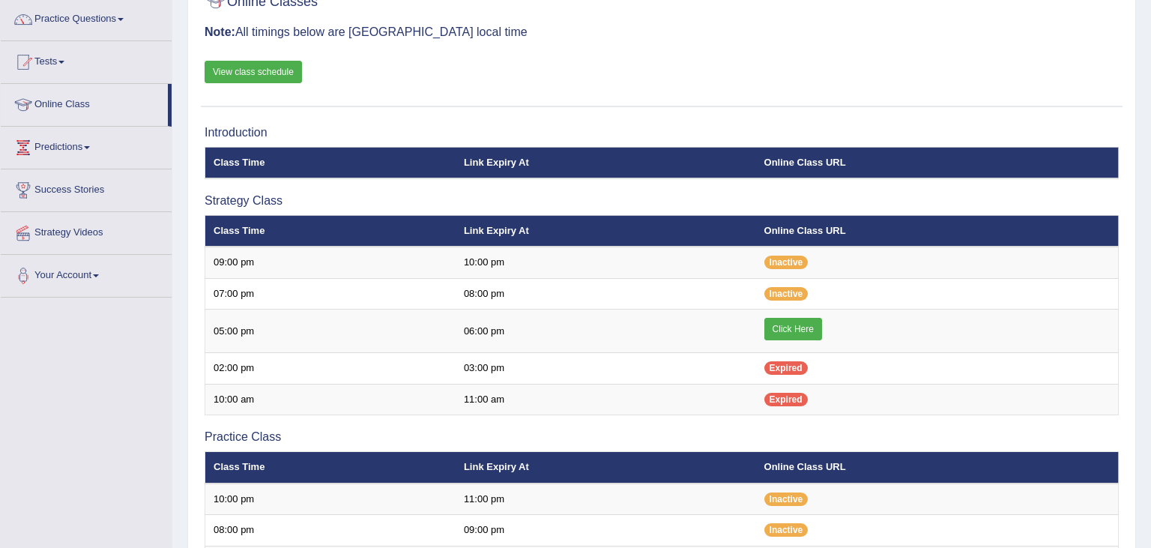
scroll to position [118, 0]
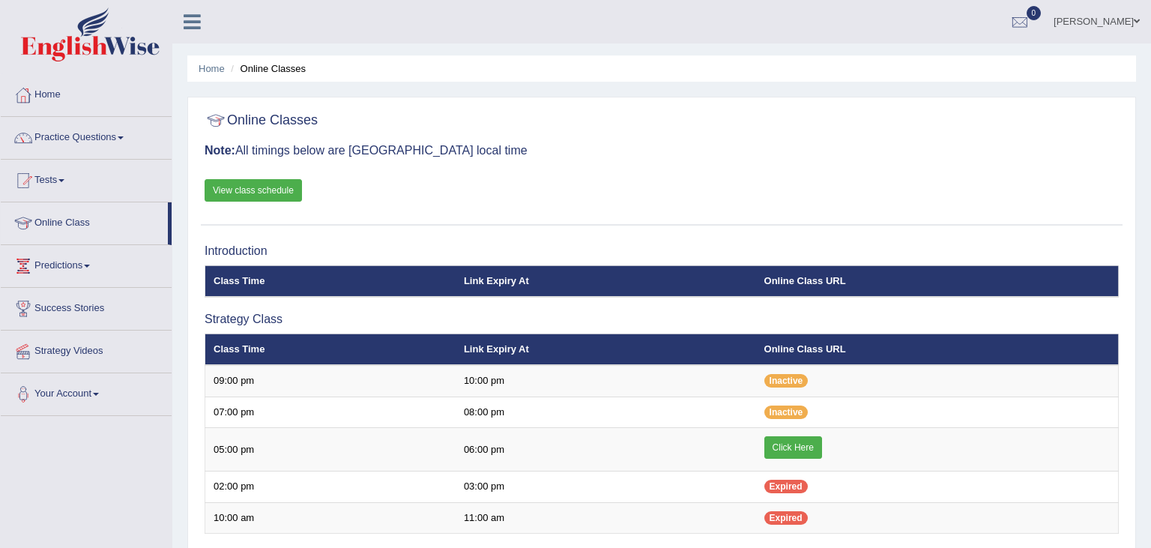
scroll to position [118, 0]
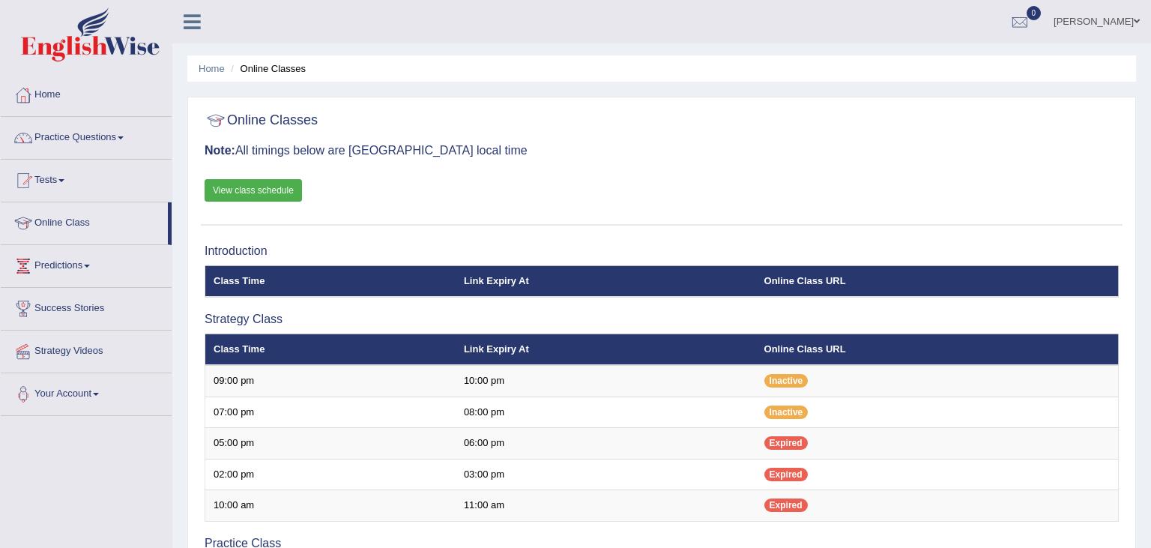
scroll to position [118, 0]
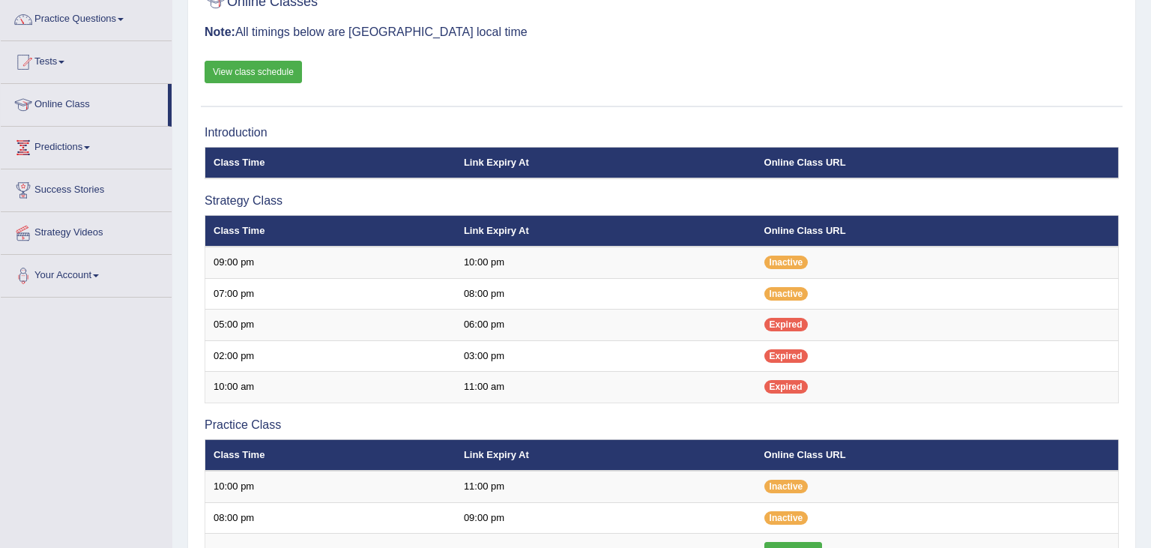
scroll to position [118, 0]
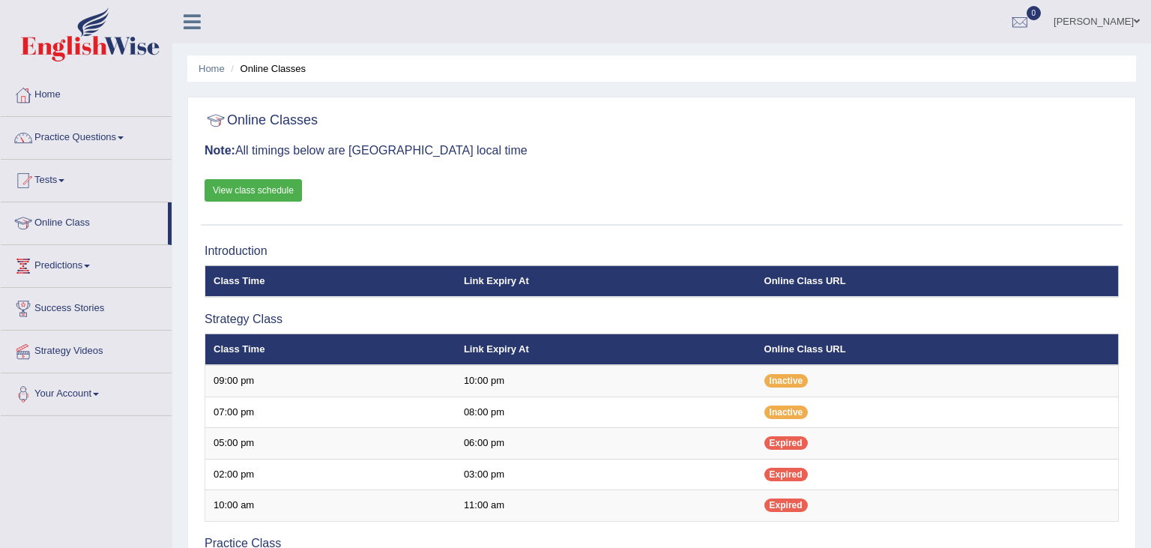
scroll to position [118, 0]
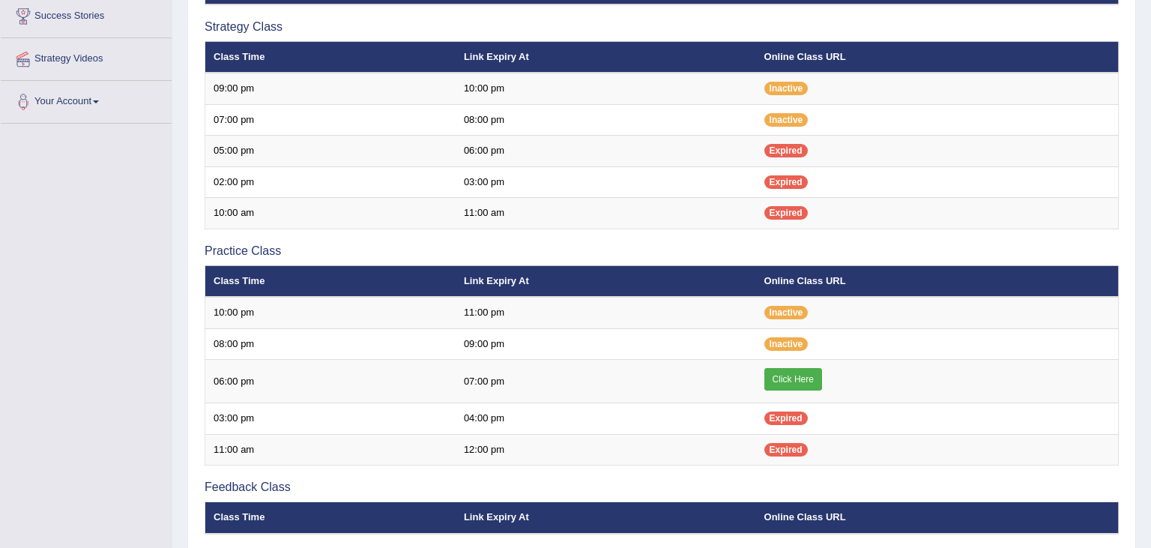
scroll to position [316, 0]
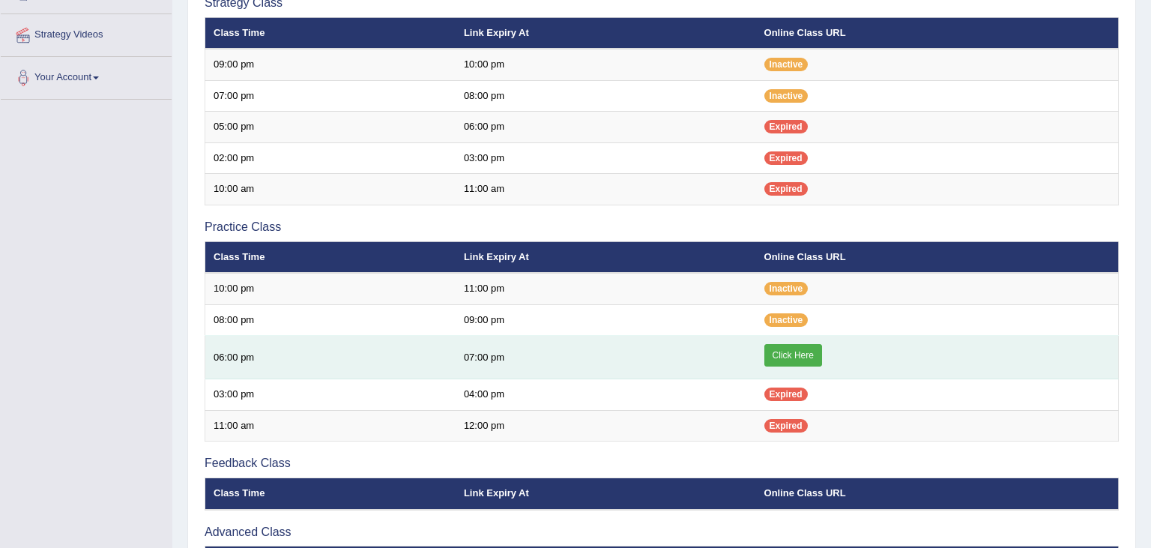
click at [785, 357] on link "Click Here" at bounding box center [793, 355] width 58 height 22
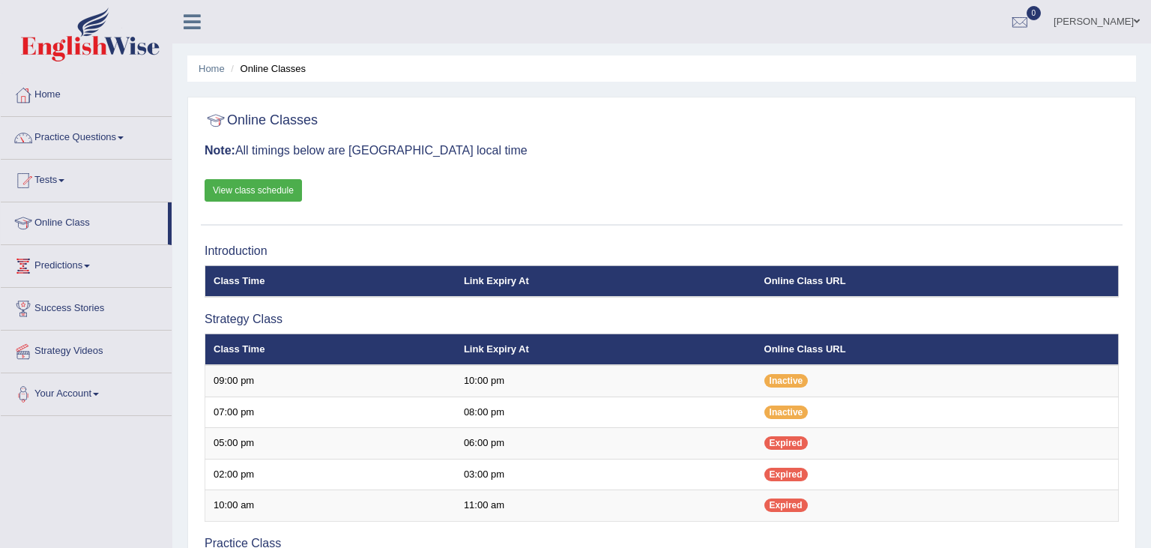
scroll to position [316, 0]
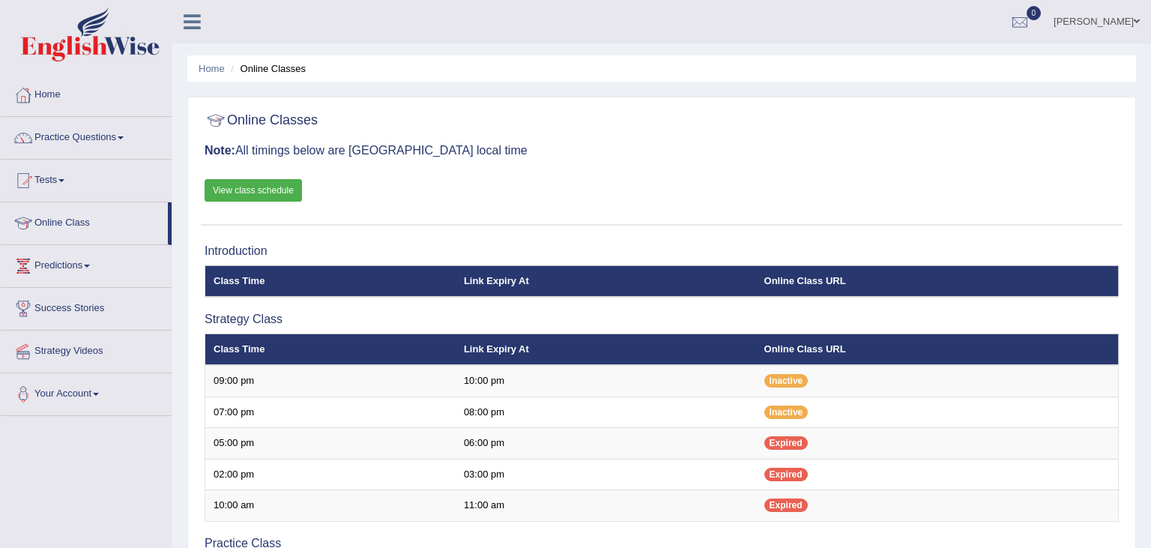
scroll to position [316, 0]
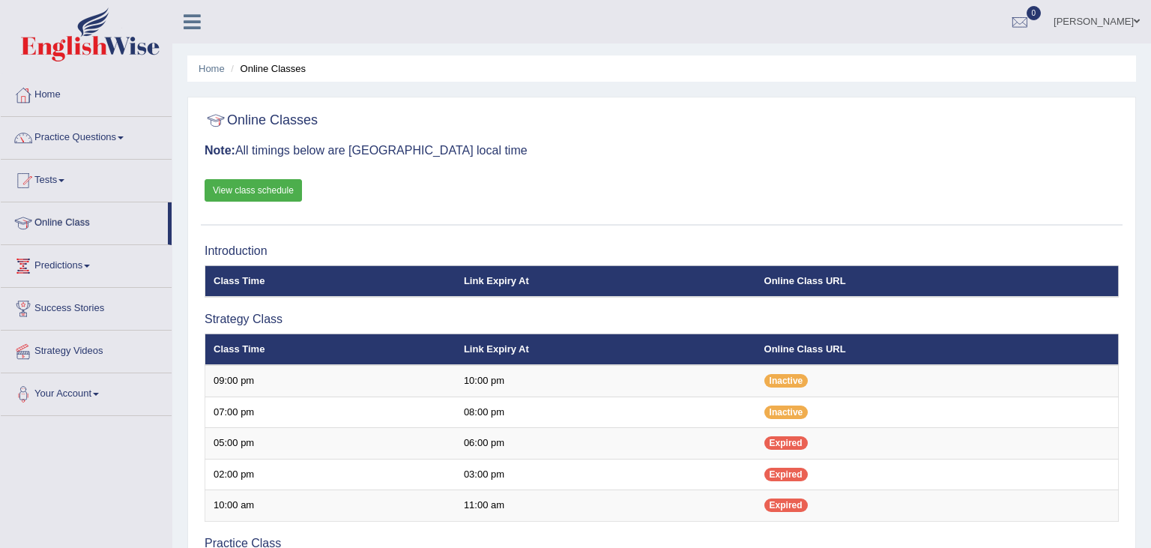
scroll to position [316, 0]
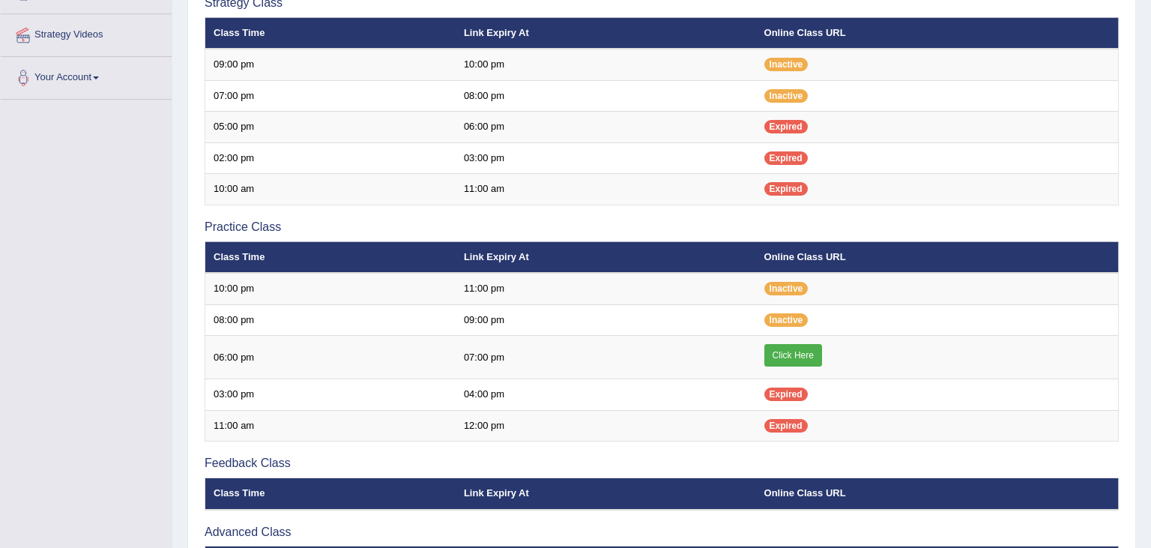
scroll to position [316, 0]
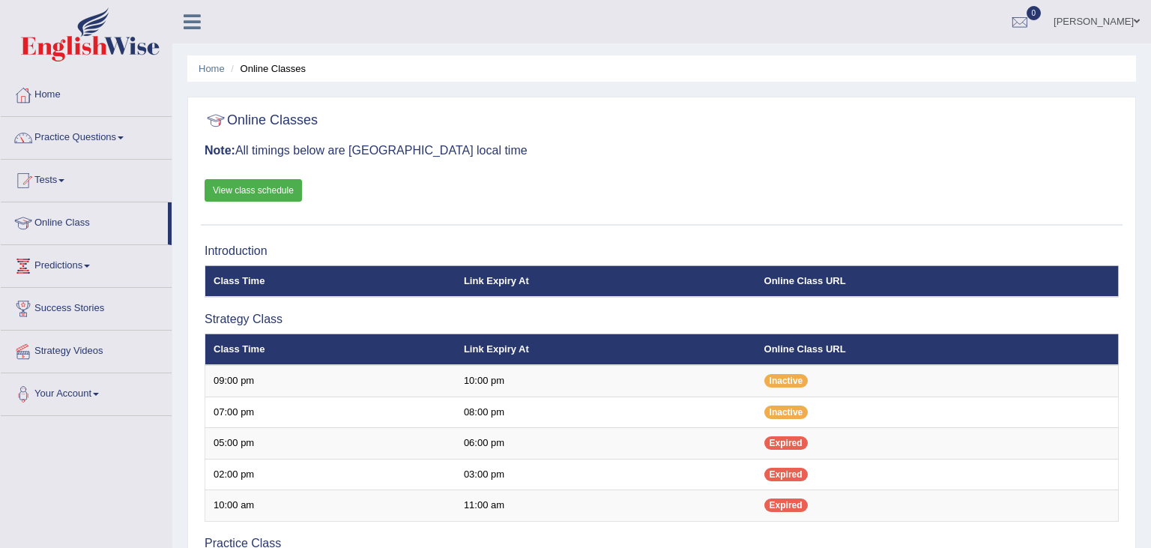
scroll to position [316, 0]
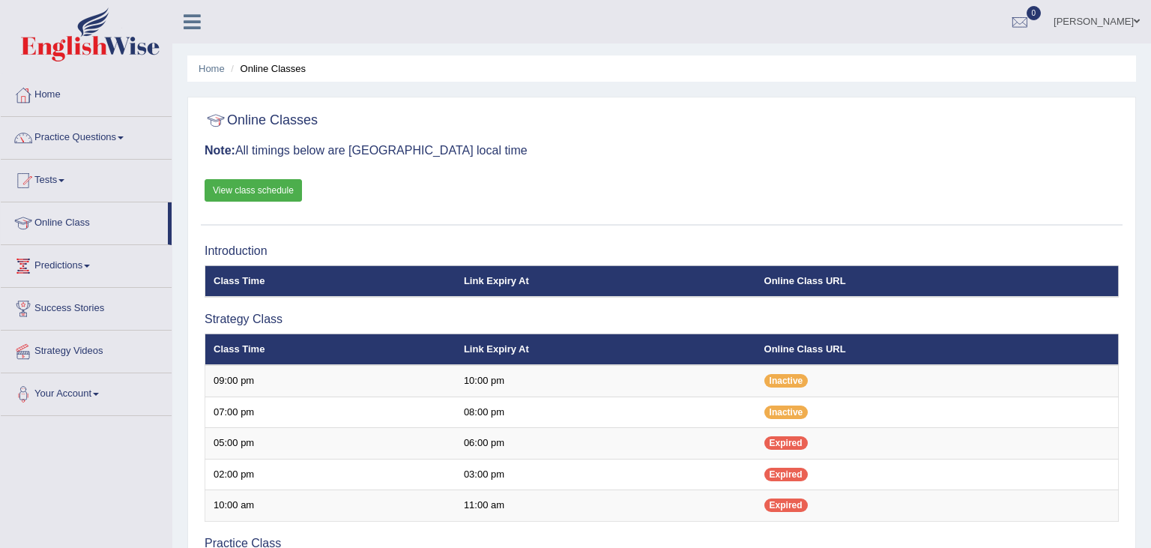
scroll to position [316, 0]
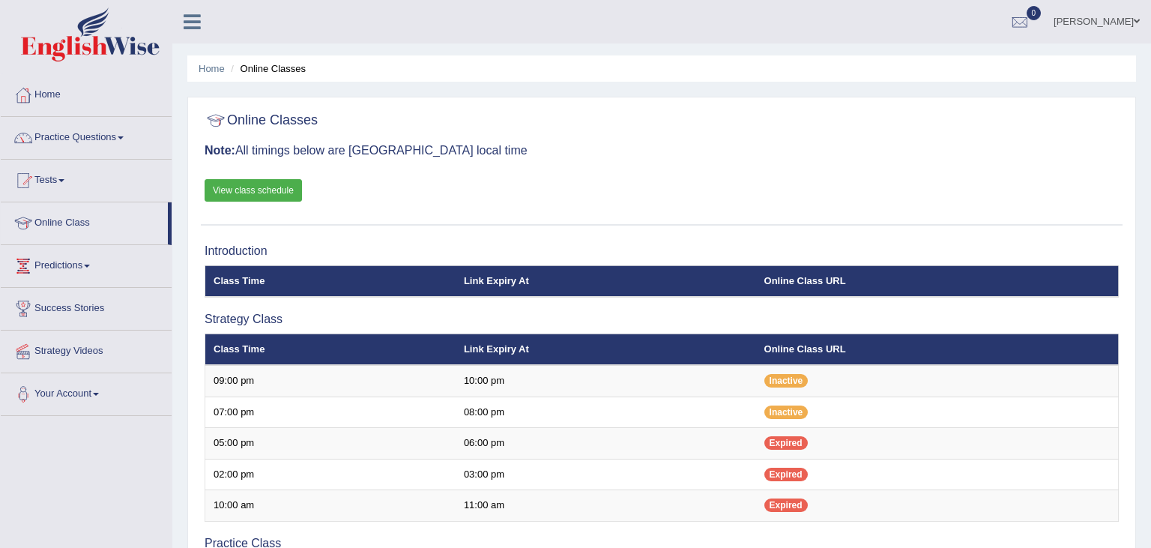
scroll to position [316, 0]
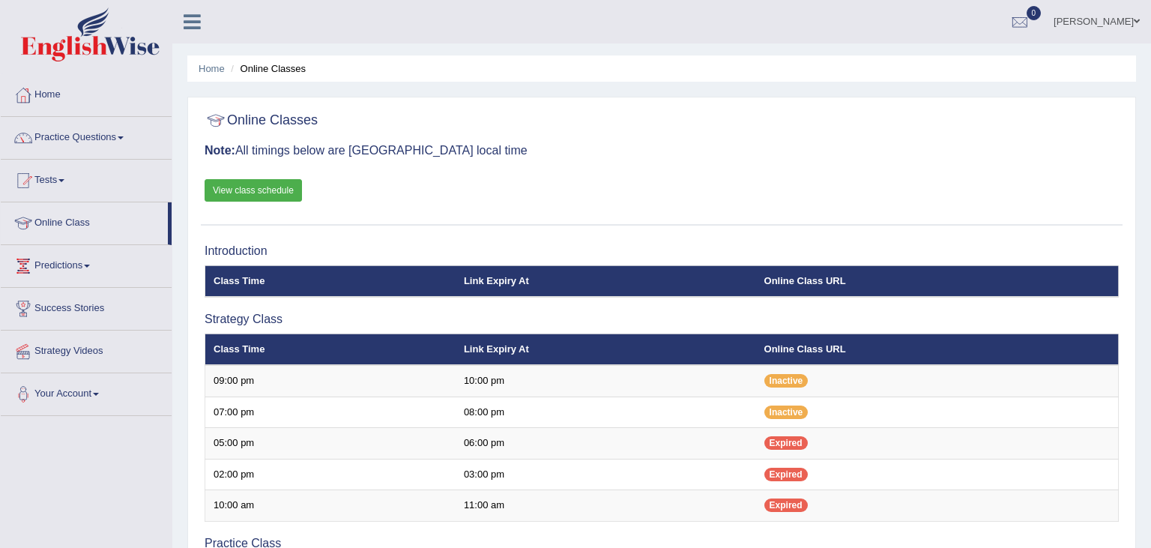
scroll to position [316, 0]
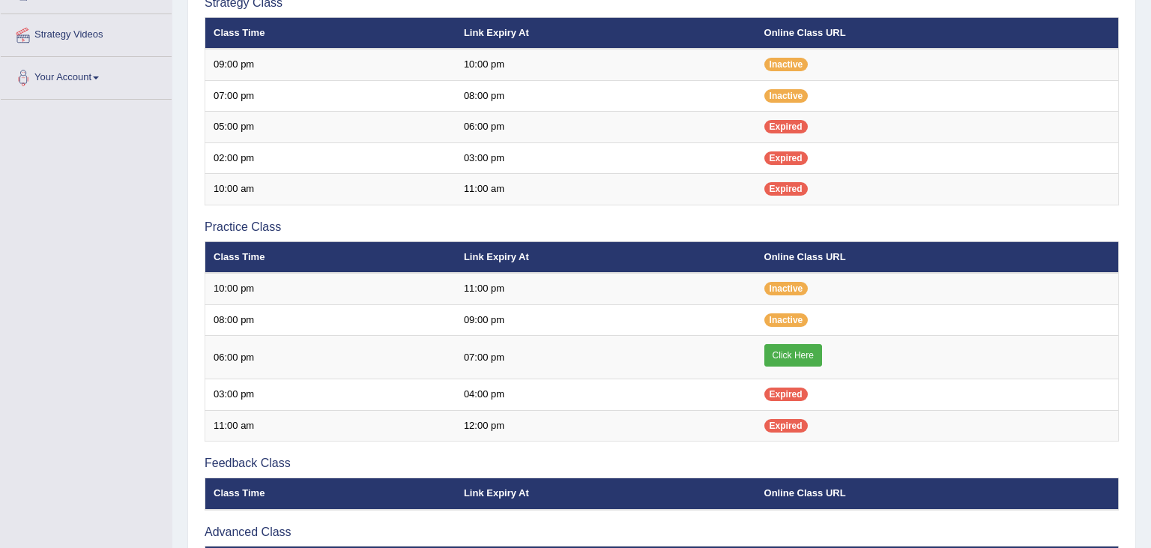
scroll to position [316, 0]
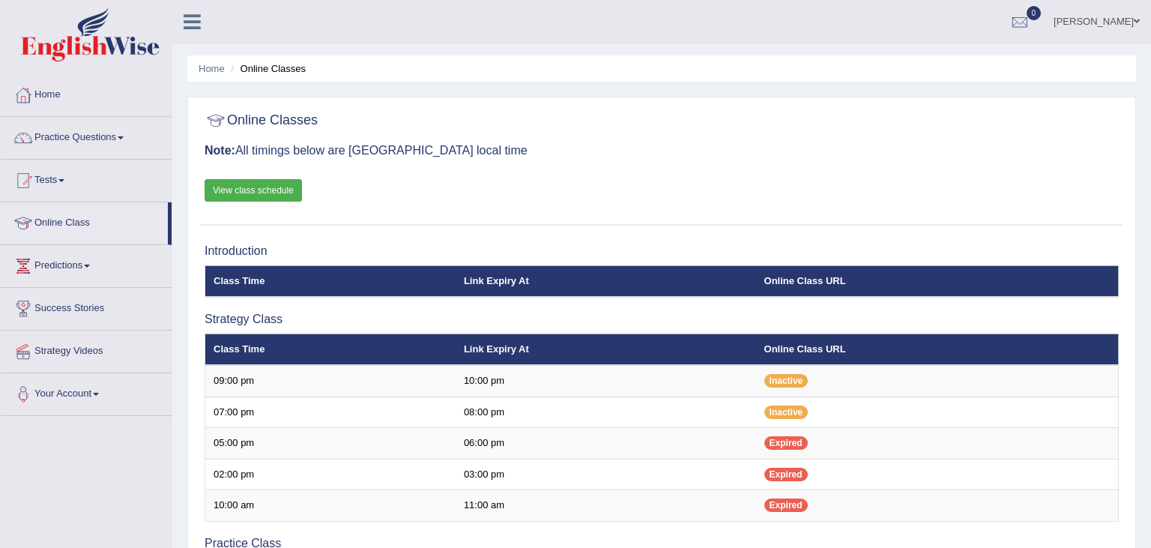
scroll to position [316, 0]
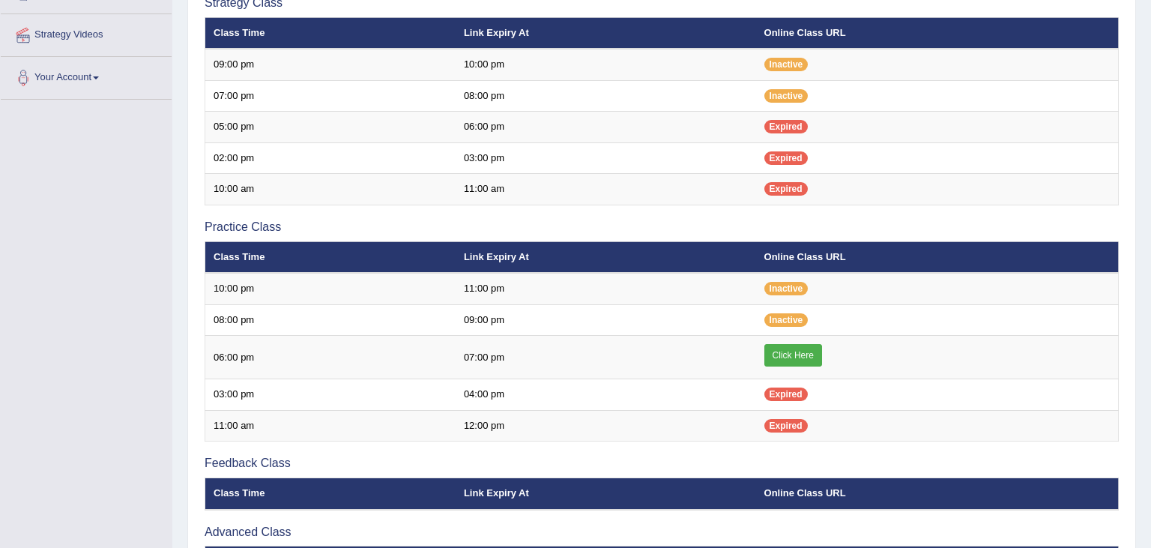
scroll to position [316, 0]
click at [187, 19] on div "Home Online Classes Online Classes Note: All timings below are Melbourne local …" at bounding box center [661, 185] width 978 height 1002
drag, startPoint x: 187, startPoint y: 19, endPoint x: 106, endPoint y: 49, distance: 86.5
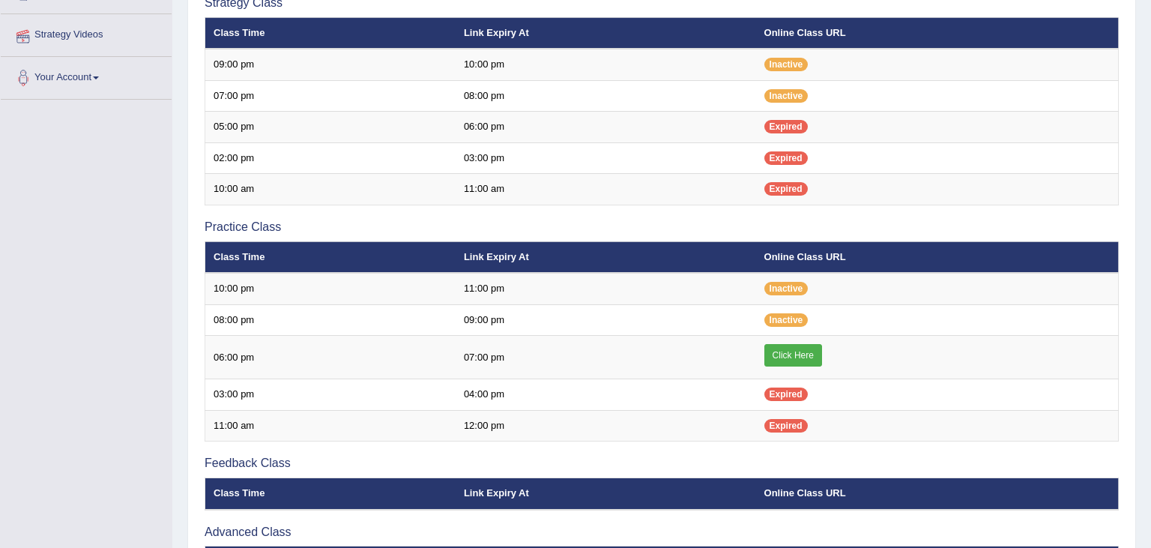
click at [106, 49] on div "Toggle navigation Home Practice Questions Speaking Practice Read Aloud Repeat S…" at bounding box center [575, 200] width 1151 height 1032
click at [169, 57] on link "Your Account" at bounding box center [86, 75] width 171 height 37
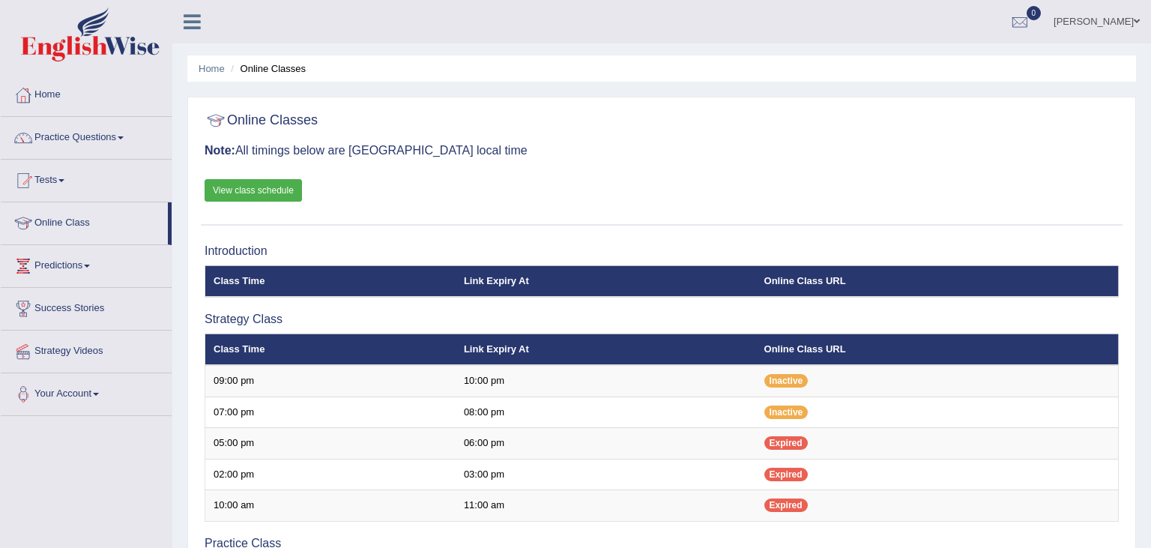
scroll to position [316, 0]
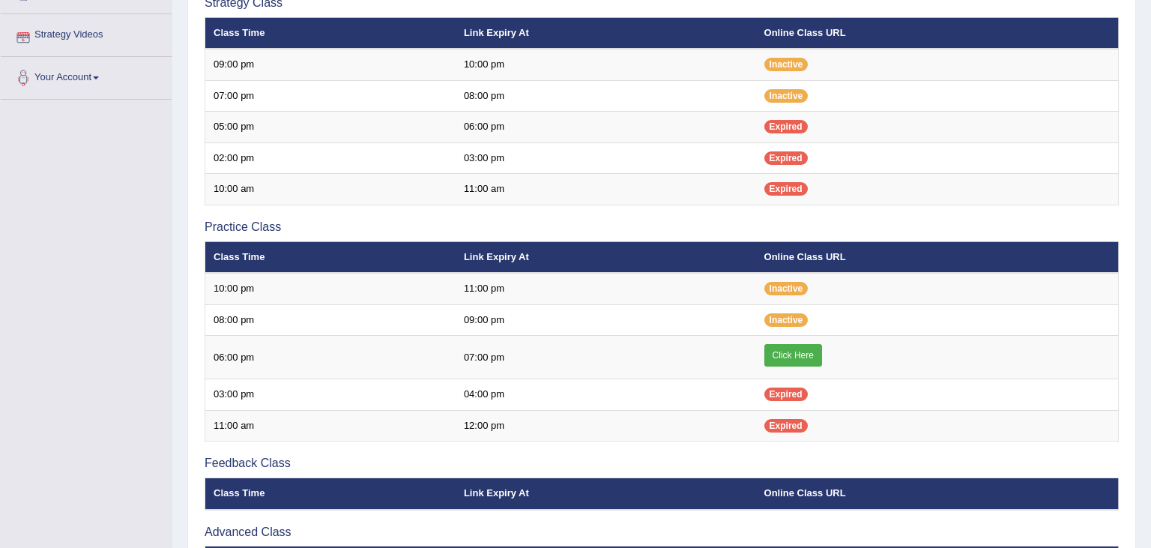
click at [187, 16] on div "Home Online Classes Online Classes Note: All timings below are Melbourne local …" at bounding box center [661, 185] width 978 height 1002
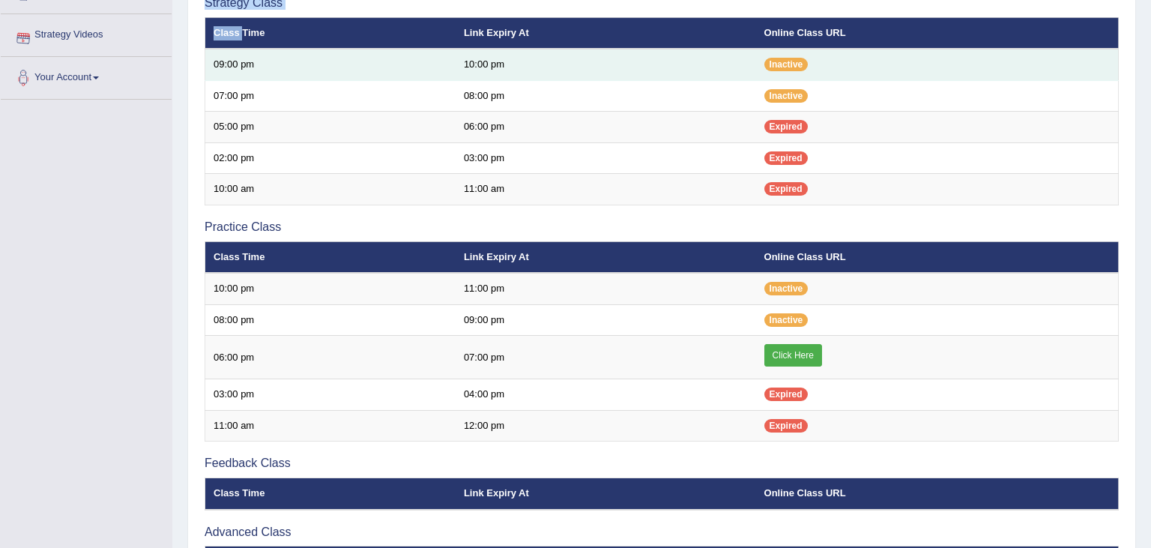
drag, startPoint x: 187, startPoint y: 16, endPoint x: 311, endPoint y: 69, distance: 134.6
click at [311, 69] on div "Home Online Classes Online Classes Note: All timings below are Melbourne local …" at bounding box center [661, 185] width 978 height 1002
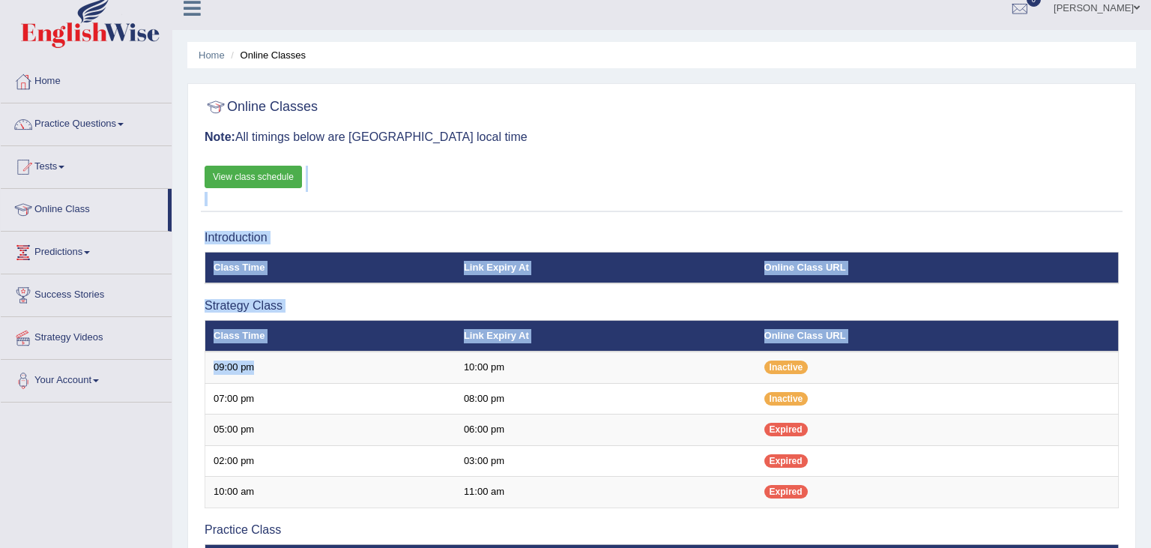
scroll to position [0, 0]
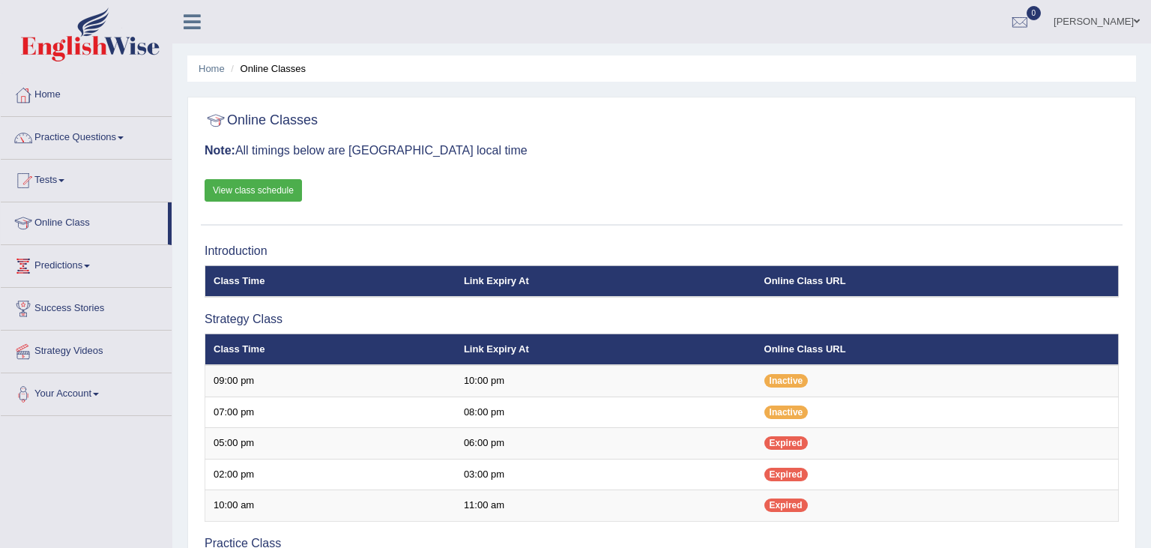
click at [416, 181] on div "Online Classes Note: All timings below are Melbourne local time View class sche…" at bounding box center [661, 165] width 921 height 121
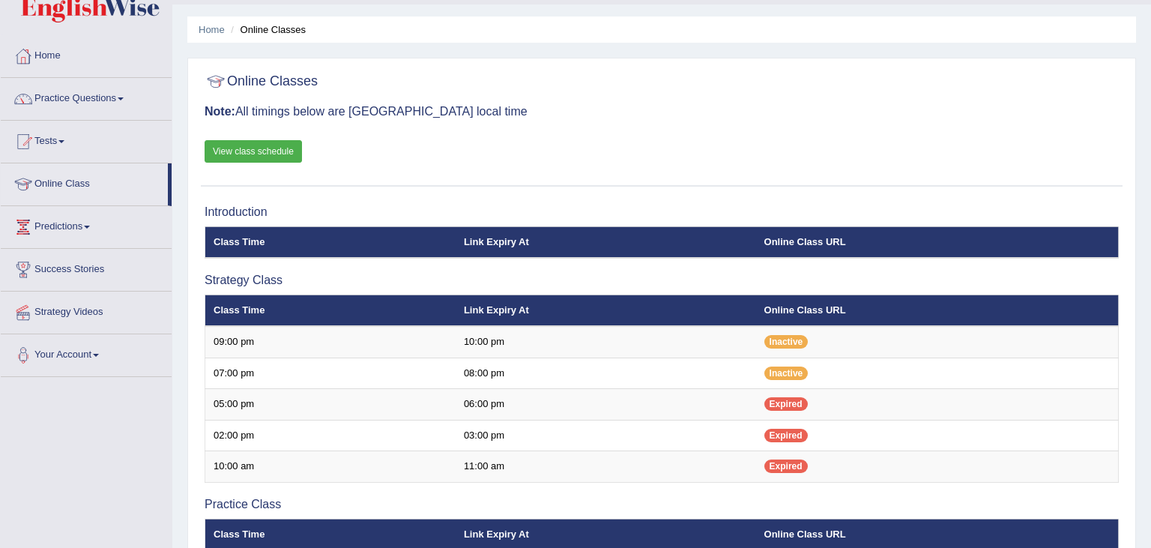
scroll to position [73, 0]
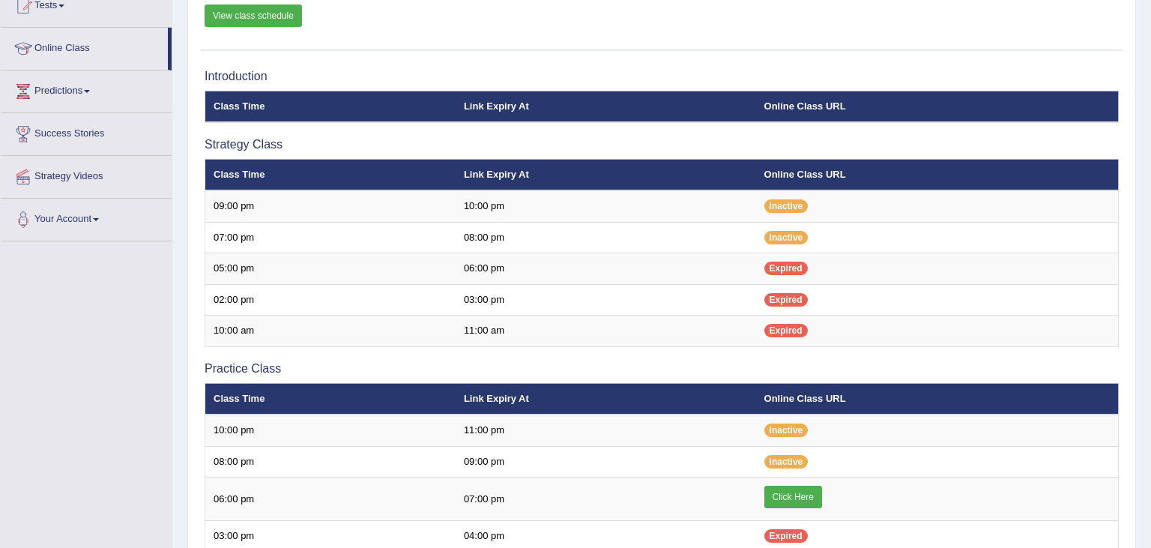
scroll to position [170, 0]
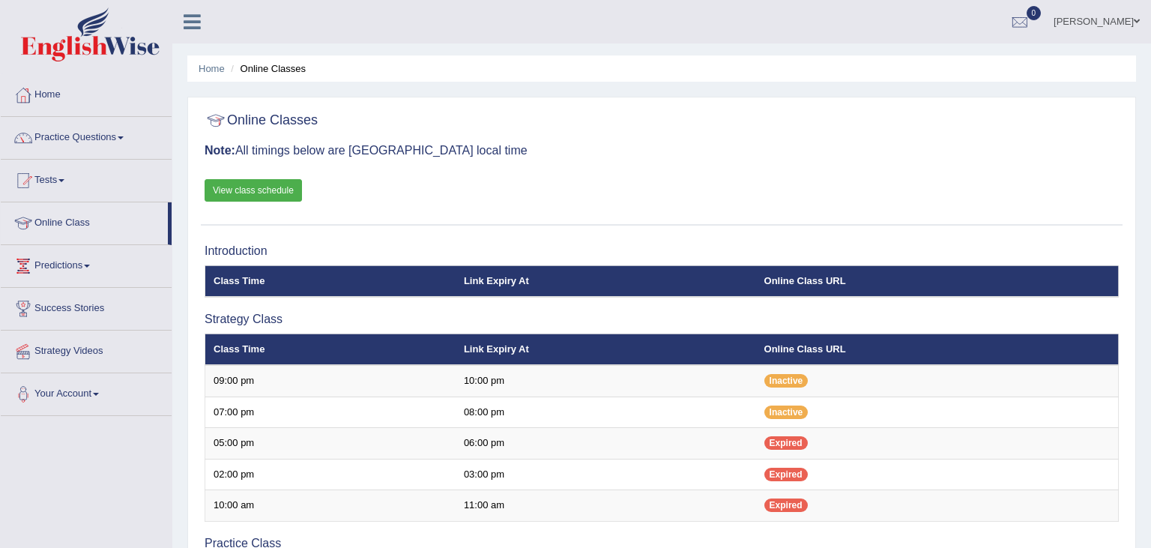
scroll to position [170, 0]
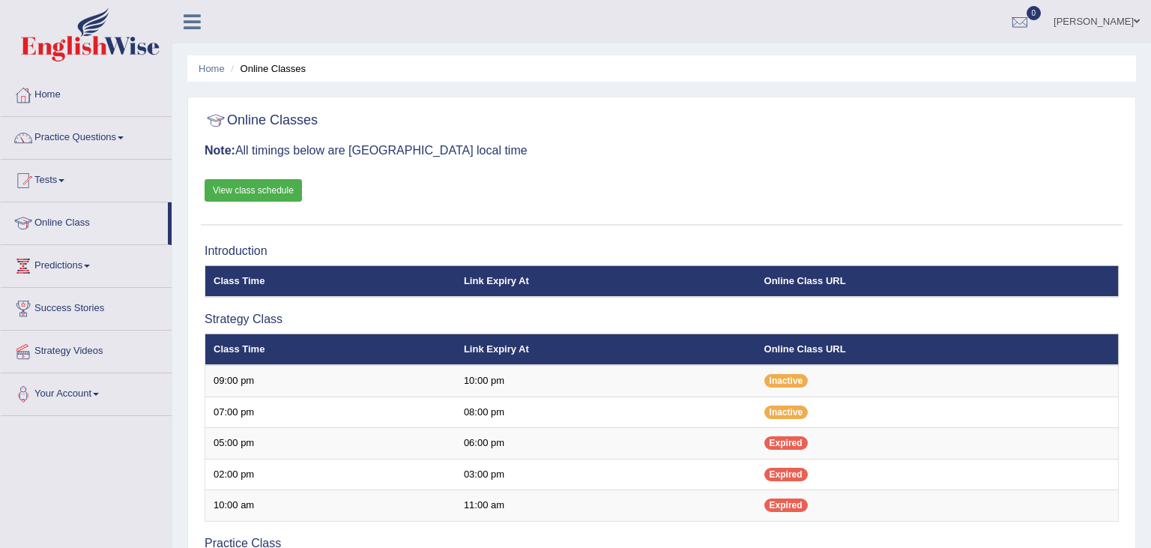
scroll to position [170, 0]
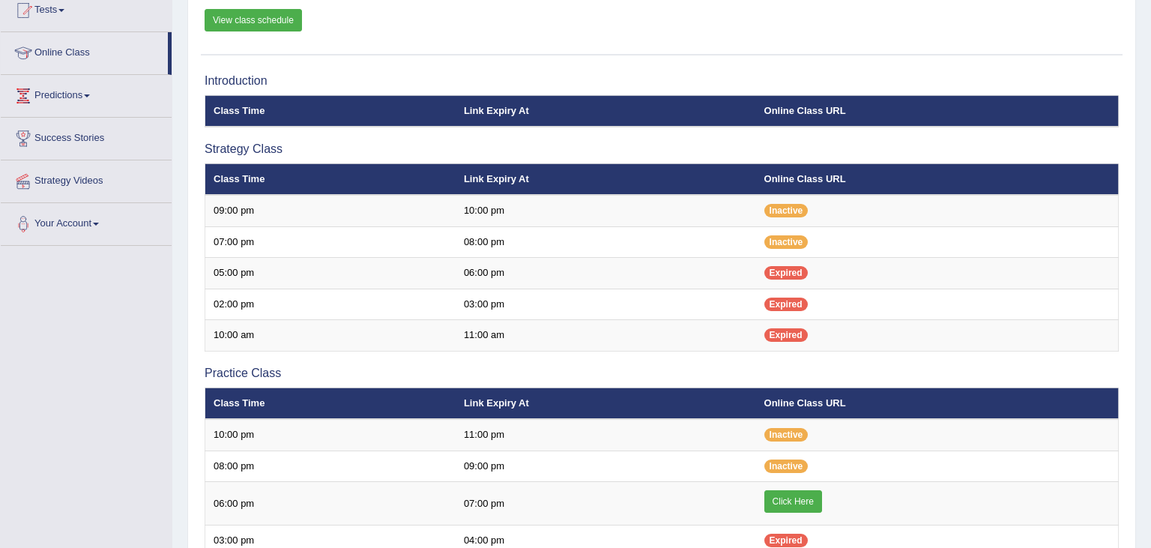
scroll to position [170, 0]
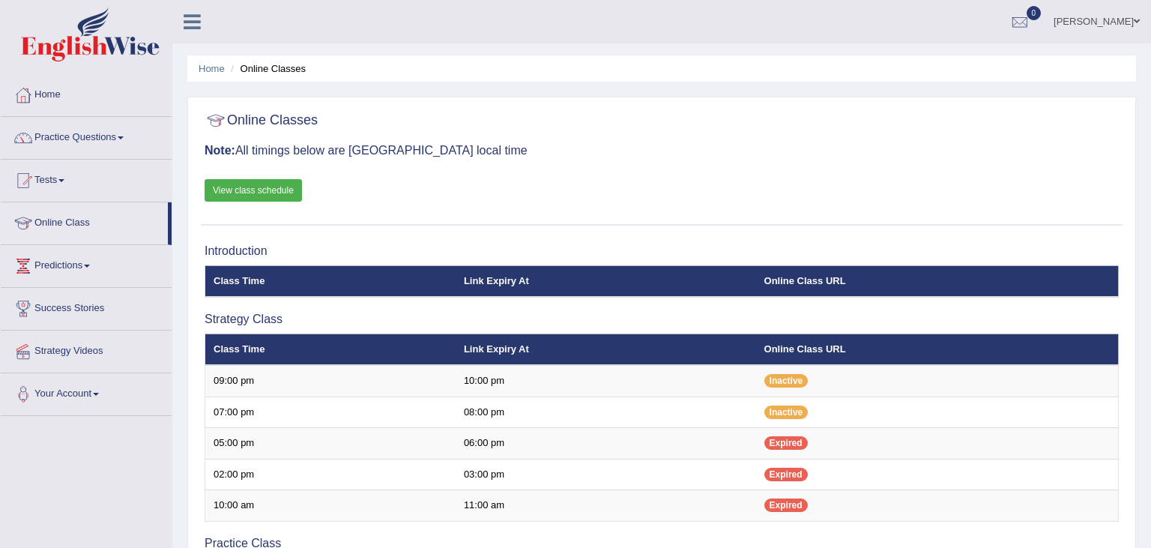
scroll to position [170, 0]
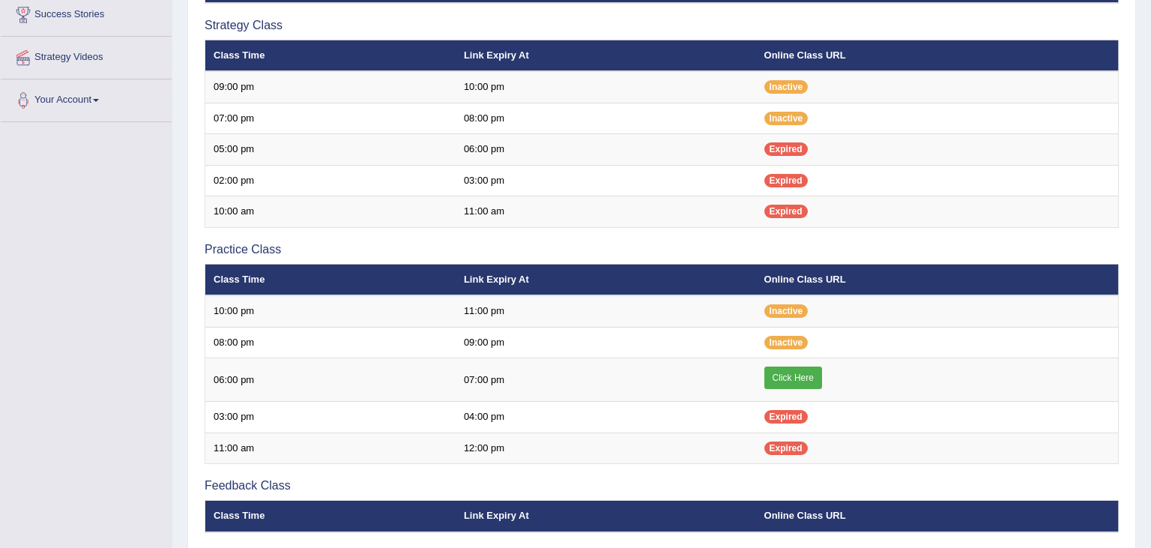
scroll to position [288, 0]
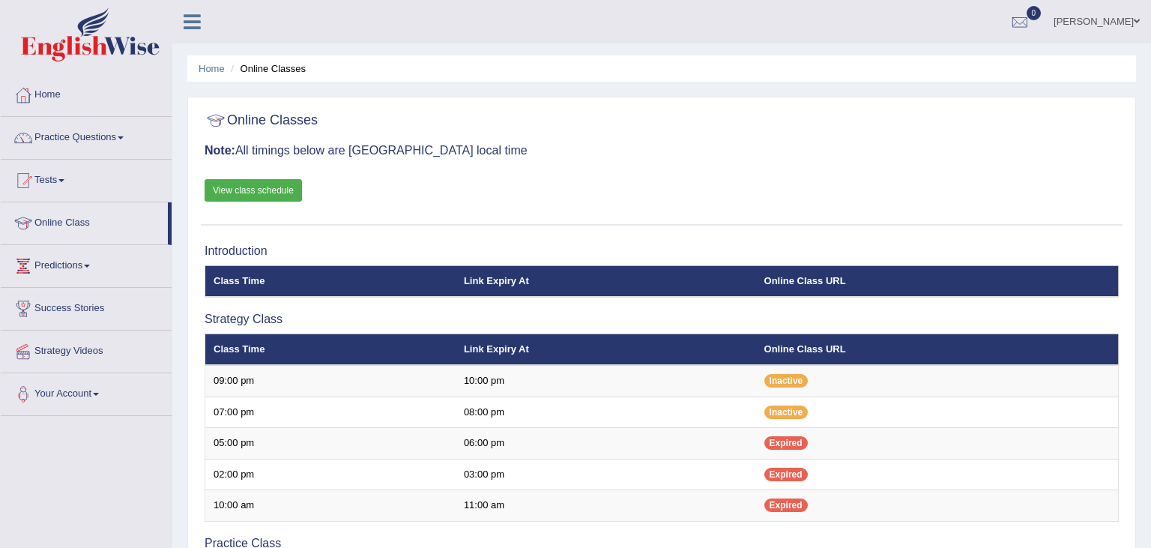
scroll to position [288, 0]
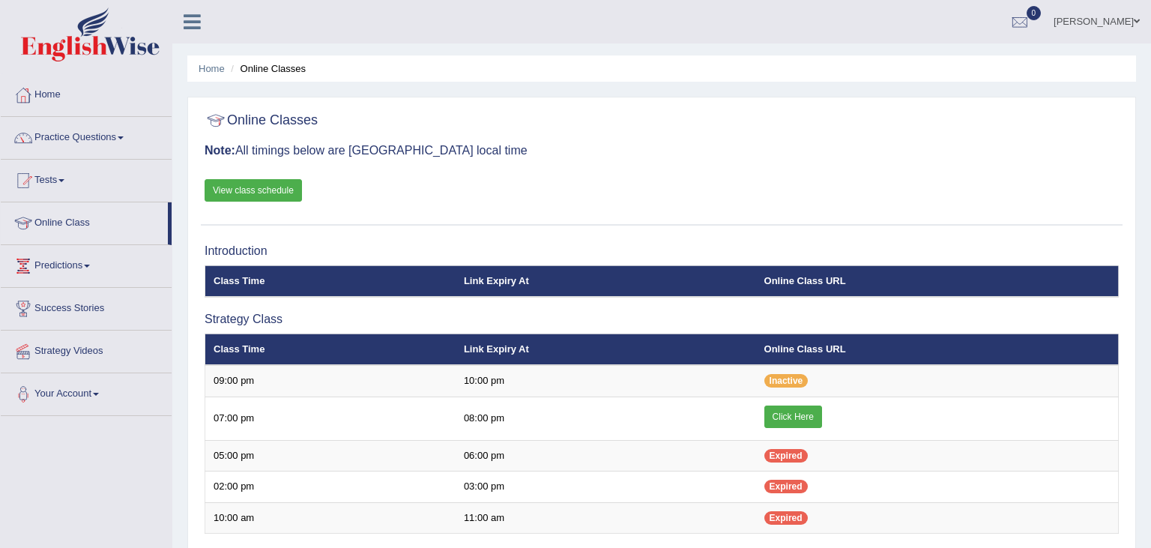
scroll to position [288, 0]
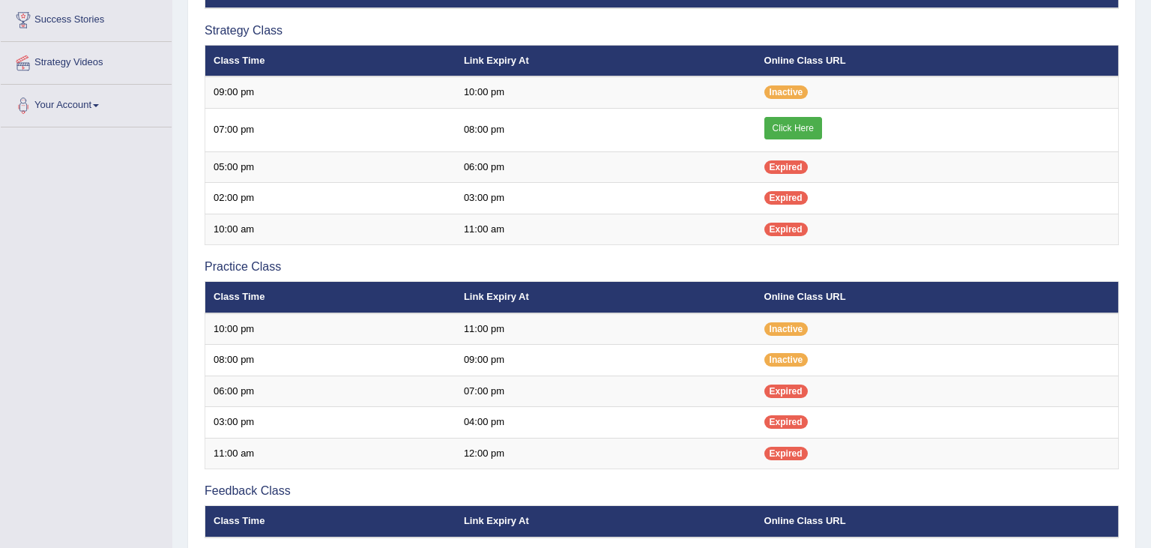
click at [814, 121] on link "Click Here" at bounding box center [793, 128] width 58 height 22
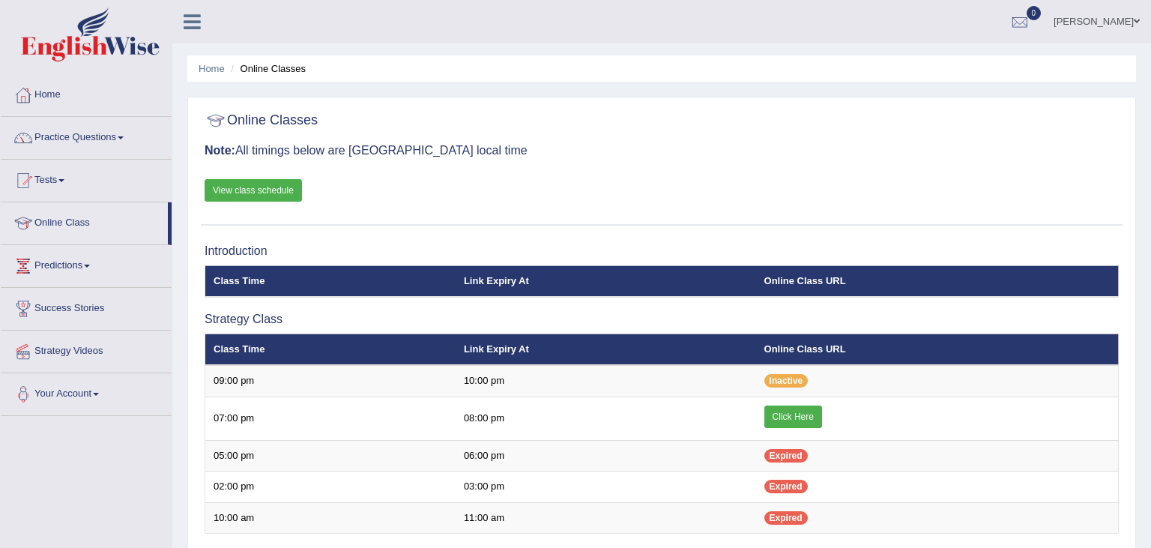
scroll to position [288, 0]
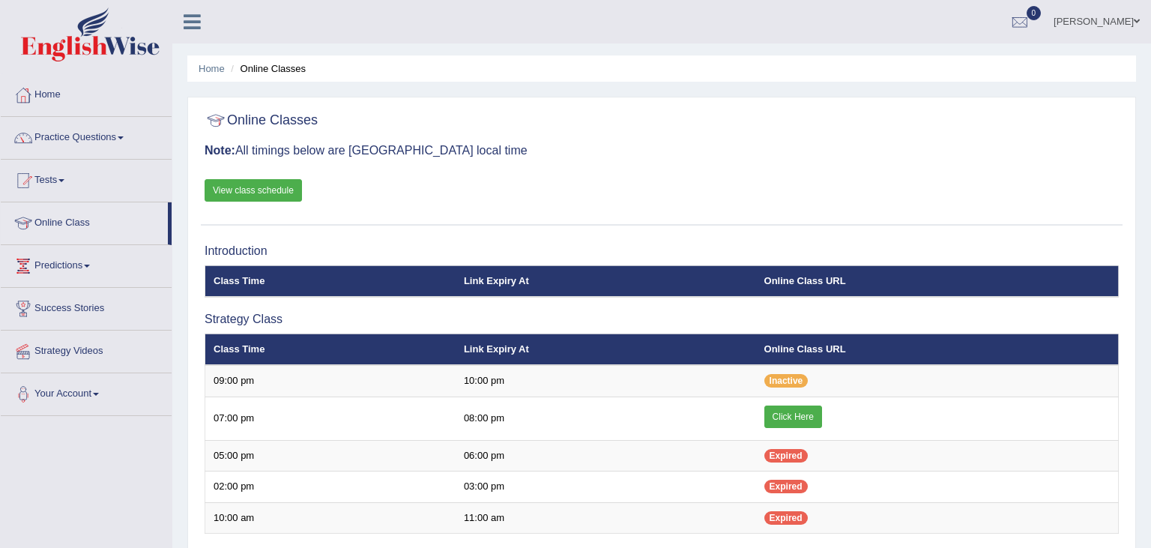
scroll to position [288, 0]
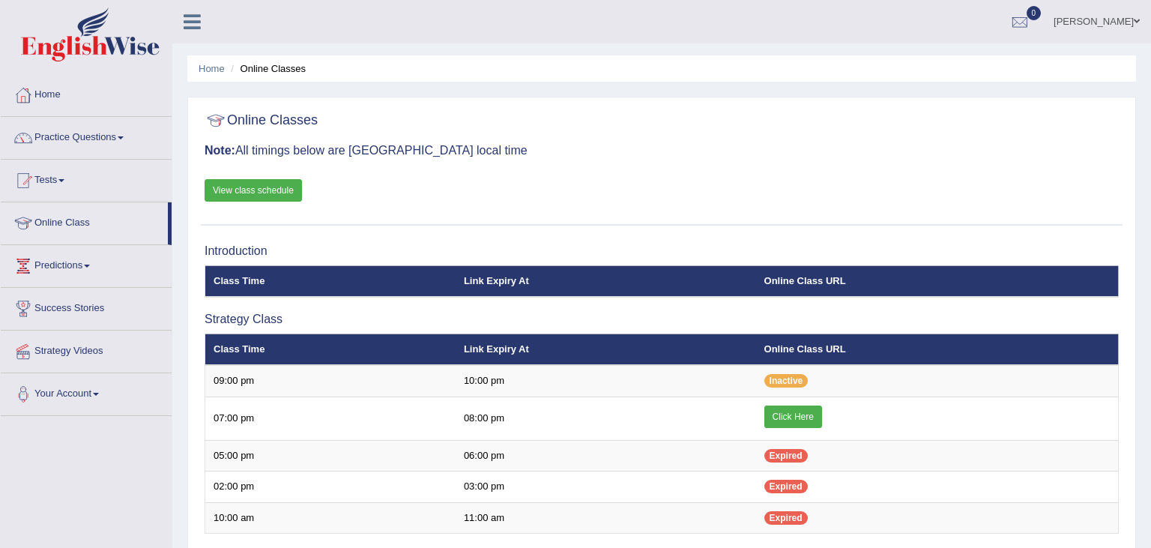
scroll to position [288, 0]
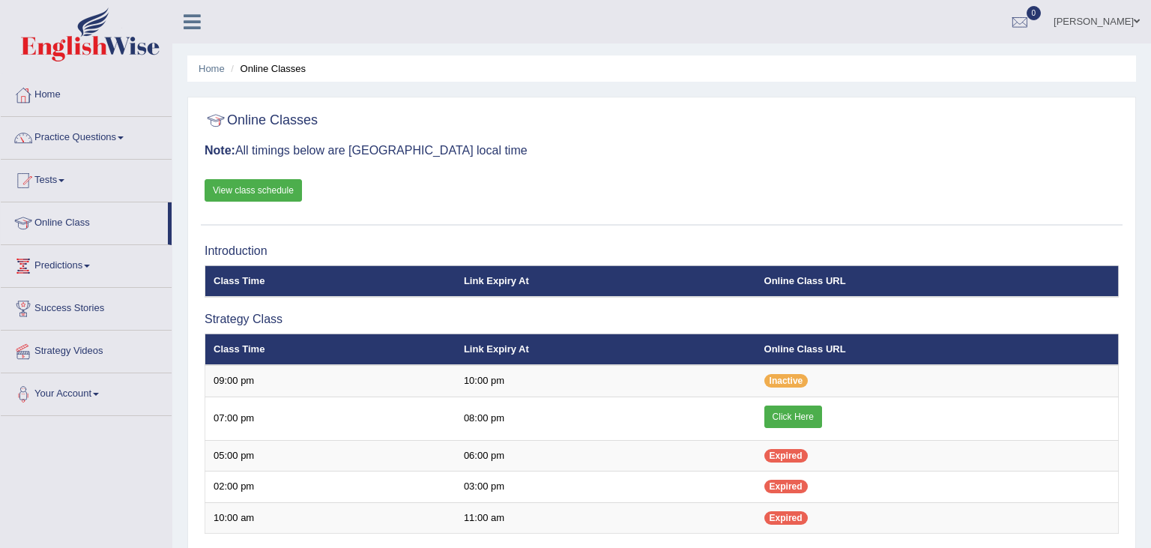
scroll to position [288, 0]
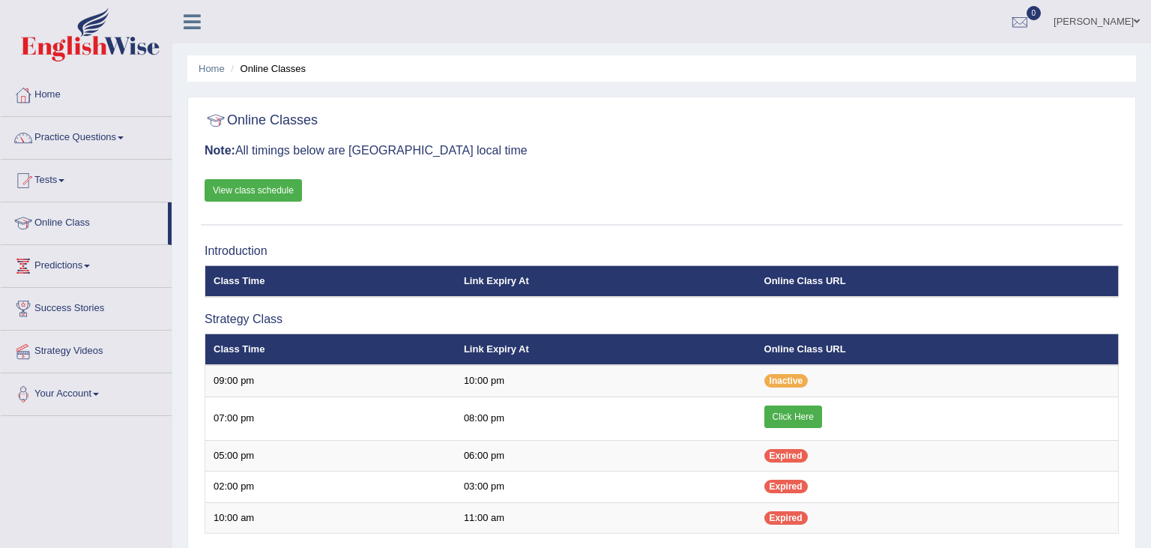
scroll to position [288, 0]
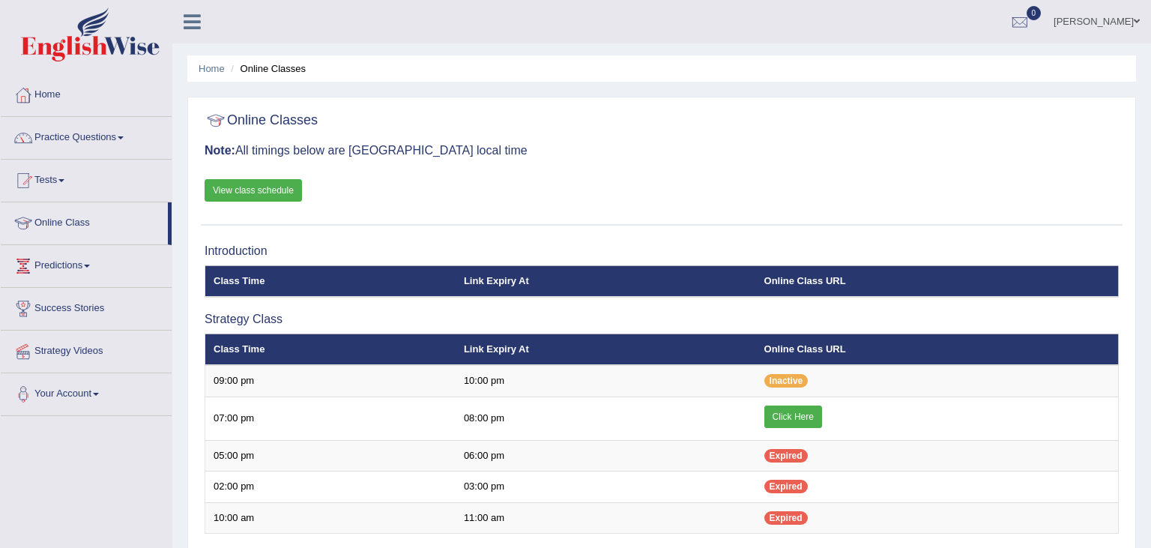
scroll to position [288, 0]
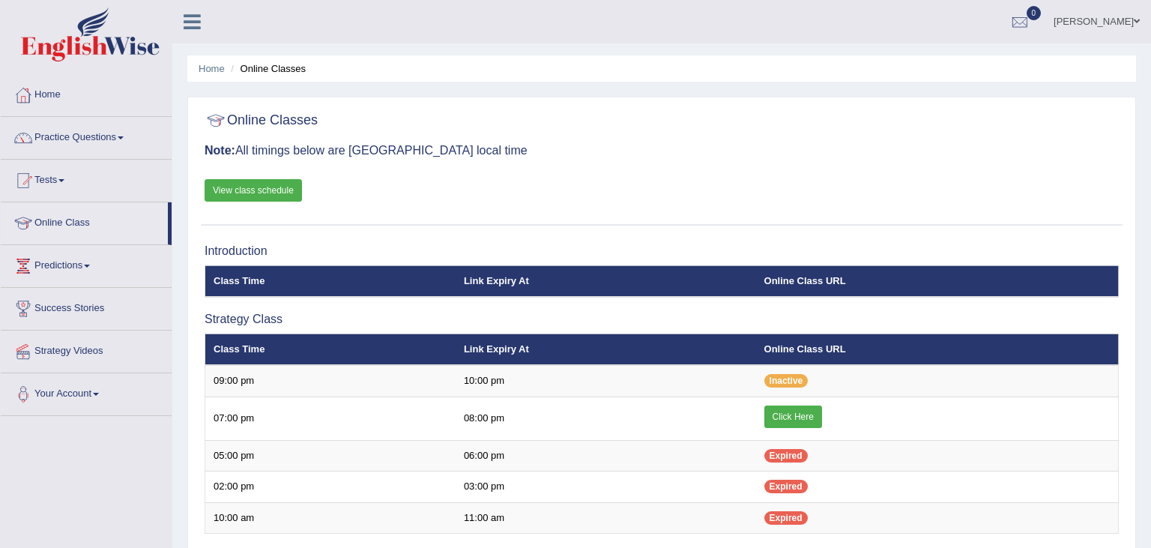
scroll to position [288, 0]
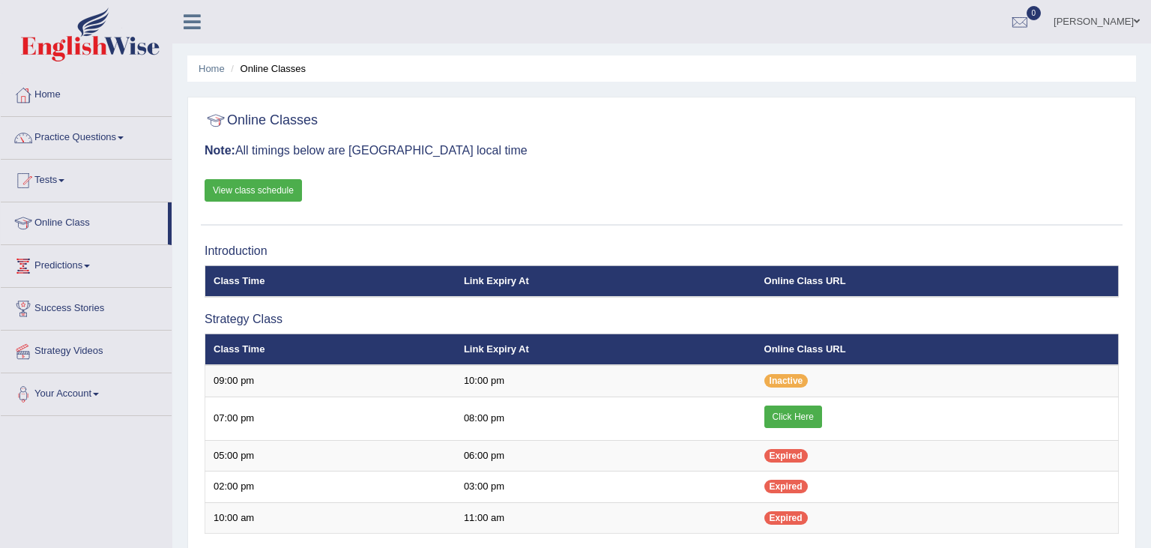
scroll to position [288, 0]
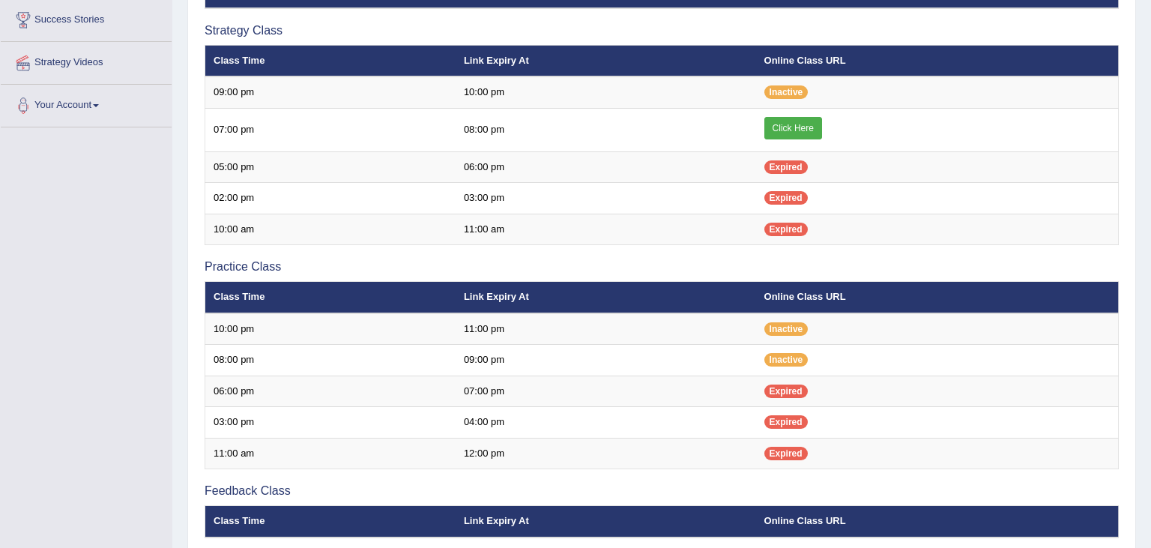
scroll to position [288, 0]
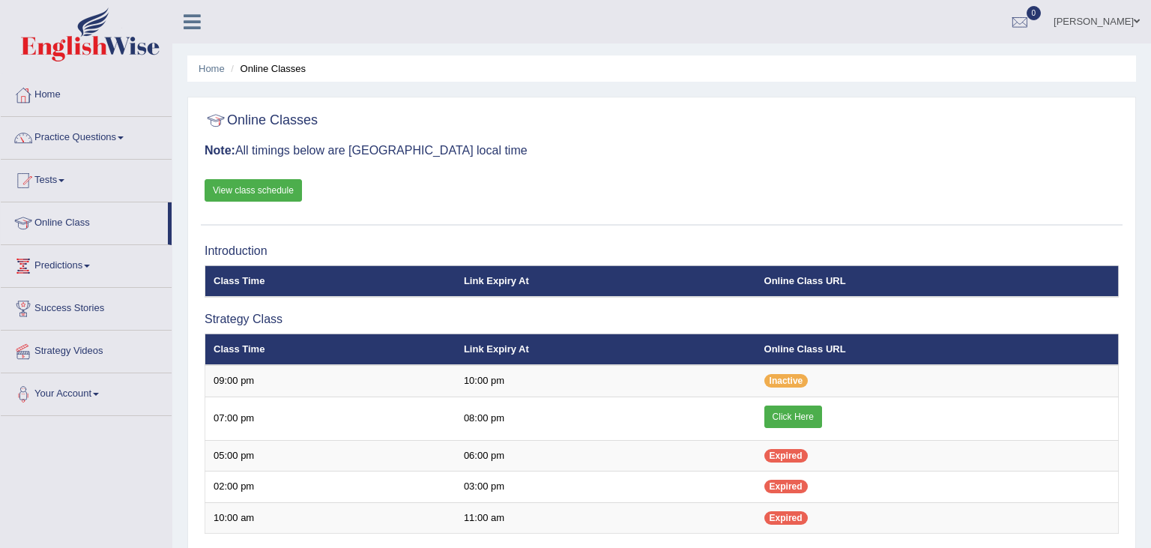
scroll to position [288, 0]
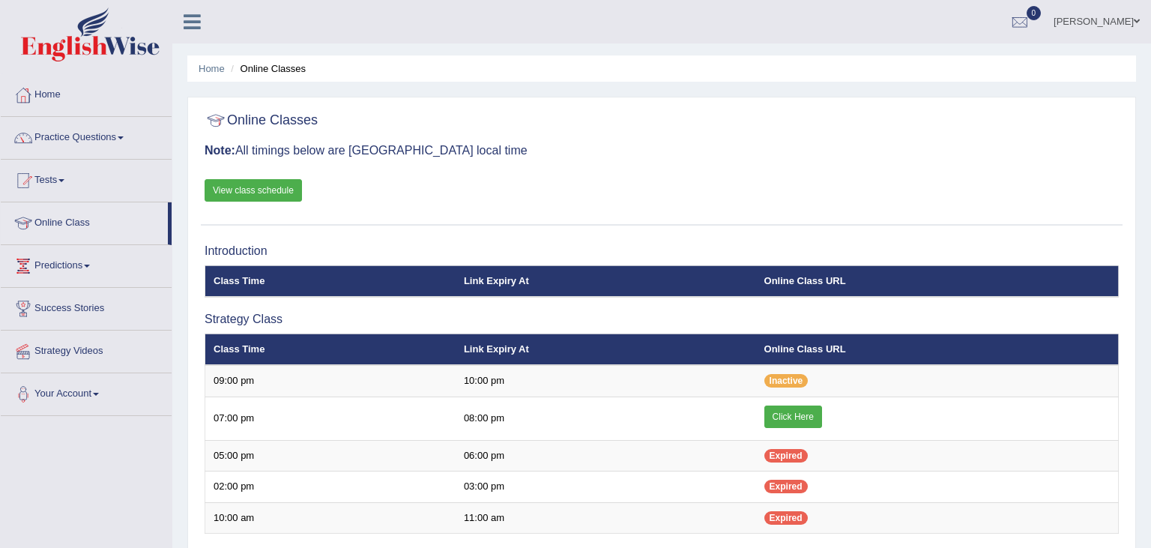
scroll to position [288, 0]
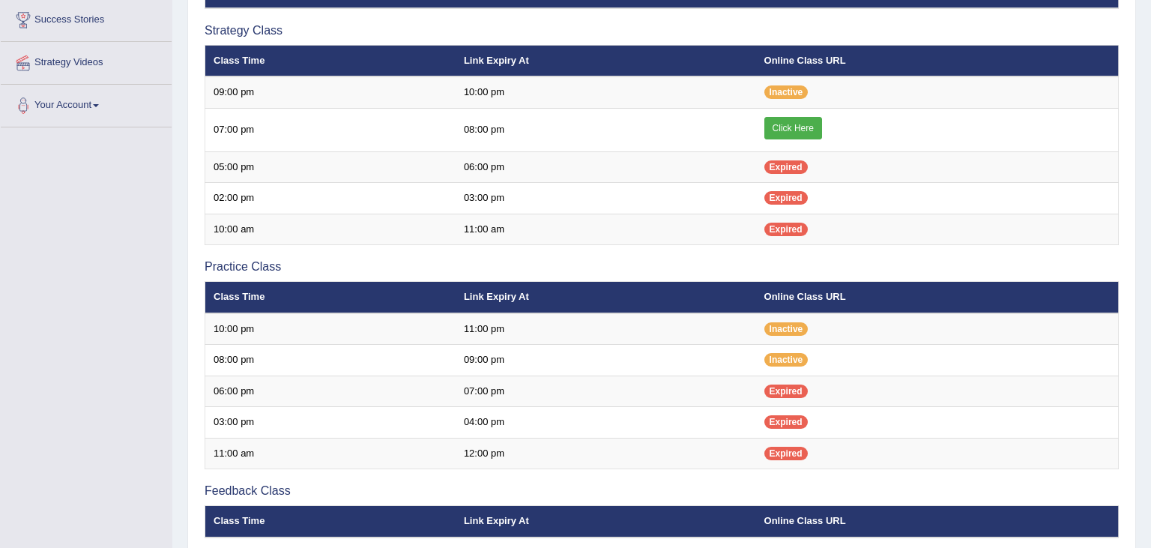
scroll to position [288, 0]
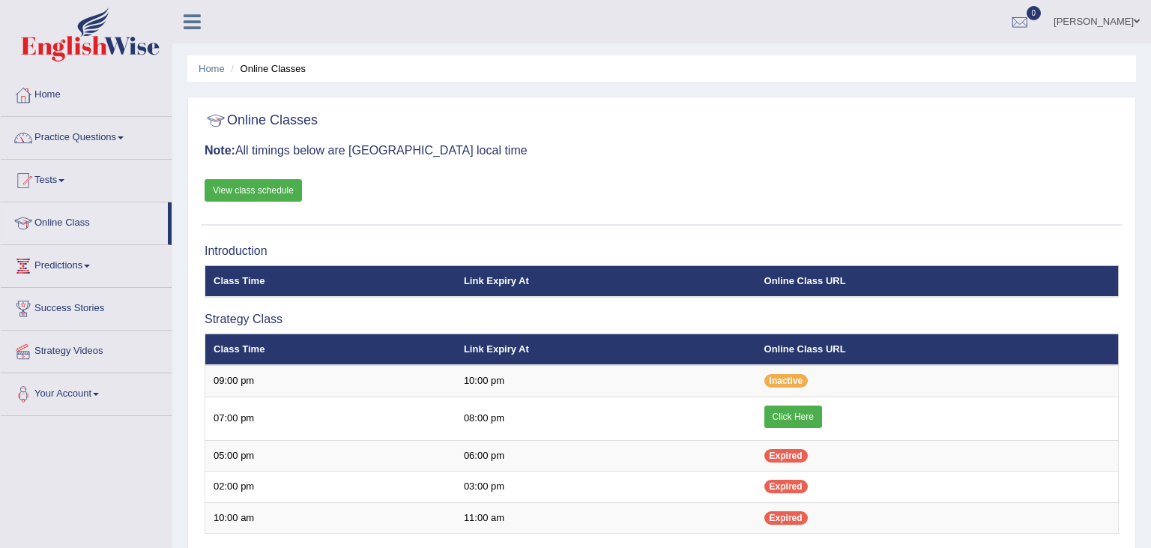
scroll to position [288, 0]
